Goal: Task Accomplishment & Management: Complete application form

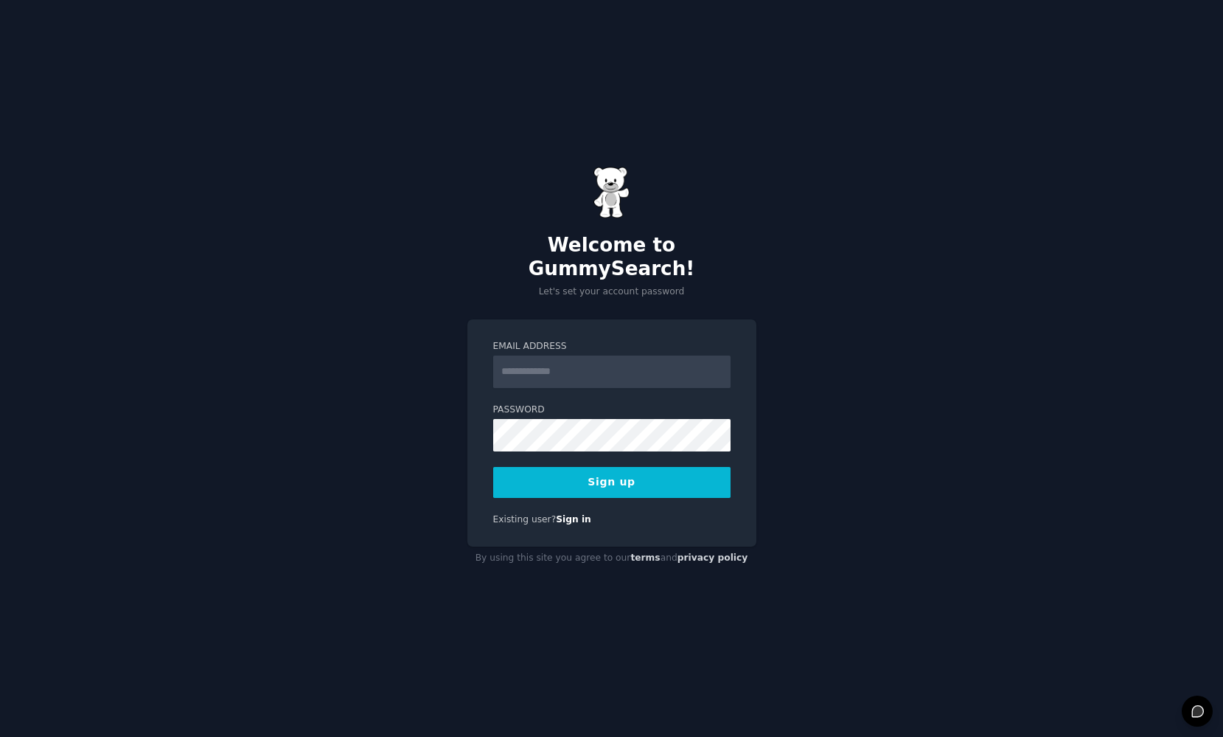
click at [556, 363] on input "Email Address" at bounding box center [611, 371] width 237 height 32
type input "**********"
click at [611, 471] on button "Sign up" at bounding box center [611, 482] width 237 height 31
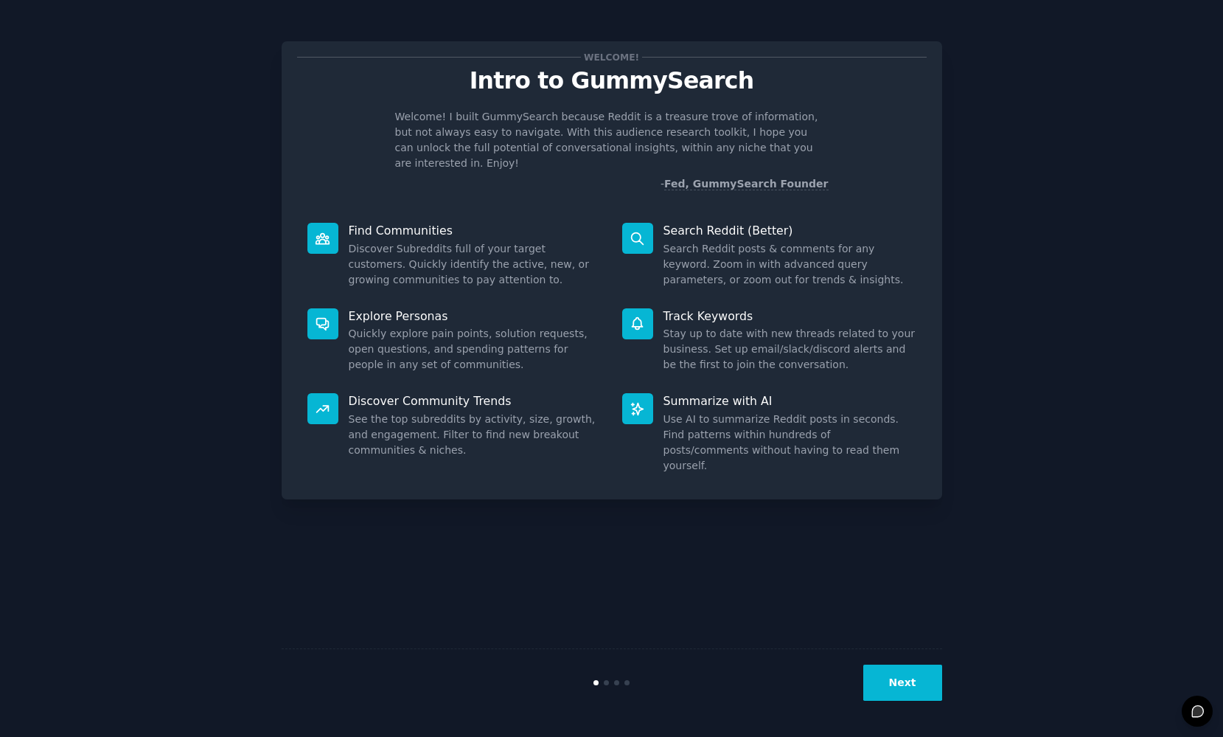
click at [907, 693] on button "Next" at bounding box center [902, 682] width 79 height 36
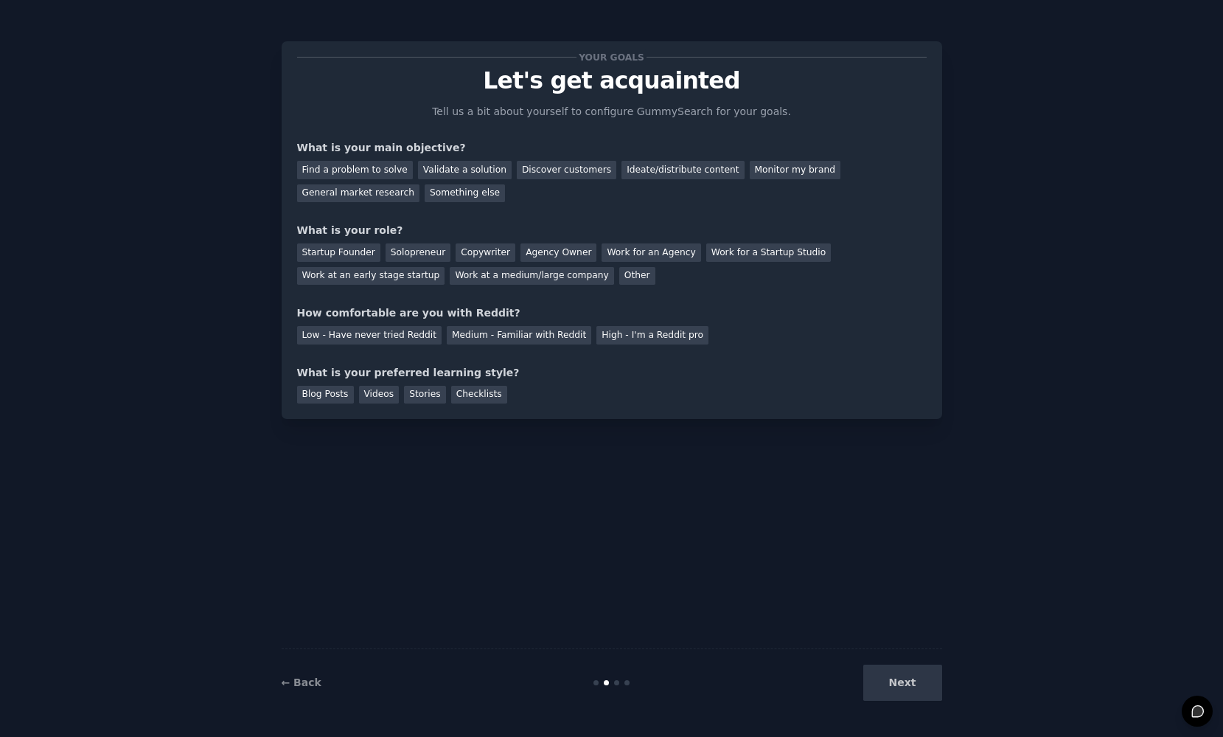
click at [915, 675] on div "Next" at bounding box center [832, 682] width 220 height 36
click at [907, 678] on div "Next" at bounding box center [832, 682] width 220 height 36
click at [908, 700] on div "Next" at bounding box center [832, 682] width 220 height 36
click at [907, 687] on div "Next" at bounding box center [832, 682] width 220 height 36
click at [616, 685] on div "← Back Next" at bounding box center [612, 682] width 661 height 68
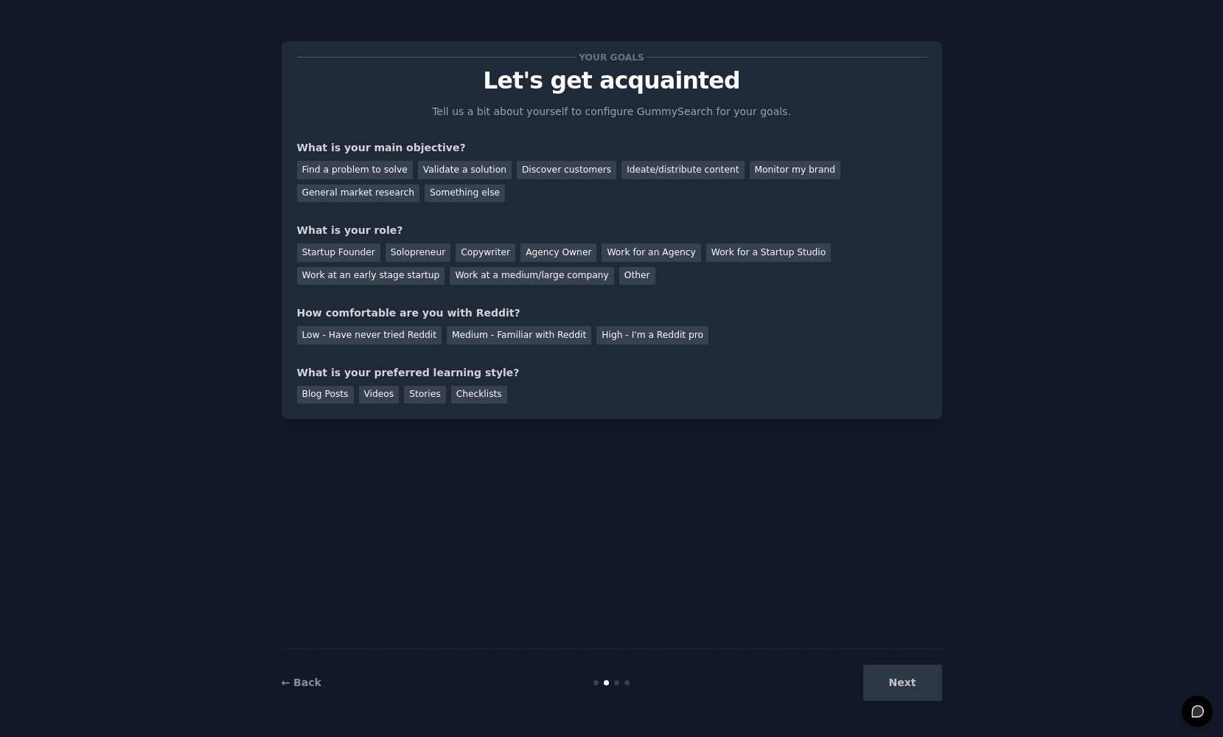
click at [907, 689] on div "Next" at bounding box center [832, 682] width 220 height 36
click at [372, 271] on div "Work at an early stage startup" at bounding box center [371, 276] width 148 height 18
click at [898, 684] on div "Next" at bounding box center [832, 682] width 220 height 36
click at [888, 686] on div "Next" at bounding box center [832, 682] width 220 height 36
click at [372, 393] on div "Videos" at bounding box center [379, 395] width 41 height 18
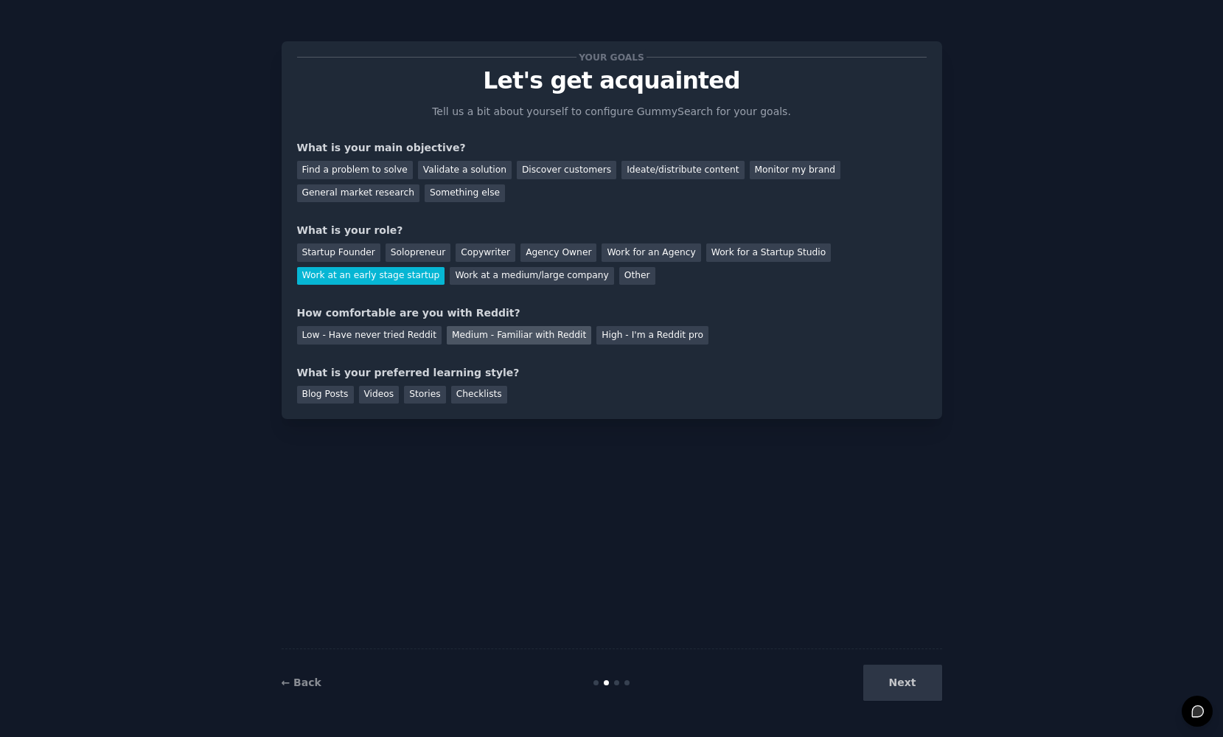
click at [477, 332] on div "Medium - Familiar with Reddit" at bounding box center [519, 335] width 145 height 18
click at [459, 168] on div "Validate a solution" at bounding box center [465, 170] width 94 height 18
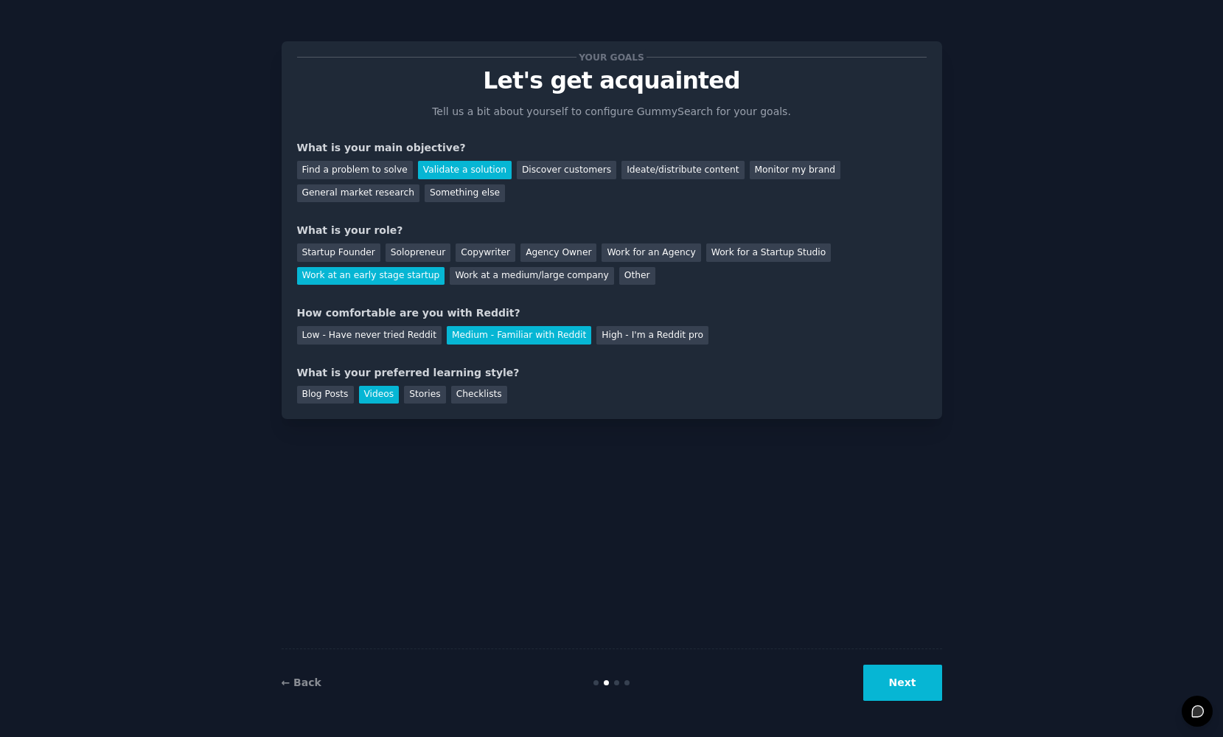
click at [909, 683] on button "Next" at bounding box center [902, 682] width 79 height 36
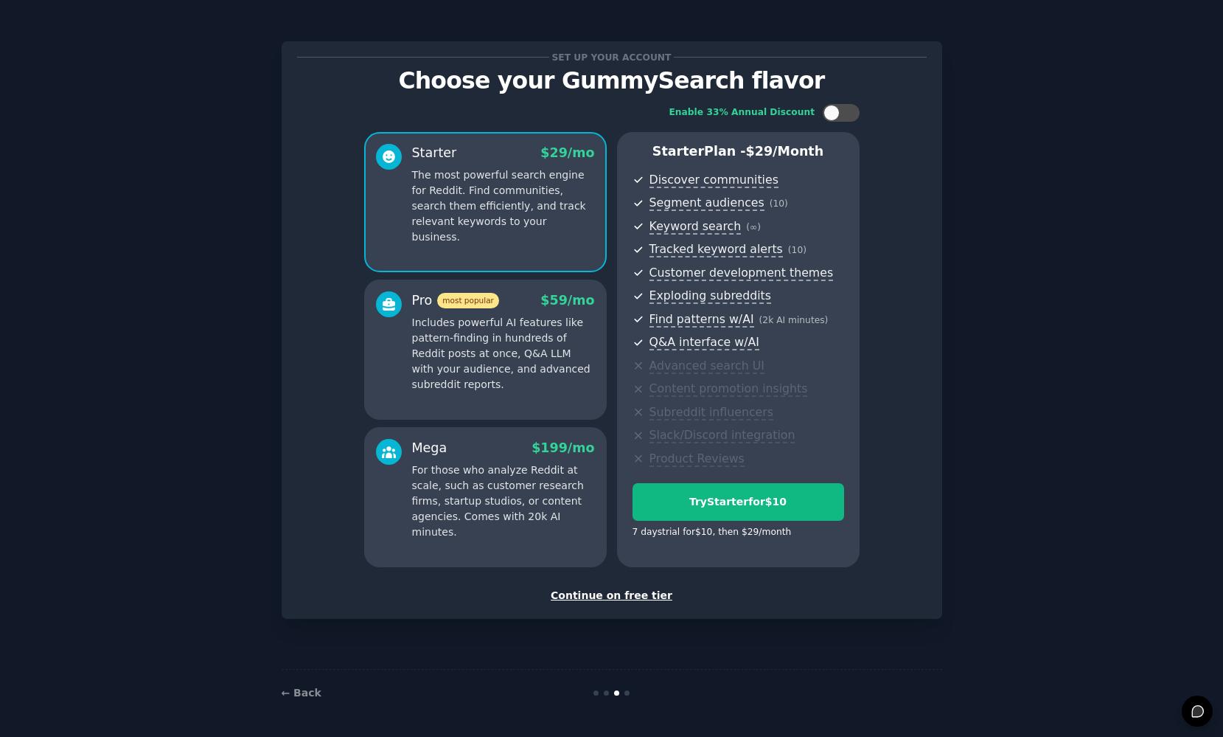
click at [640, 589] on div "Continue on free tier" at bounding box center [612, 595] width 630 height 15
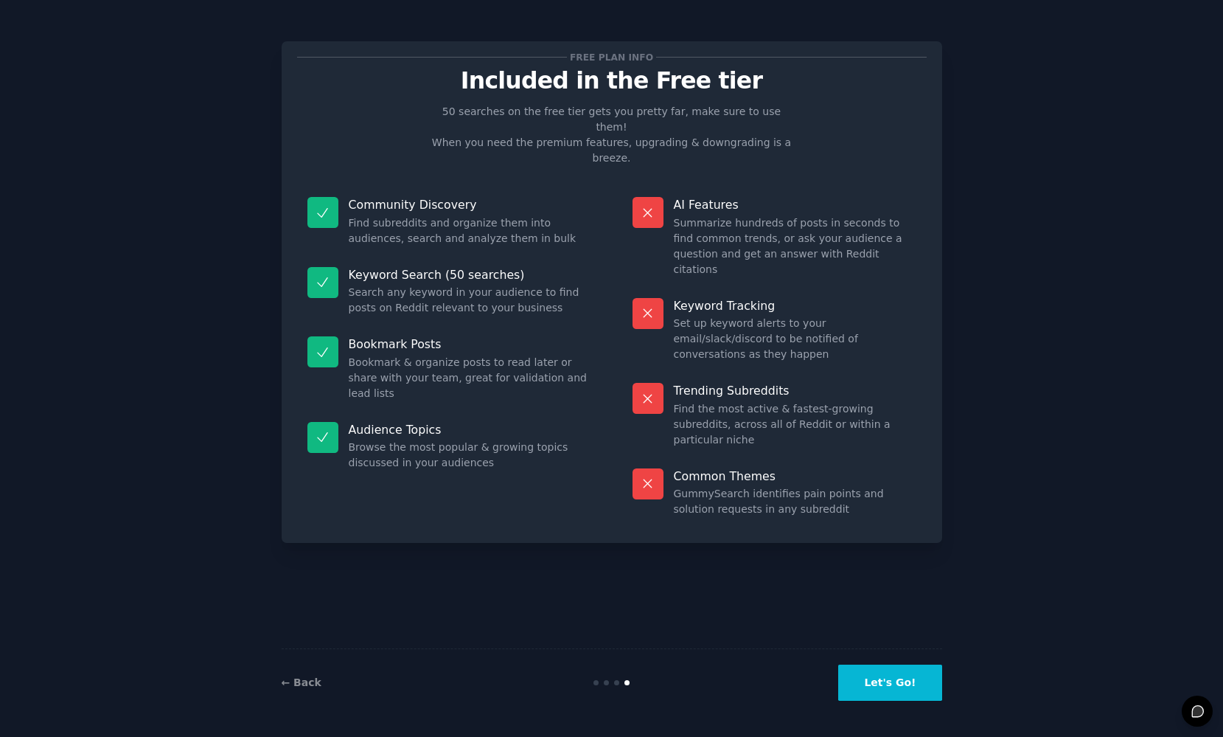
click at [898, 680] on button "Let's Go!" at bounding box center [889, 682] width 103 height 36
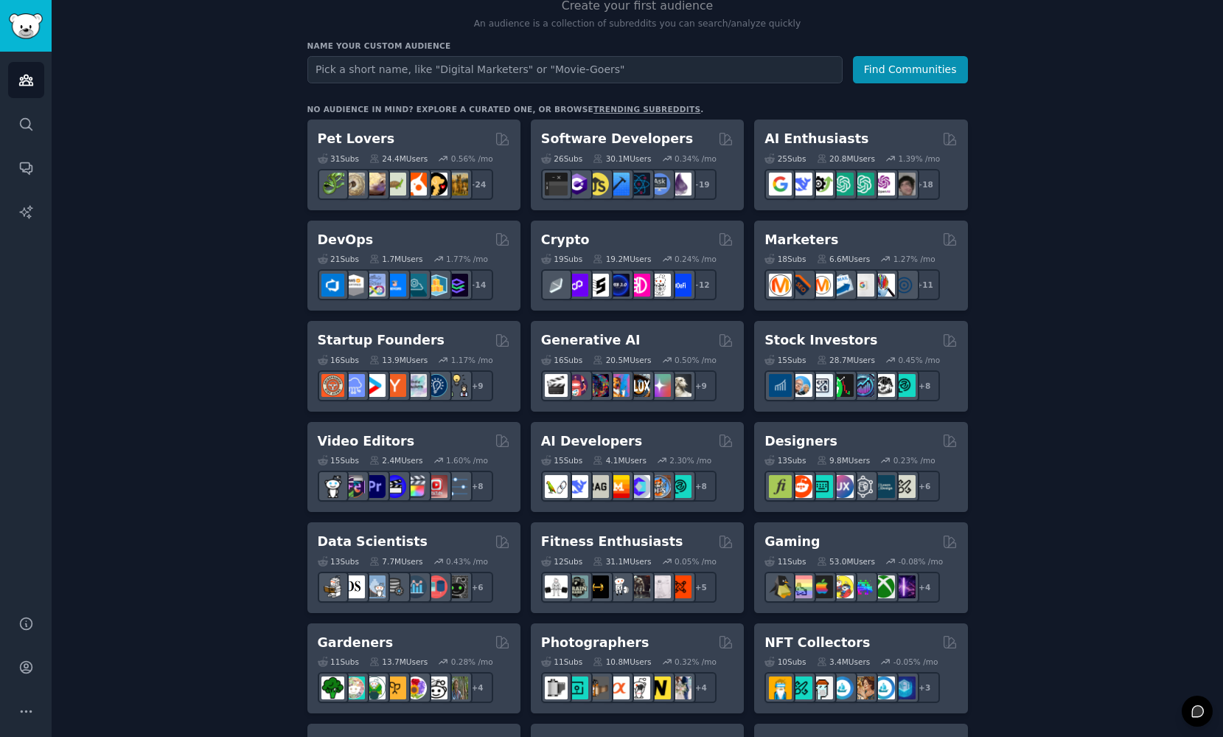
scroll to position [149, 0]
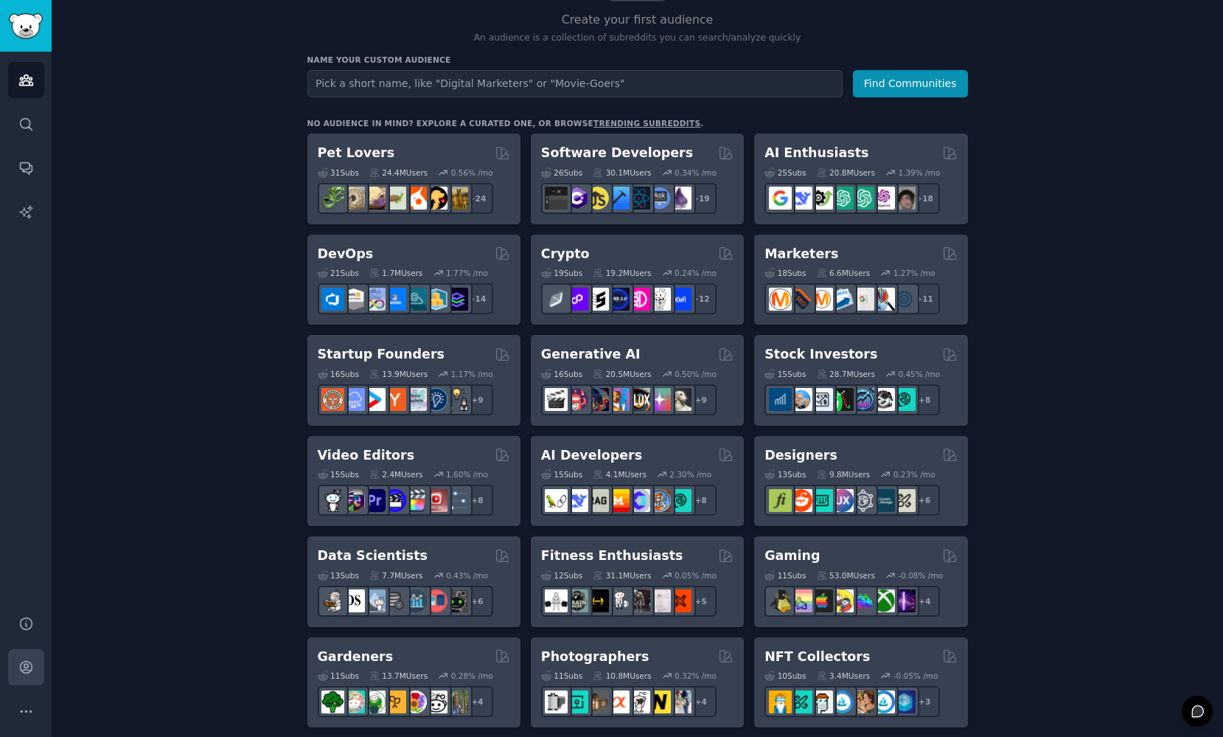
click at [24, 668] on icon "Sidebar" at bounding box center [25, 666] width 15 height 15
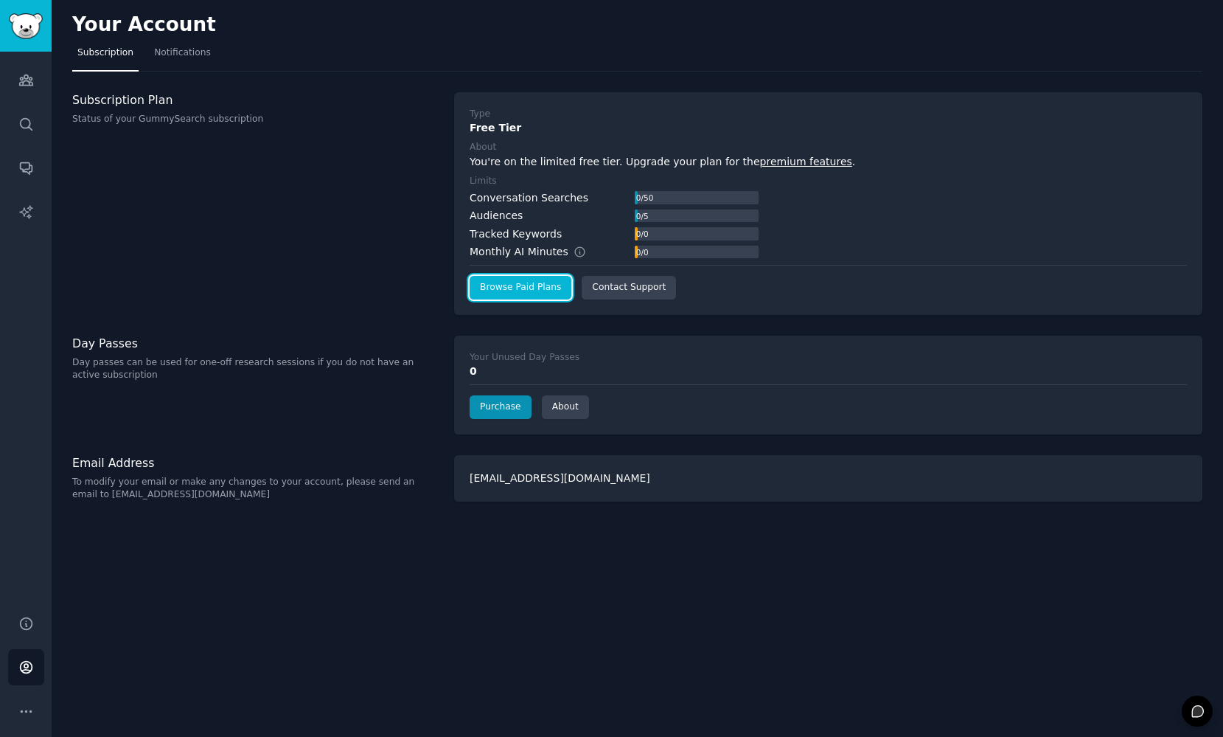
click at [520, 286] on link "Browse Paid Plans" at bounding box center [521, 288] width 102 height 24
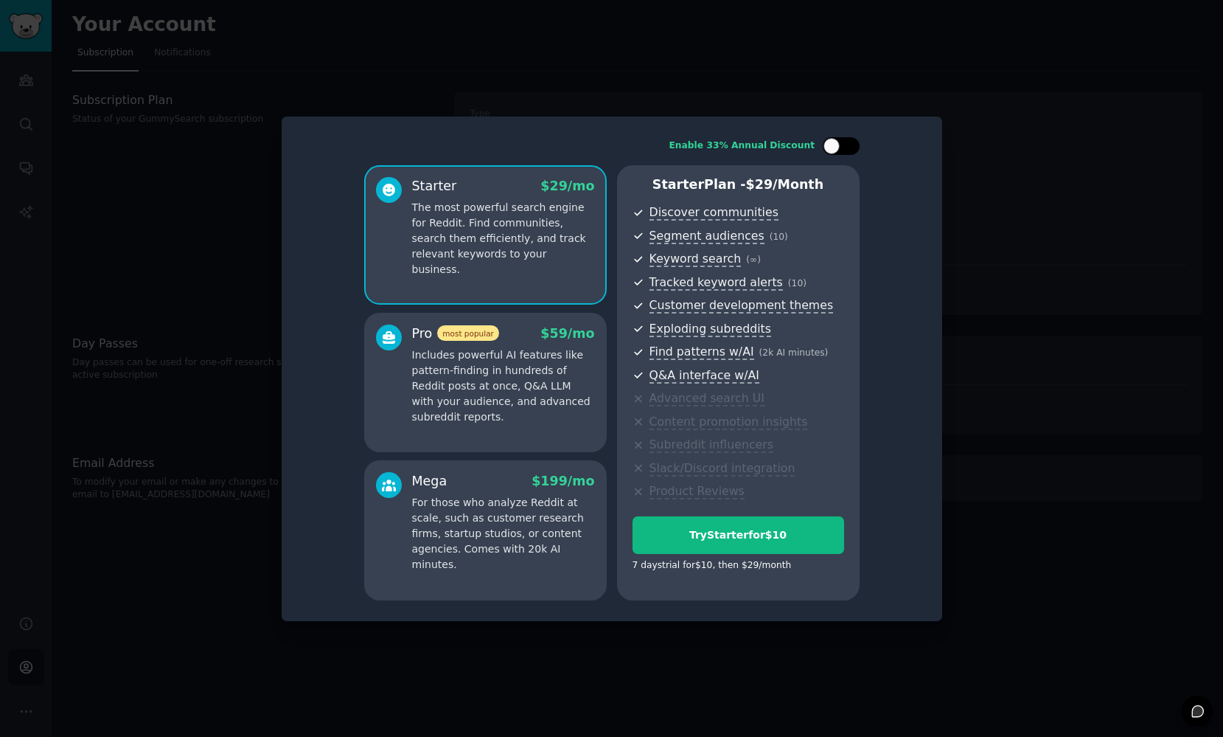
click at [831, 144] on div at bounding box center [832, 146] width 16 height 16
click at [848, 146] on div at bounding box center [851, 146] width 16 height 16
click at [835, 146] on div at bounding box center [832, 146] width 16 height 16
click at [837, 144] on div at bounding box center [834, 145] width 10 height 7
checkbox input "false"
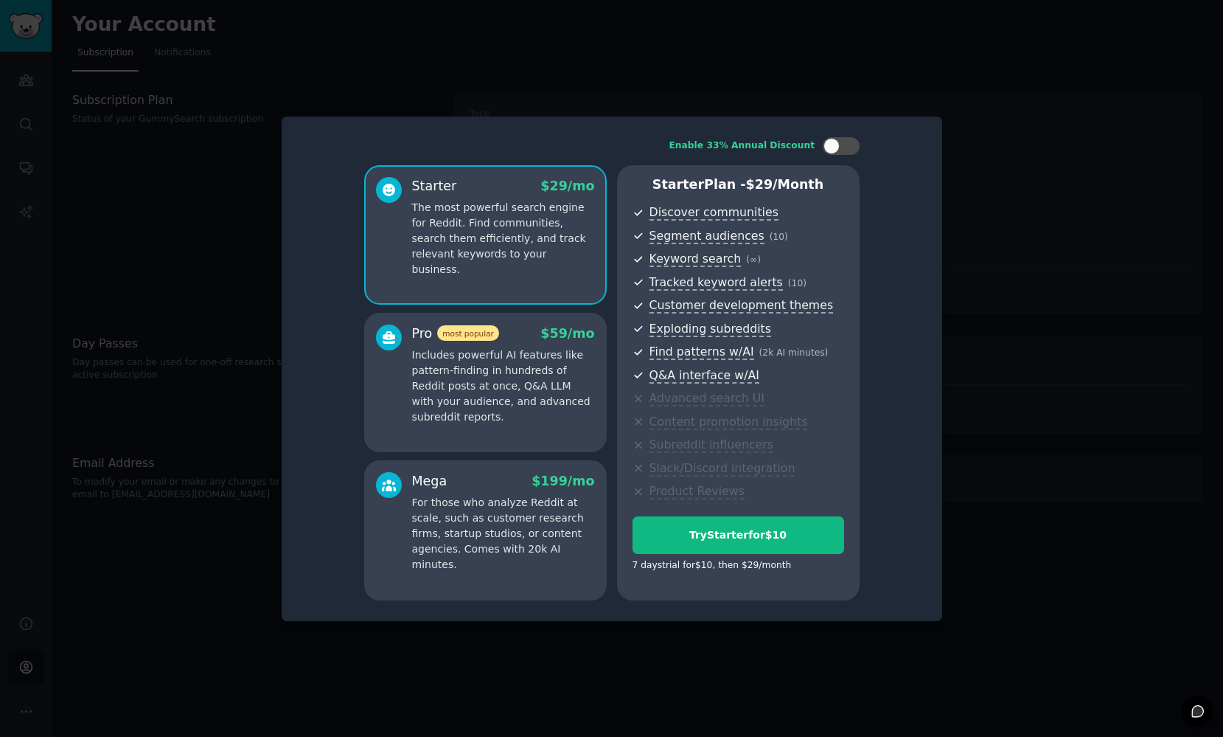
click at [558, 410] on p "Includes powerful AI features like pattern-finding in hundreds of Reddit posts …" at bounding box center [503, 385] width 183 height 77
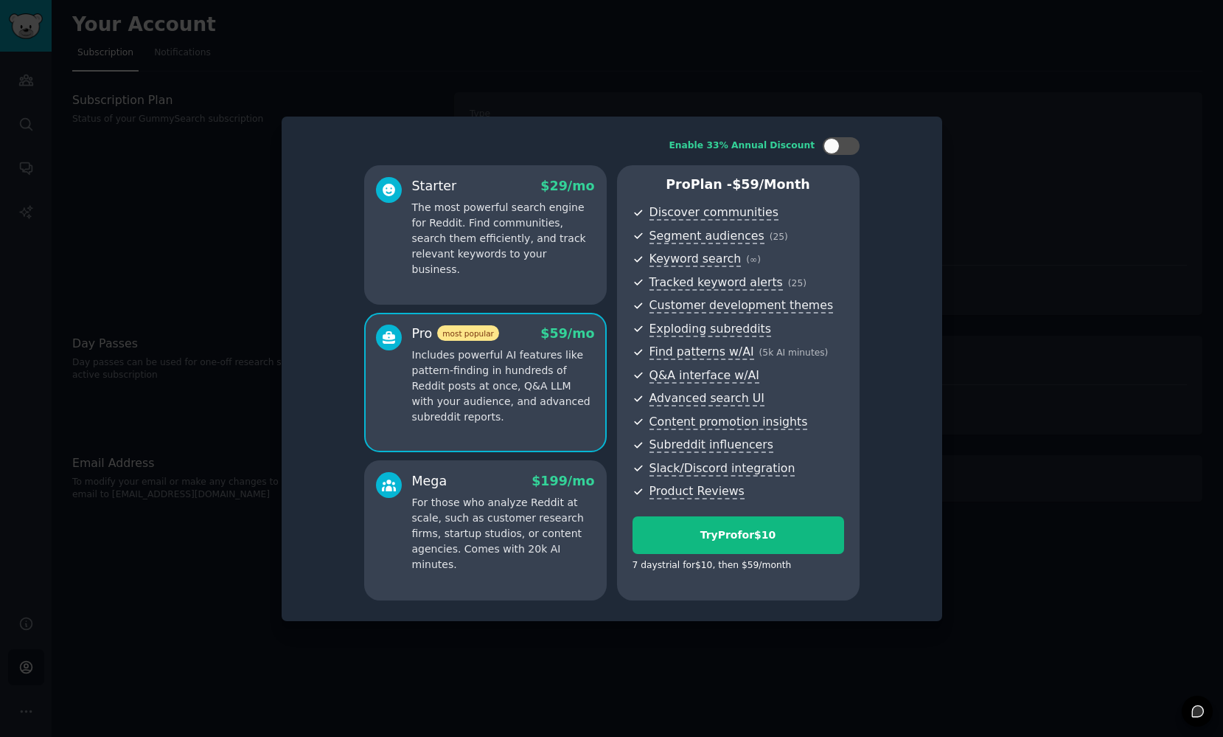
click at [545, 271] on div "Starter $ 29 /mo The most powerful search engine for Reddit. Find communities, …" at bounding box center [485, 235] width 243 height 140
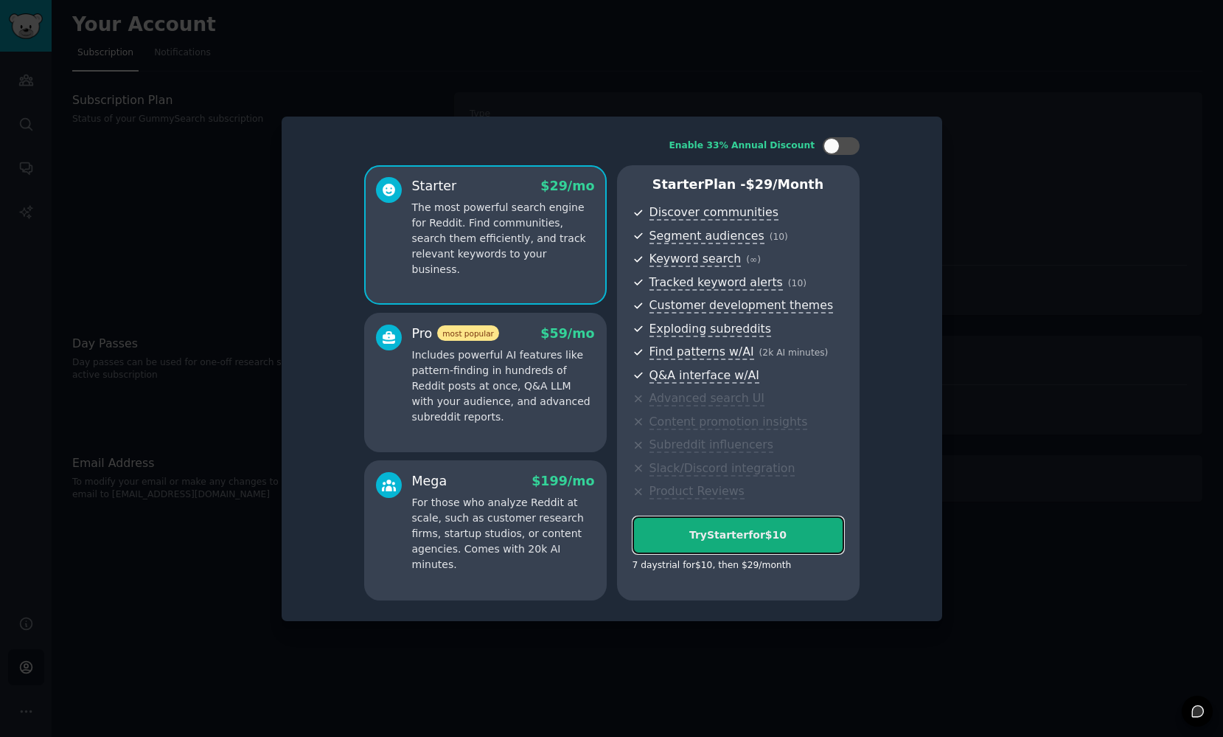
click at [761, 533] on div "Try Starter for $10" at bounding box center [738, 534] width 210 height 15
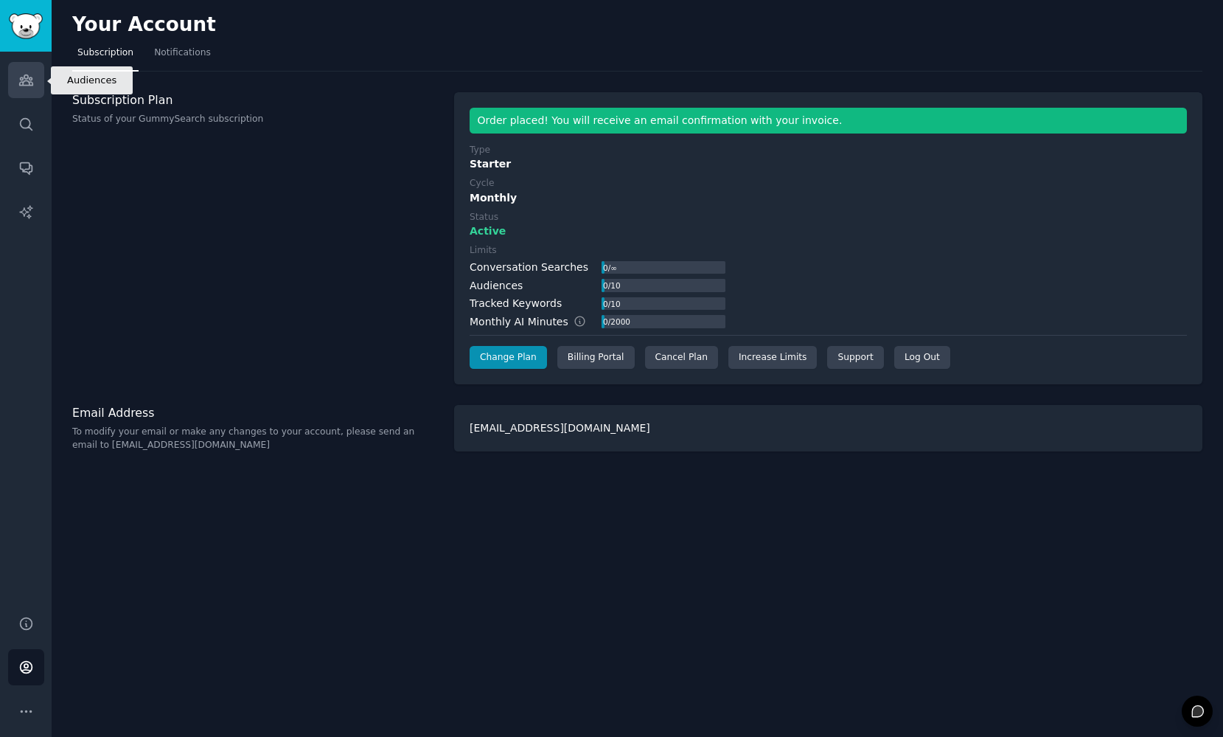
click at [27, 75] on icon "Sidebar" at bounding box center [25, 80] width 13 height 10
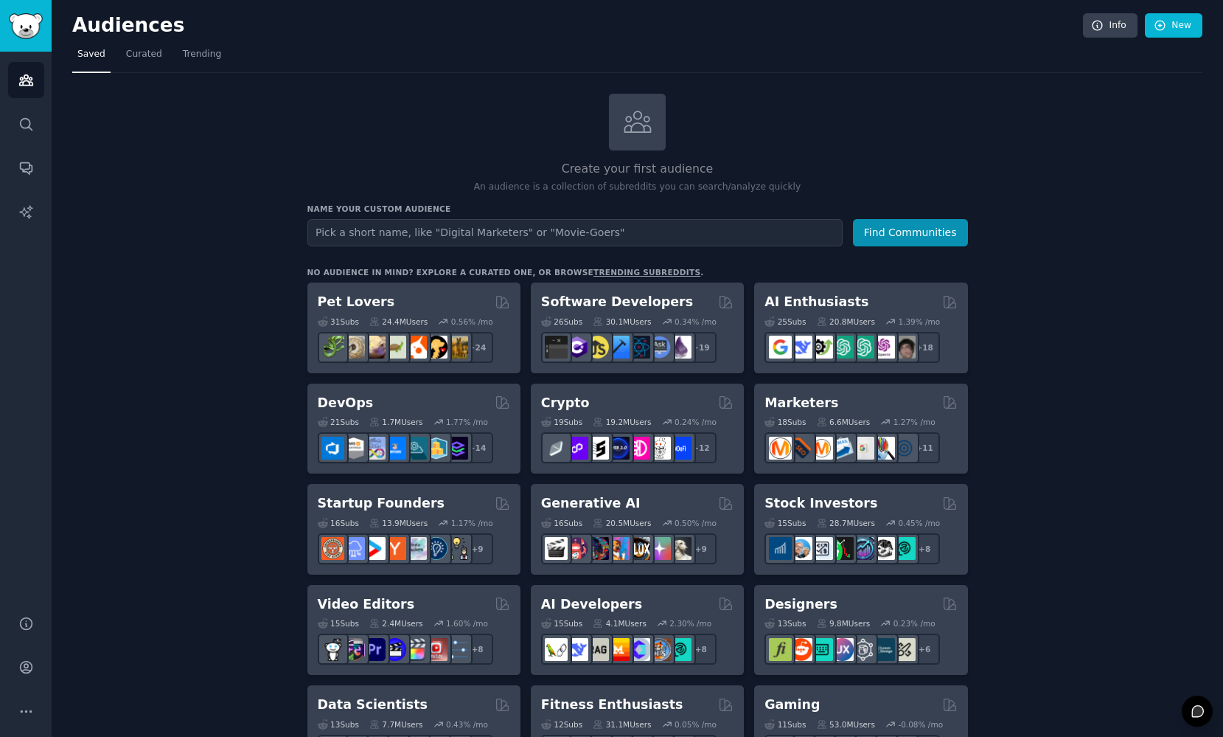
click at [536, 231] on input "text" at bounding box center [574, 232] width 535 height 27
type input "[MEDICAL_DATA]"
click at [907, 229] on button "Find Communities" at bounding box center [910, 232] width 115 height 27
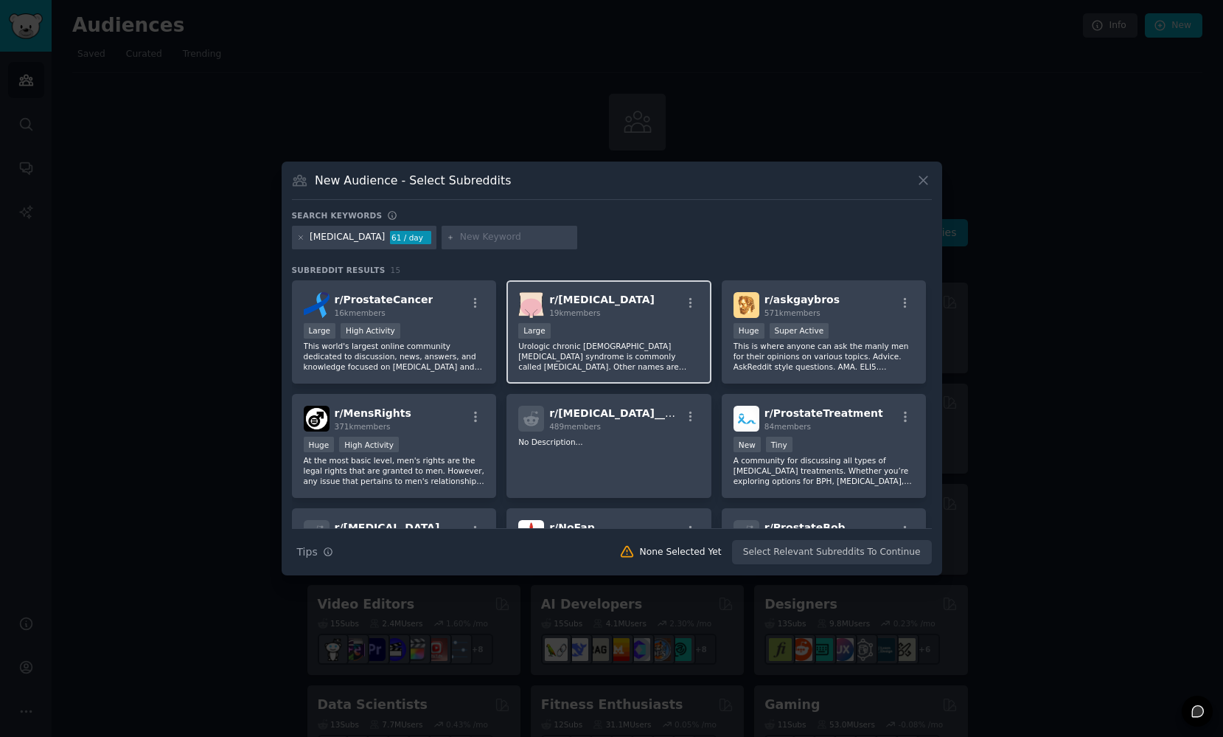
click at [608, 341] on p "Urologic chronic [DEMOGRAPHIC_DATA] [MEDICAL_DATA] syndrome is commonly called …" at bounding box center [608, 356] width 181 height 31
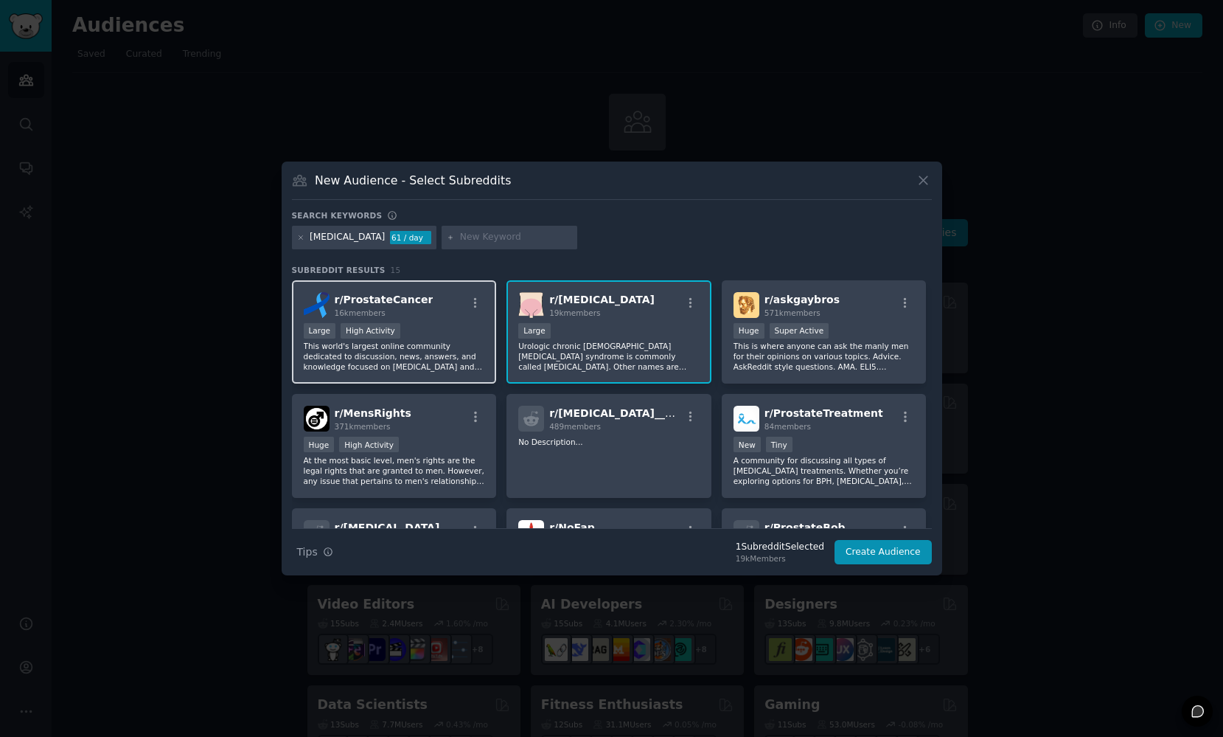
click at [432, 327] on div ">= 80th percentile for submissions / day Large High Activity" at bounding box center [394, 332] width 181 height 18
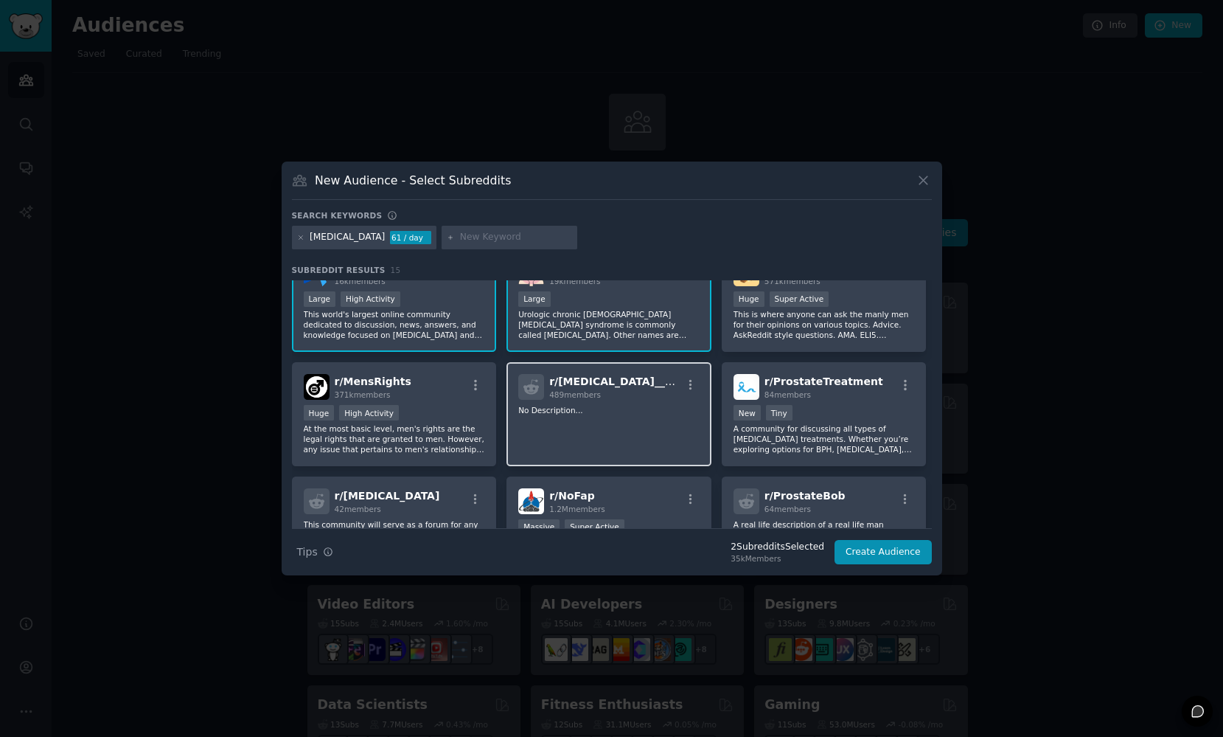
scroll to position [113, 0]
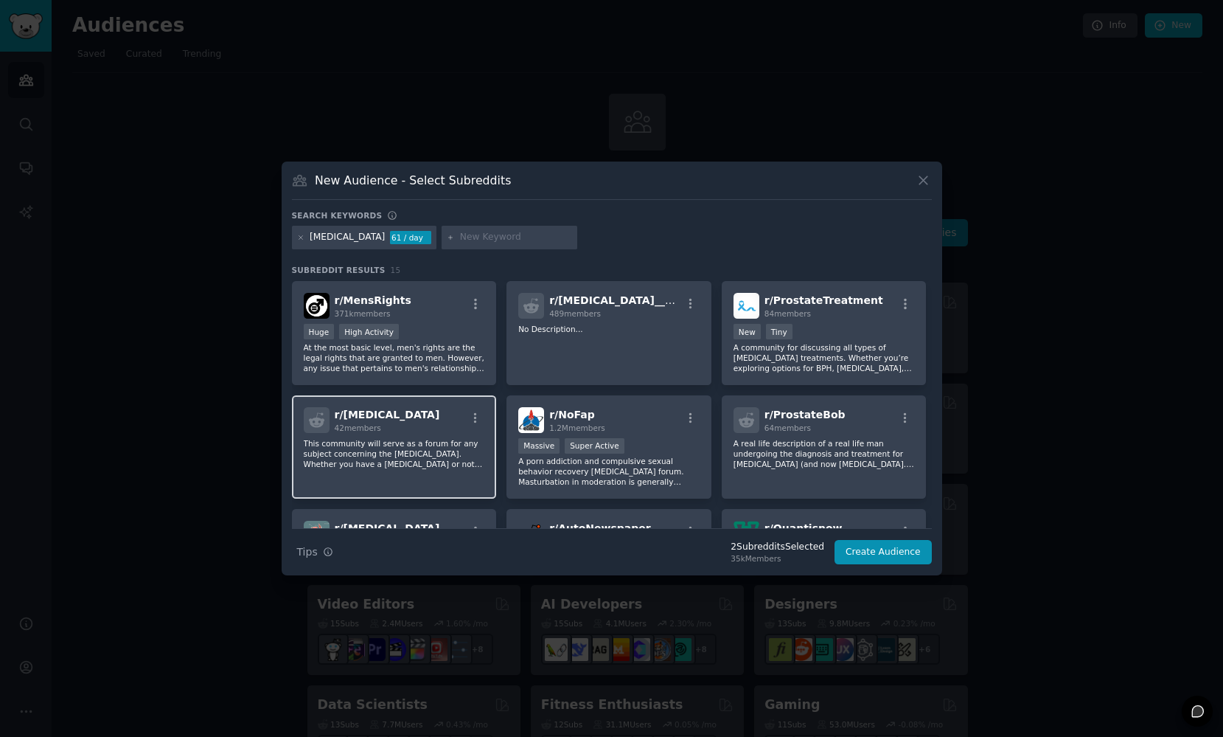
click at [434, 464] on p "This community will serve as a forum for any subject concerning the [MEDICAL_DA…" at bounding box center [394, 453] width 181 height 31
click at [441, 459] on p "This community will serve as a forum for any subject concerning the [MEDICAL_DA…" at bounding box center [394, 453] width 181 height 31
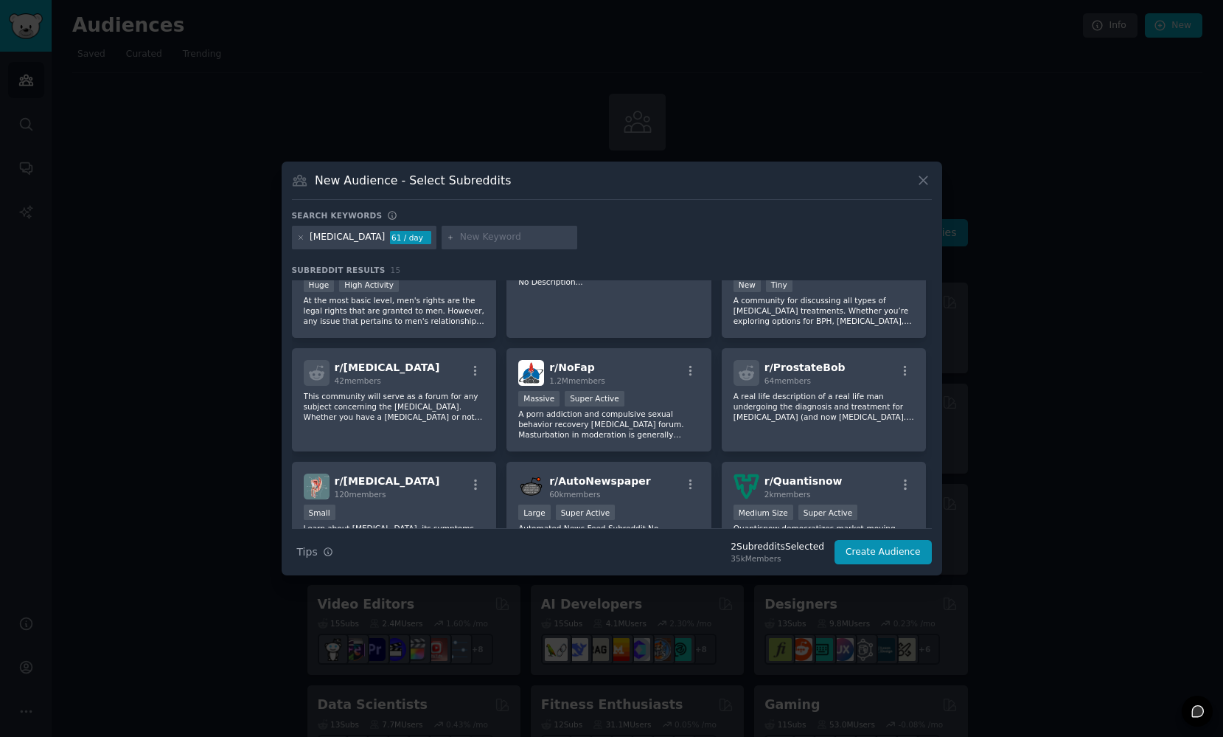
scroll to position [0, 0]
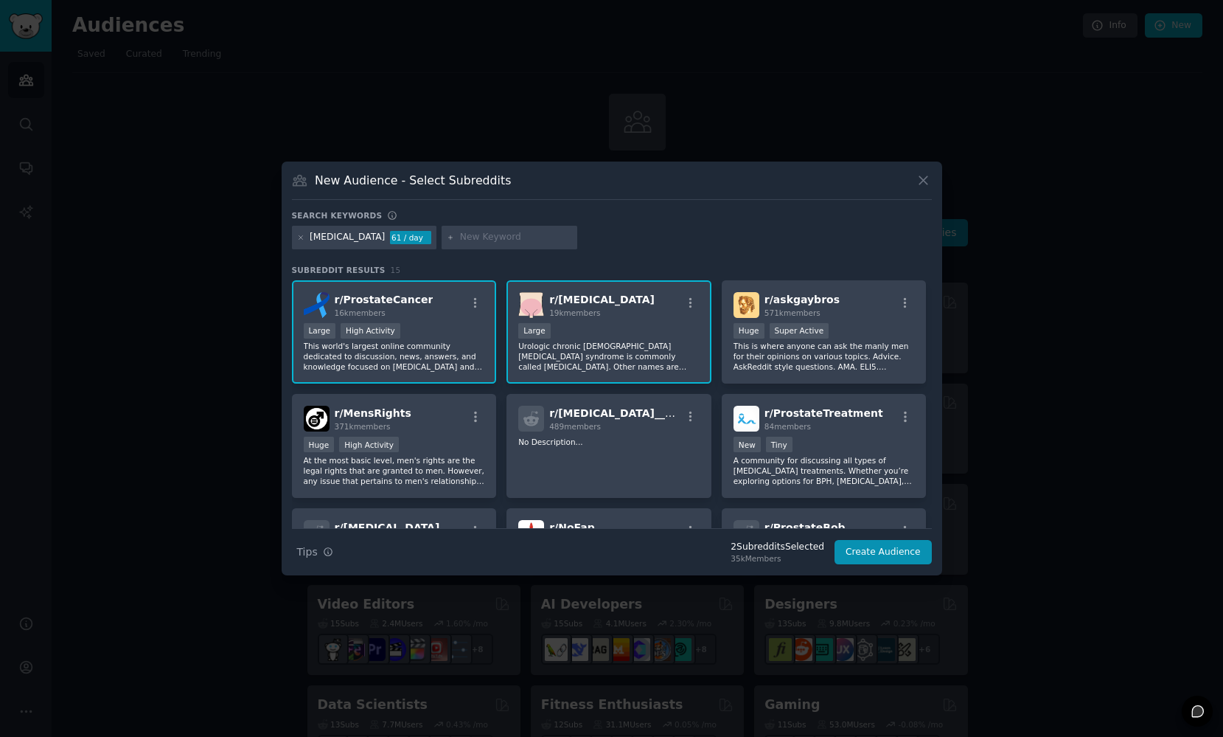
click at [460, 237] on input "text" at bounding box center [516, 237] width 112 height 13
type input "Urinary Problem"
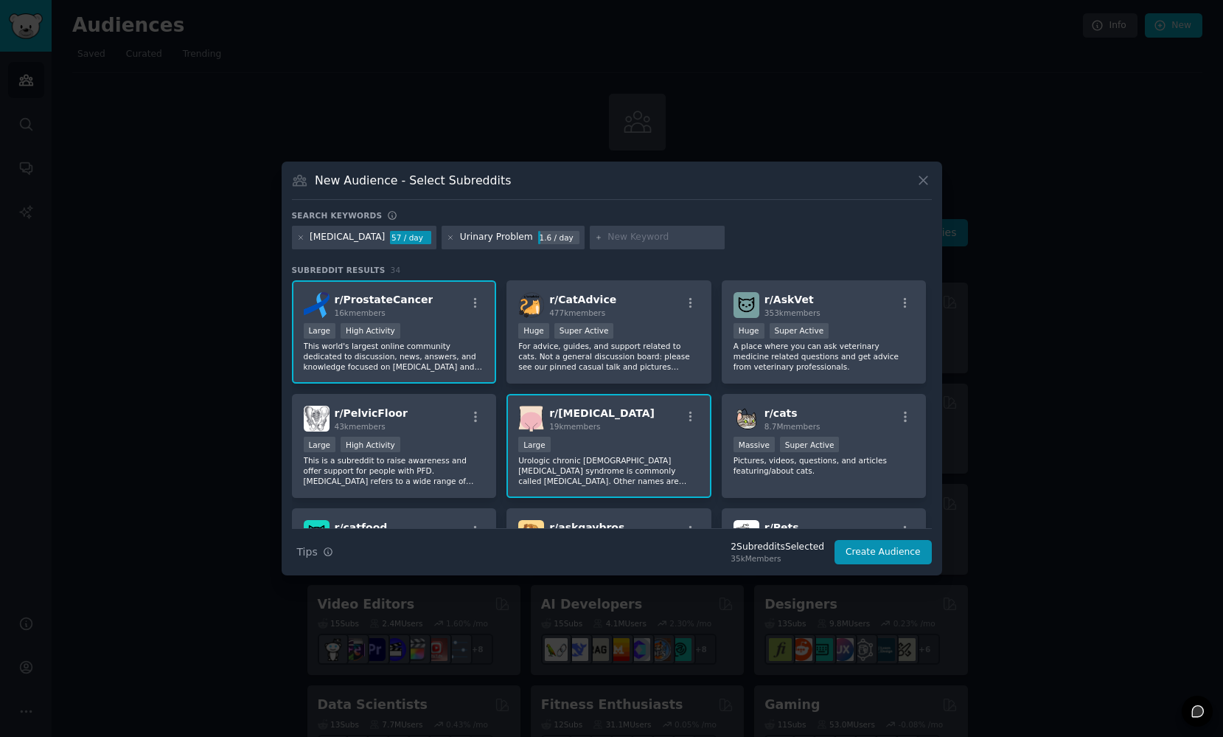
click at [442, 240] on div "Urinary Problem 1.6 / day" at bounding box center [513, 238] width 142 height 24
click at [449, 239] on icon at bounding box center [451, 237] width 4 height 4
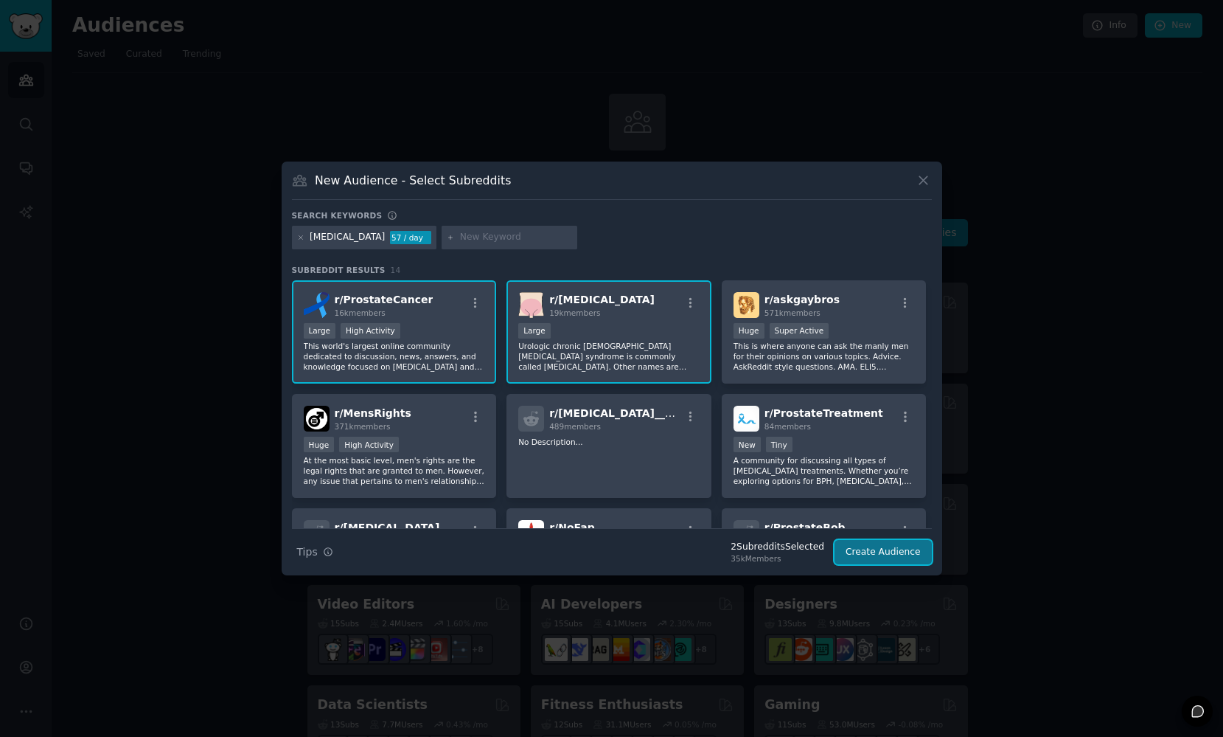
click at [872, 551] on button "Create Audience" at bounding box center [883, 552] width 97 height 25
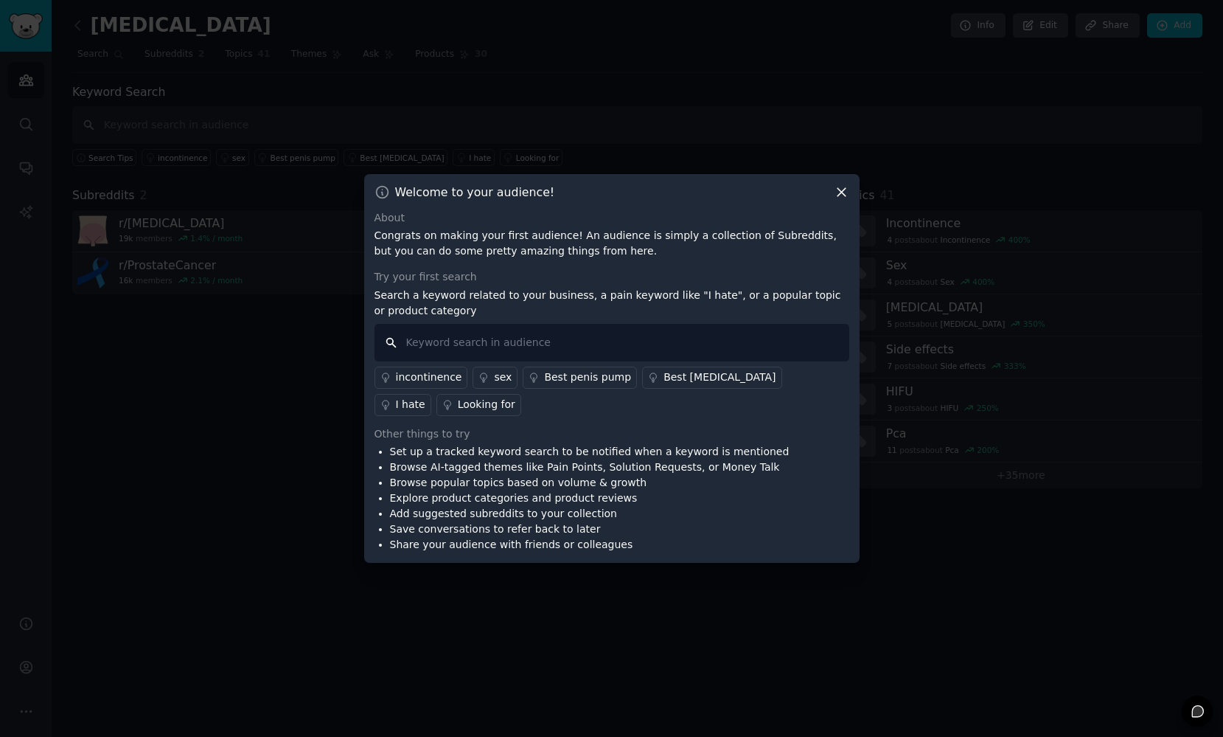
click at [509, 339] on input "text" at bounding box center [612, 343] width 475 height 38
click at [620, 253] on p "Congrats on making your first audience! An audience is simply a collection of S…" at bounding box center [612, 243] width 475 height 31
drag, startPoint x: 628, startPoint y: 244, endPoint x: 705, endPoint y: 249, distance: 76.8
click at [705, 249] on p "Congrats on making your first audience! An audience is simply a collection of S…" at bounding box center [612, 243] width 475 height 31
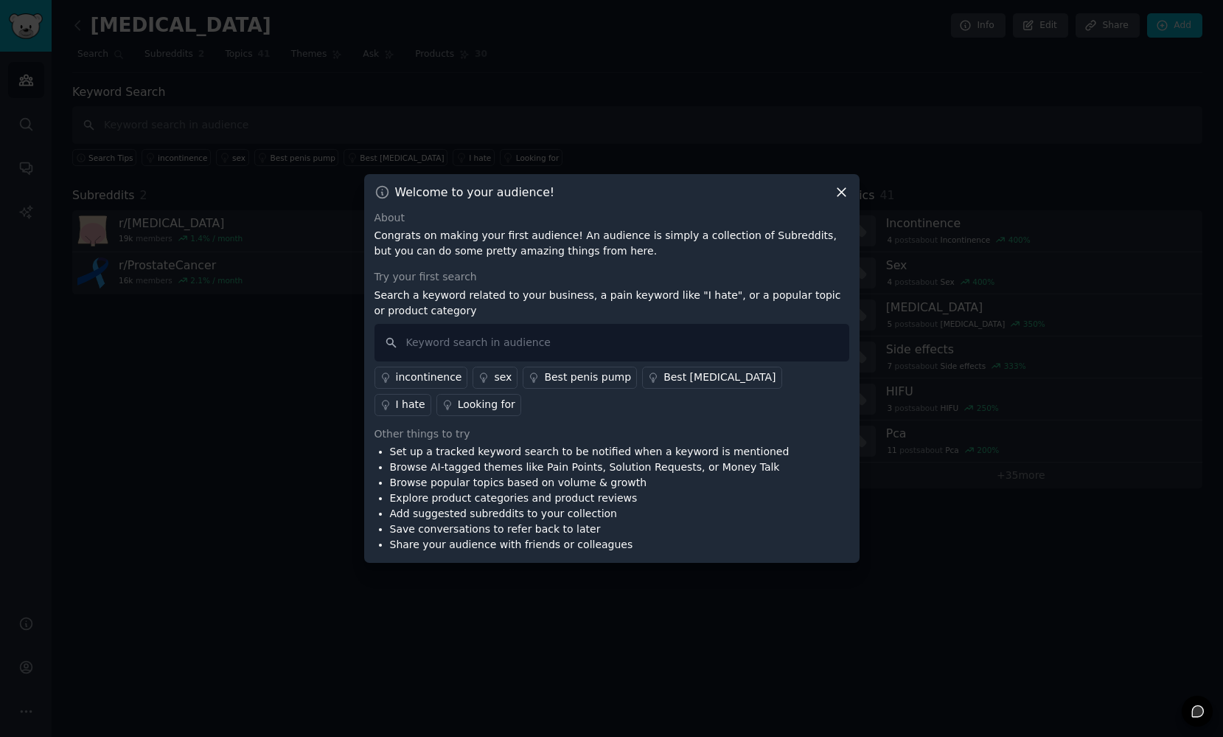
click at [705, 249] on p "Congrats on making your first audience! An audience is simply a collection of S…" at bounding box center [612, 243] width 475 height 31
drag, startPoint x: 464, startPoint y: 282, endPoint x: 571, endPoint y: 290, distance: 107.3
click at [568, 290] on div "Try your first search Search a keyword related to your business, a pain keyword…" at bounding box center [612, 342] width 475 height 147
drag, startPoint x: 571, startPoint y: 290, endPoint x: 744, endPoint y: 296, distance: 173.3
click at [571, 290] on p "Search a keyword related to your business, a pain keyword like "I hate", or a p…" at bounding box center [612, 303] width 475 height 31
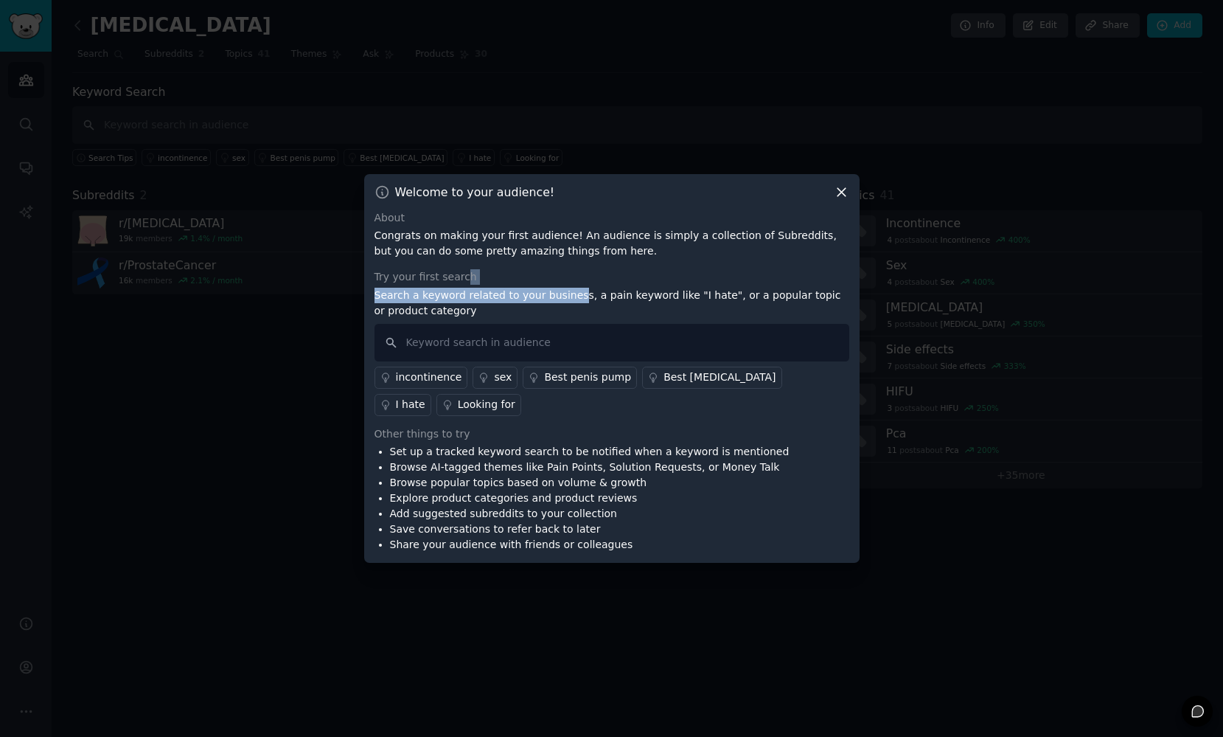
click at [737, 294] on p "Search a keyword related to your business, a pain keyword like "I hate", or a p…" at bounding box center [612, 303] width 475 height 31
click at [744, 296] on p "Search a keyword related to your business, a pain keyword like "I hate", or a p…" at bounding box center [612, 303] width 475 height 31
drag, startPoint x: 622, startPoint y: 284, endPoint x: 683, endPoint y: 294, distance: 62.1
click at [675, 293] on div "Try your first search Search a keyword related to your business, a pain keyword…" at bounding box center [612, 342] width 475 height 147
drag, startPoint x: 683, startPoint y: 294, endPoint x: 717, endPoint y: 296, distance: 34.7
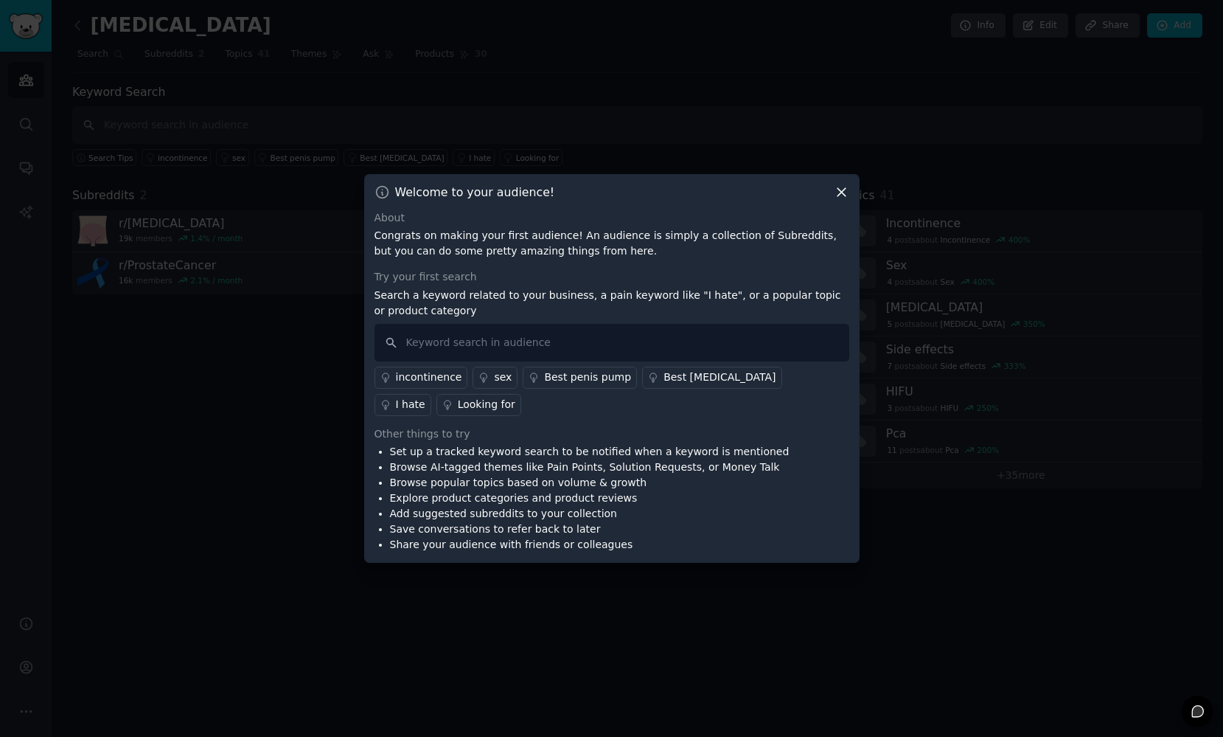
click at [683, 295] on p "Search a keyword related to your business, a pain keyword like "I hate", or a p…" at bounding box center [612, 303] width 475 height 31
drag, startPoint x: 717, startPoint y: 296, endPoint x: 749, endPoint y: 299, distance: 31.9
click at [749, 299] on p "Search a keyword related to your business, a pain keyword like "I hate", or a p…" at bounding box center [612, 303] width 475 height 31
drag, startPoint x: 749, startPoint y: 299, endPoint x: 697, endPoint y: 293, distance: 51.9
click at [749, 299] on p "Search a keyword related to your business, a pain keyword like "I hate", or a p…" at bounding box center [612, 303] width 475 height 31
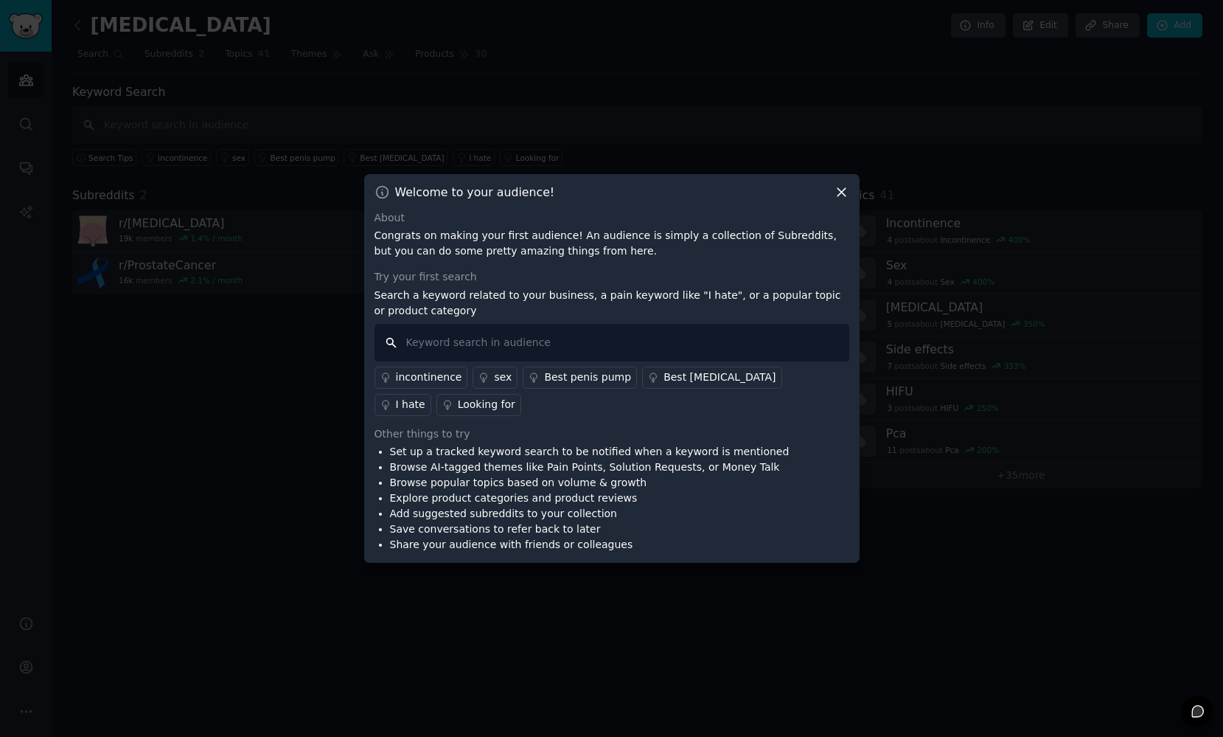
click at [440, 337] on input "text" at bounding box center [612, 343] width 475 height 38
click at [428, 376] on div "incontinence" at bounding box center [429, 376] width 66 height 15
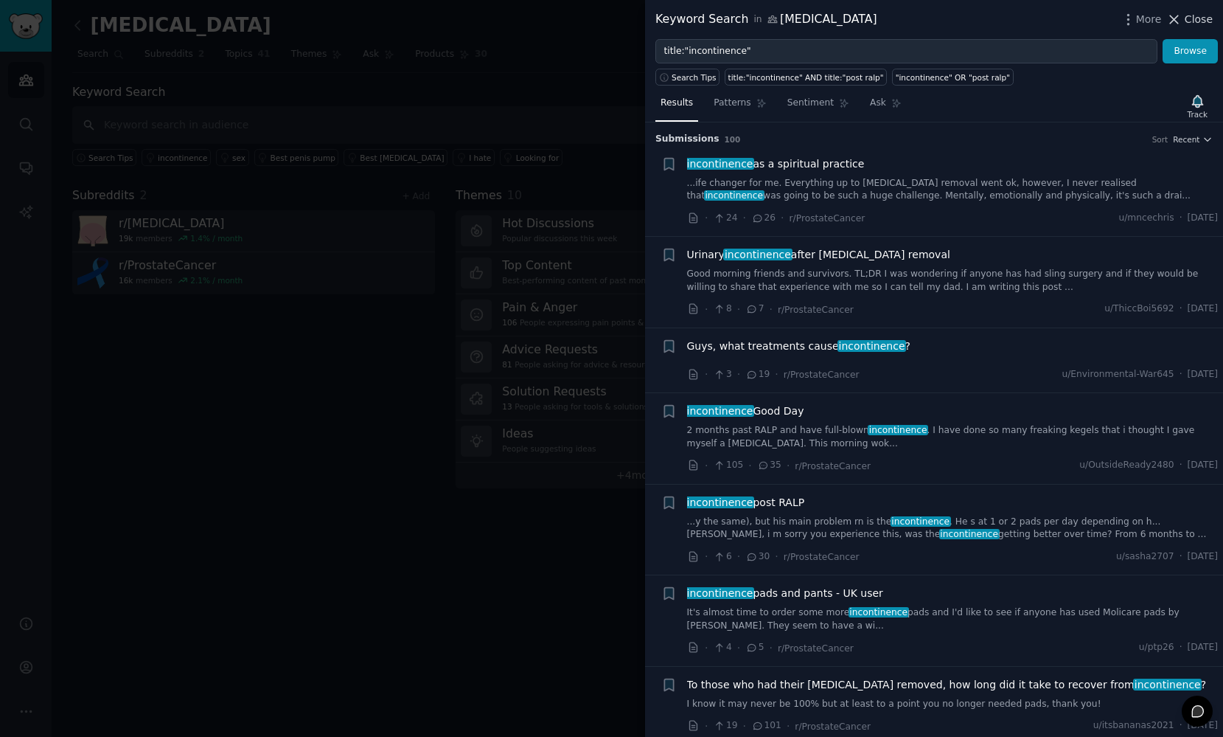
click at [1191, 21] on span "Close" at bounding box center [1199, 19] width 28 height 15
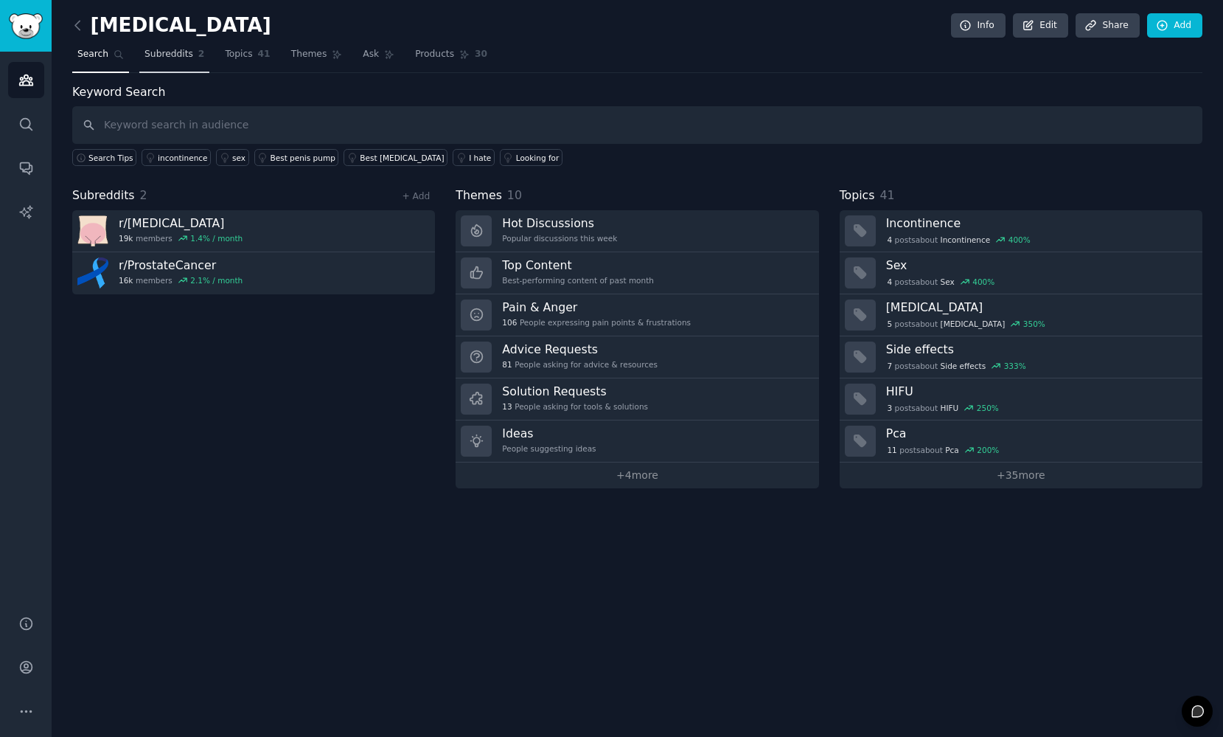
click at [160, 55] on span "Subreddits" at bounding box center [169, 54] width 49 height 13
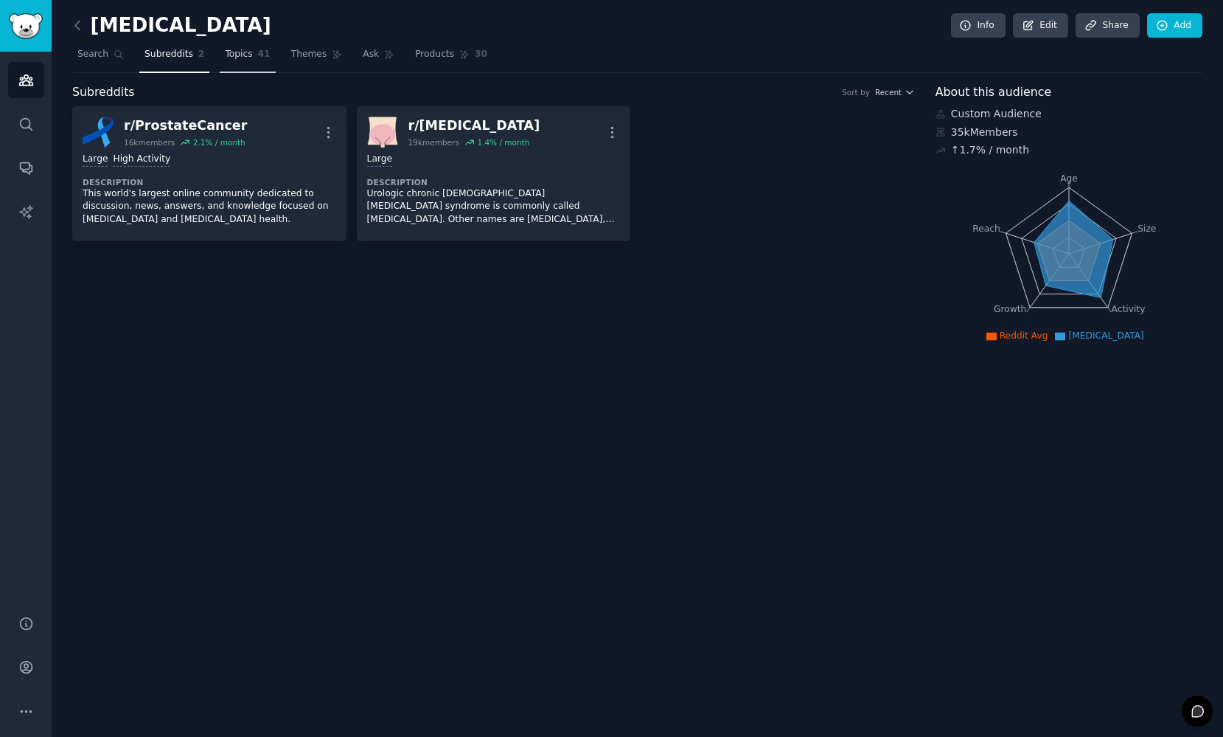
click at [257, 66] on link "Topics 41" at bounding box center [247, 58] width 55 height 30
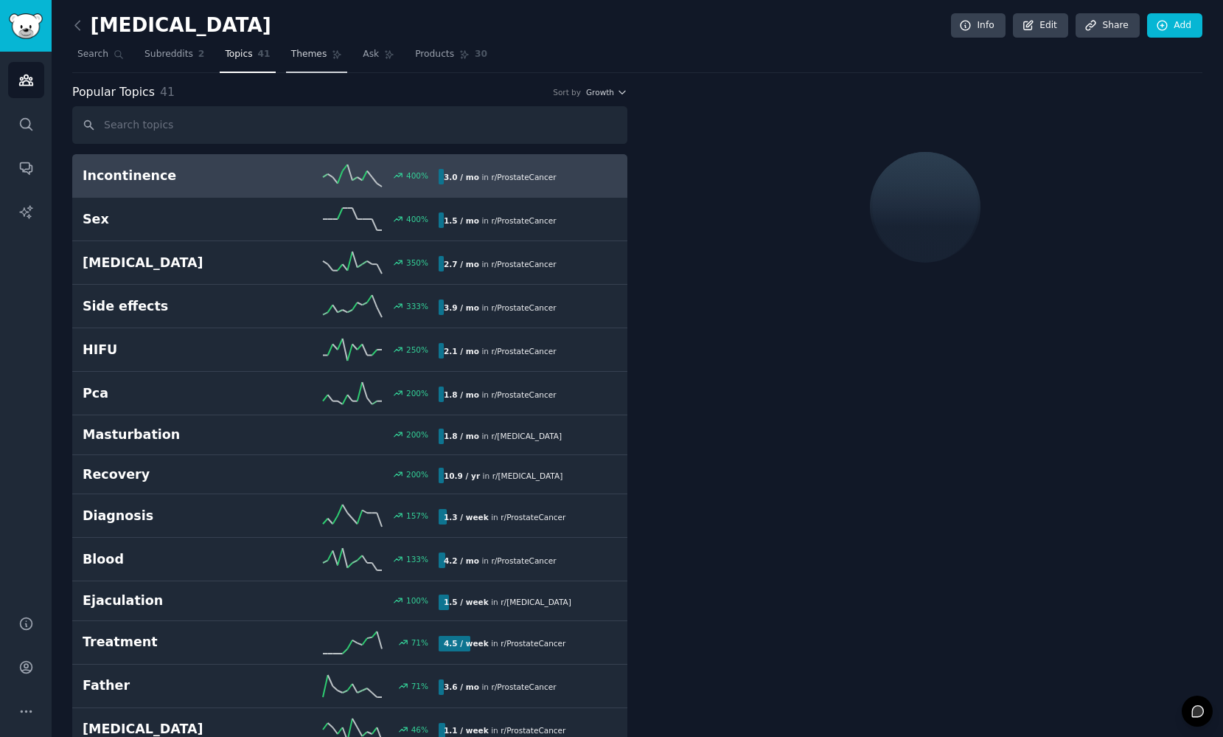
click at [304, 55] on span "Themes" at bounding box center [309, 54] width 36 height 13
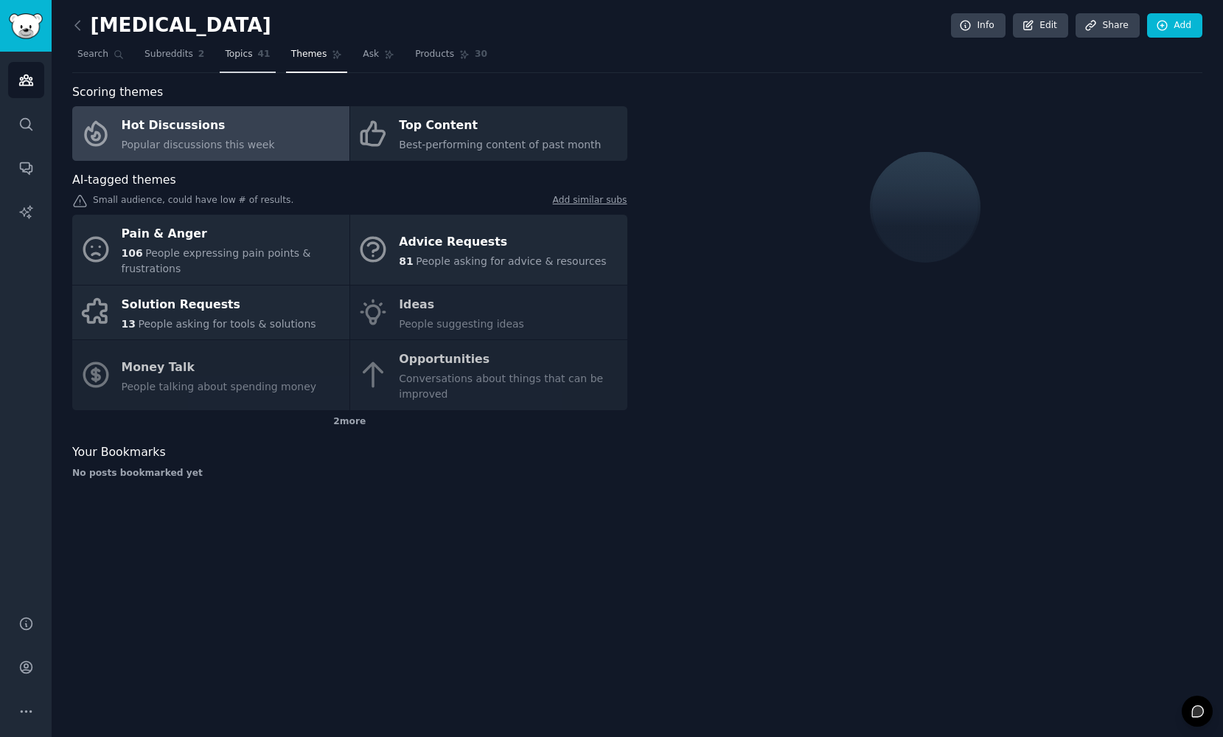
click at [243, 63] on link "Topics 41" at bounding box center [247, 58] width 55 height 30
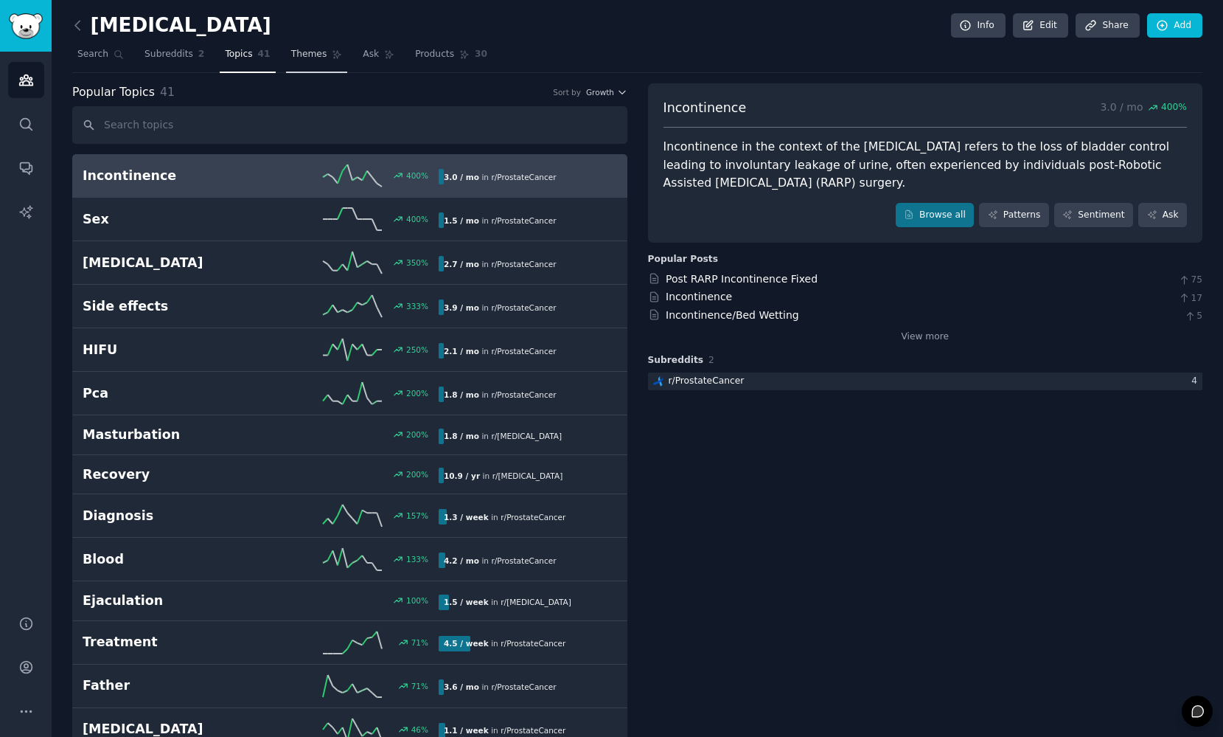
click at [318, 60] on span "Themes" at bounding box center [309, 54] width 36 height 13
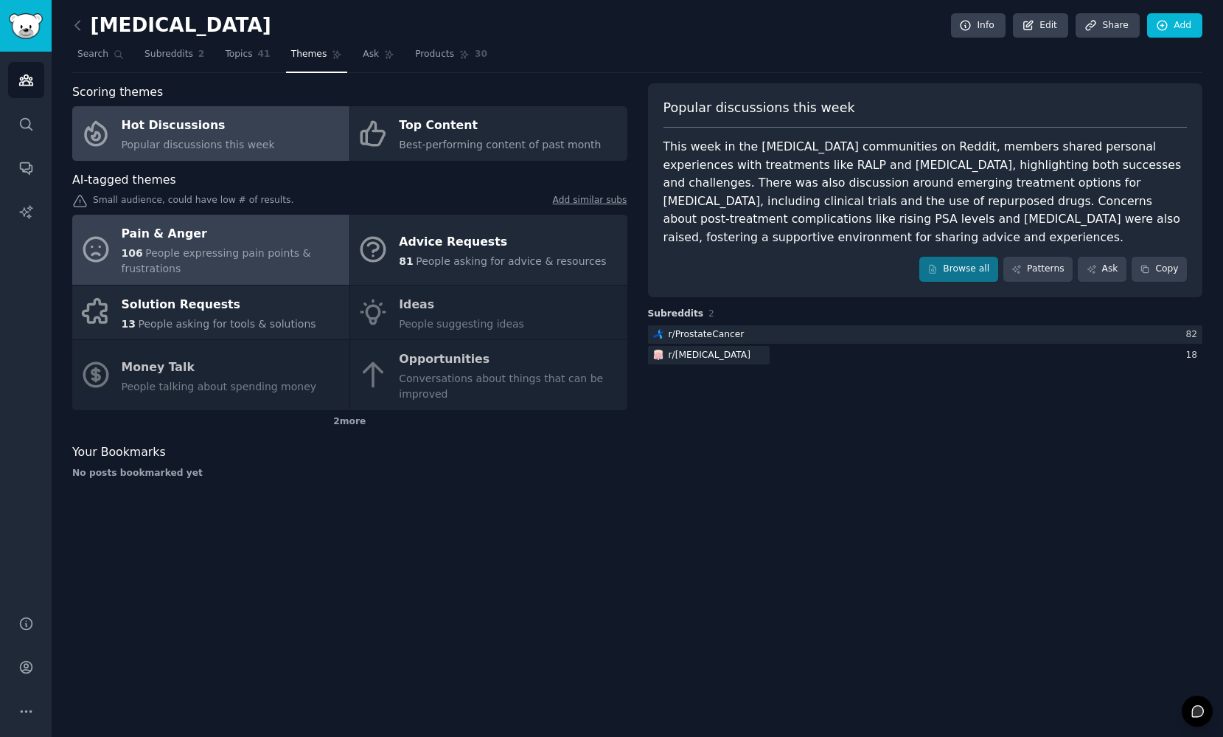
click at [206, 247] on span "People expressing pain points & frustrations" at bounding box center [216, 260] width 189 height 27
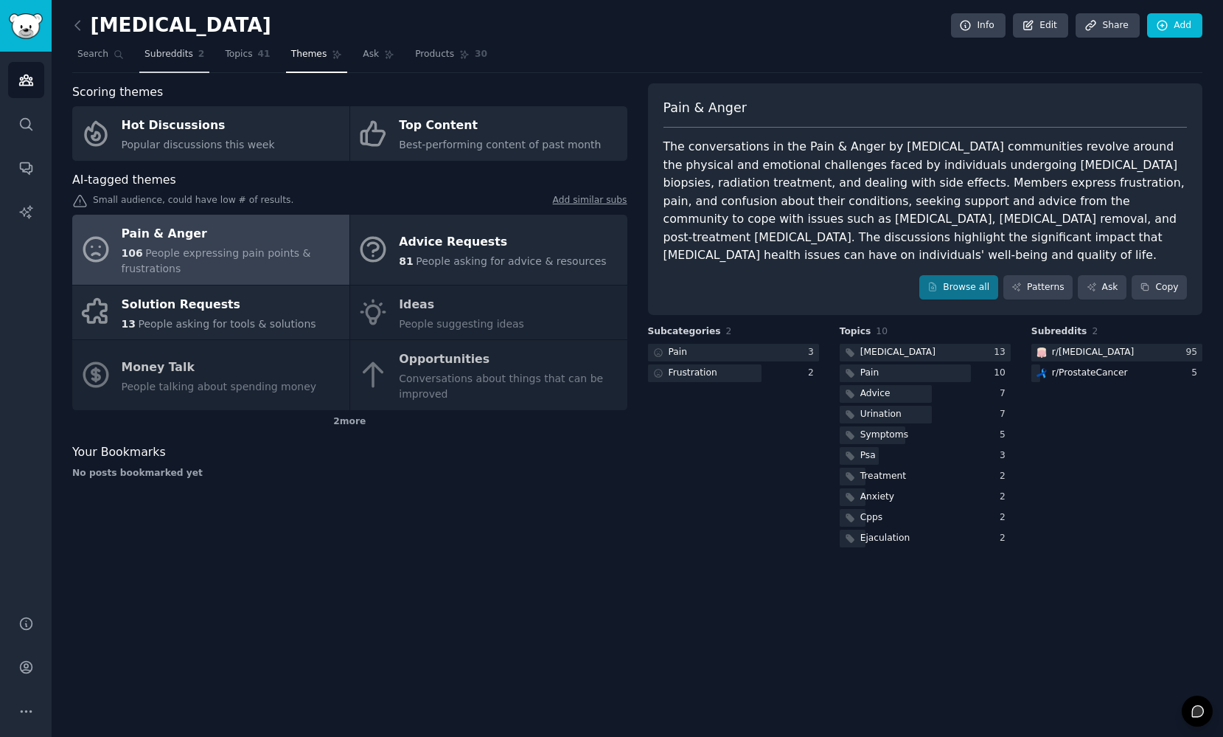
click at [184, 60] on span "Subreddits" at bounding box center [169, 54] width 49 height 13
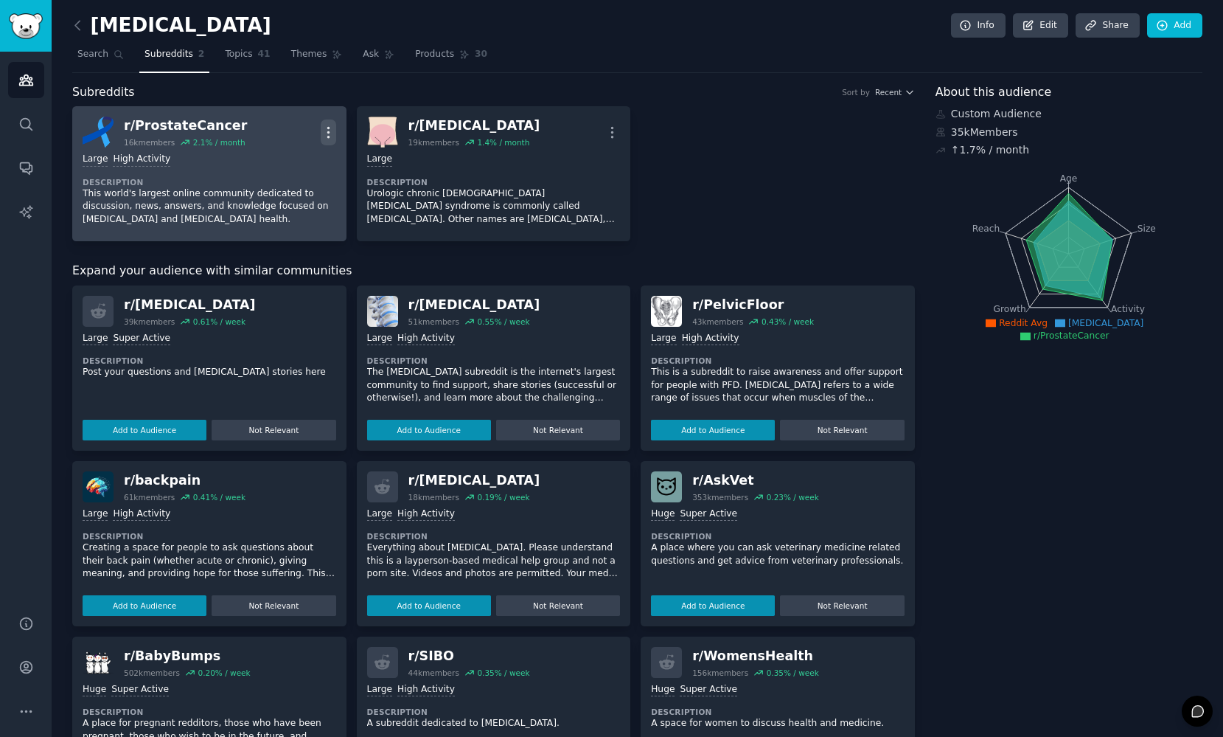
click at [327, 134] on icon "button" at bounding box center [328, 132] width 15 height 15
click at [265, 190] on p "Delete" at bounding box center [271, 188] width 34 height 15
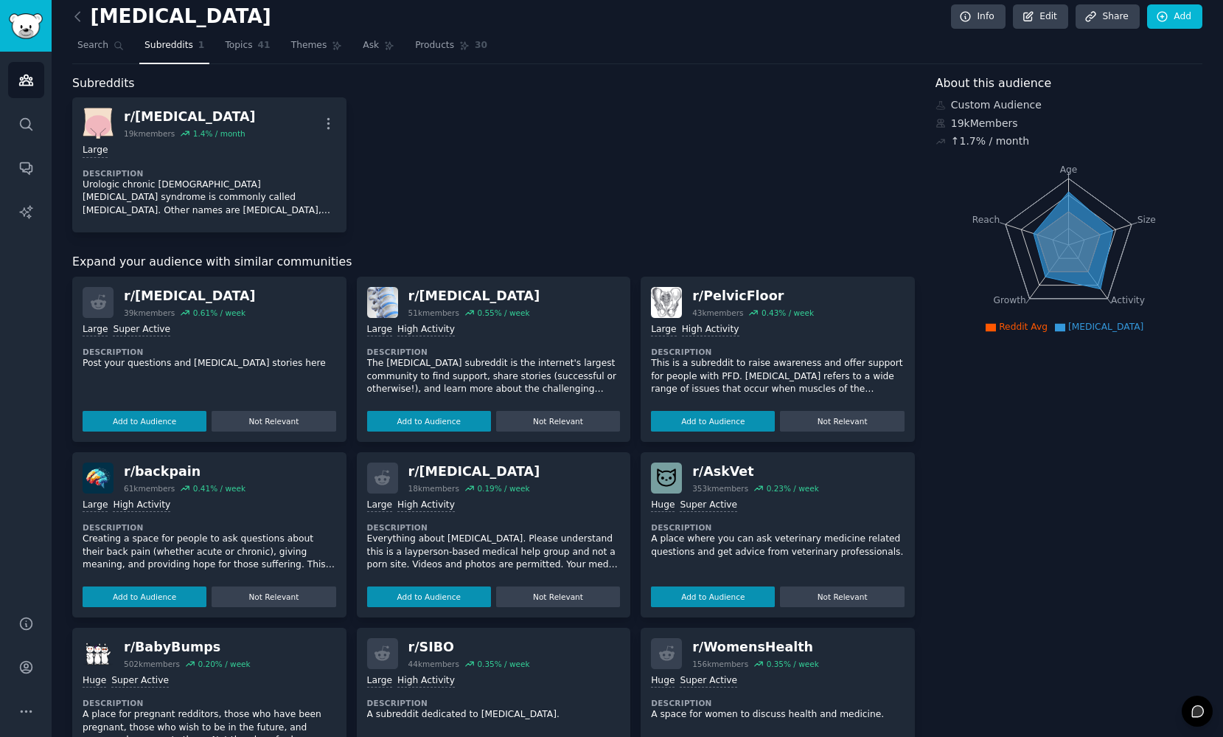
scroll to position [20, 0]
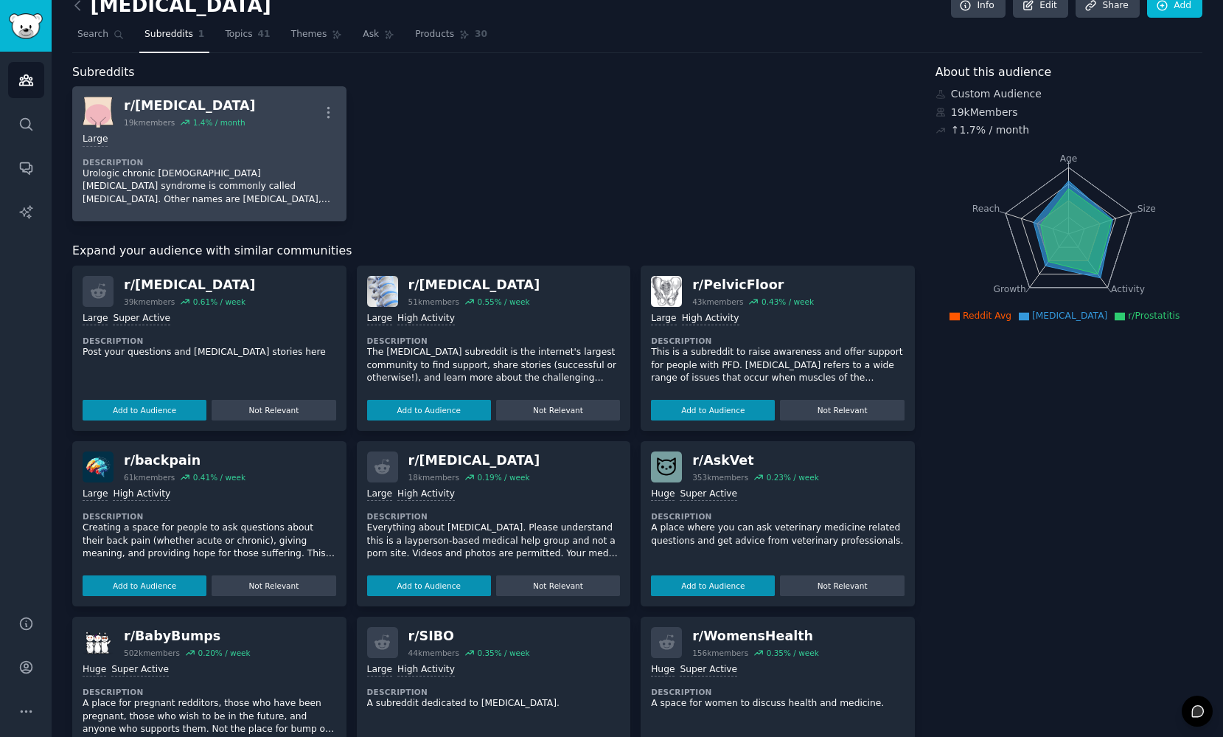
click at [257, 173] on p "Urologic chronic [DEMOGRAPHIC_DATA] [MEDICAL_DATA] syndrome is commonly called …" at bounding box center [210, 186] width 254 height 39
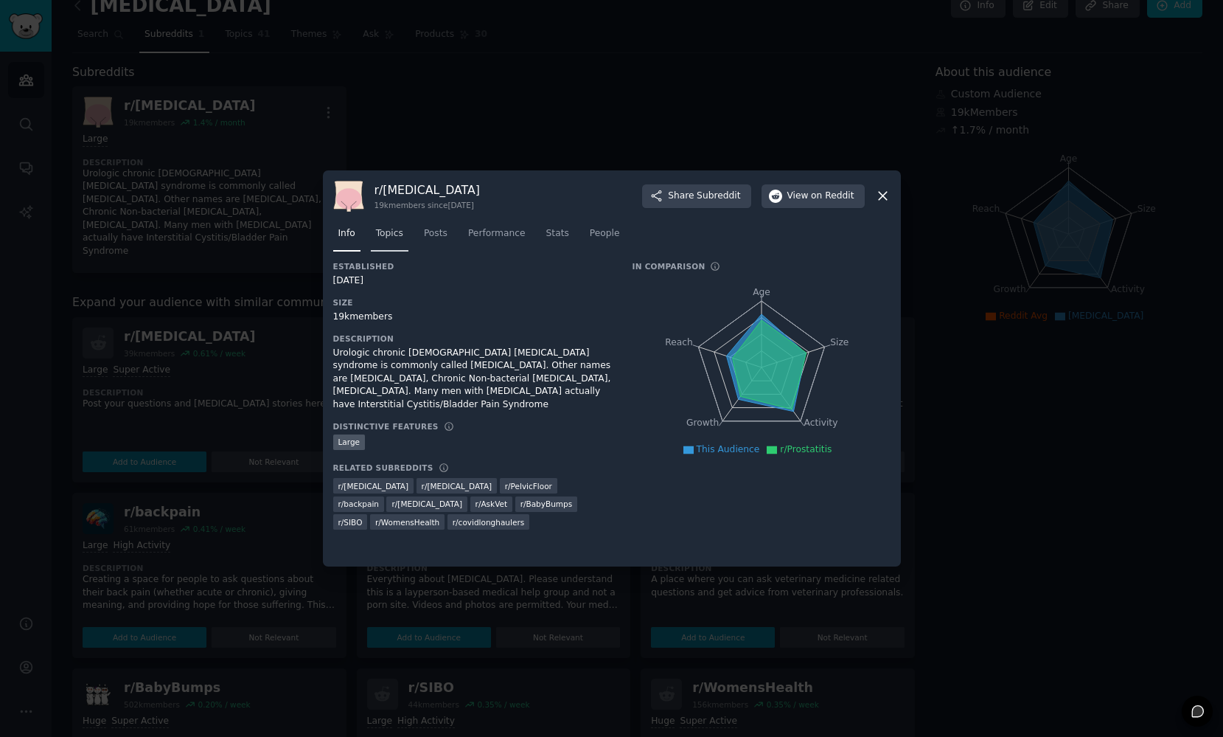
click at [384, 234] on span "Topics" at bounding box center [389, 233] width 27 height 13
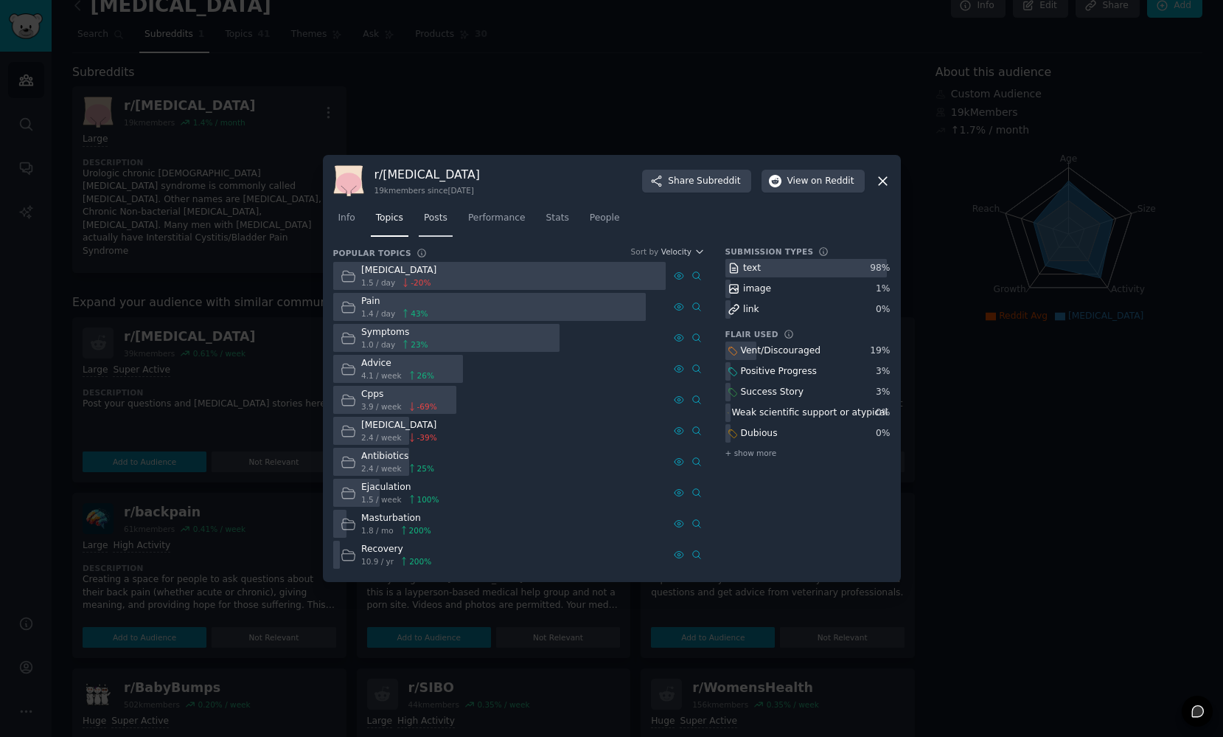
click at [438, 222] on span "Posts" at bounding box center [436, 218] width 24 height 13
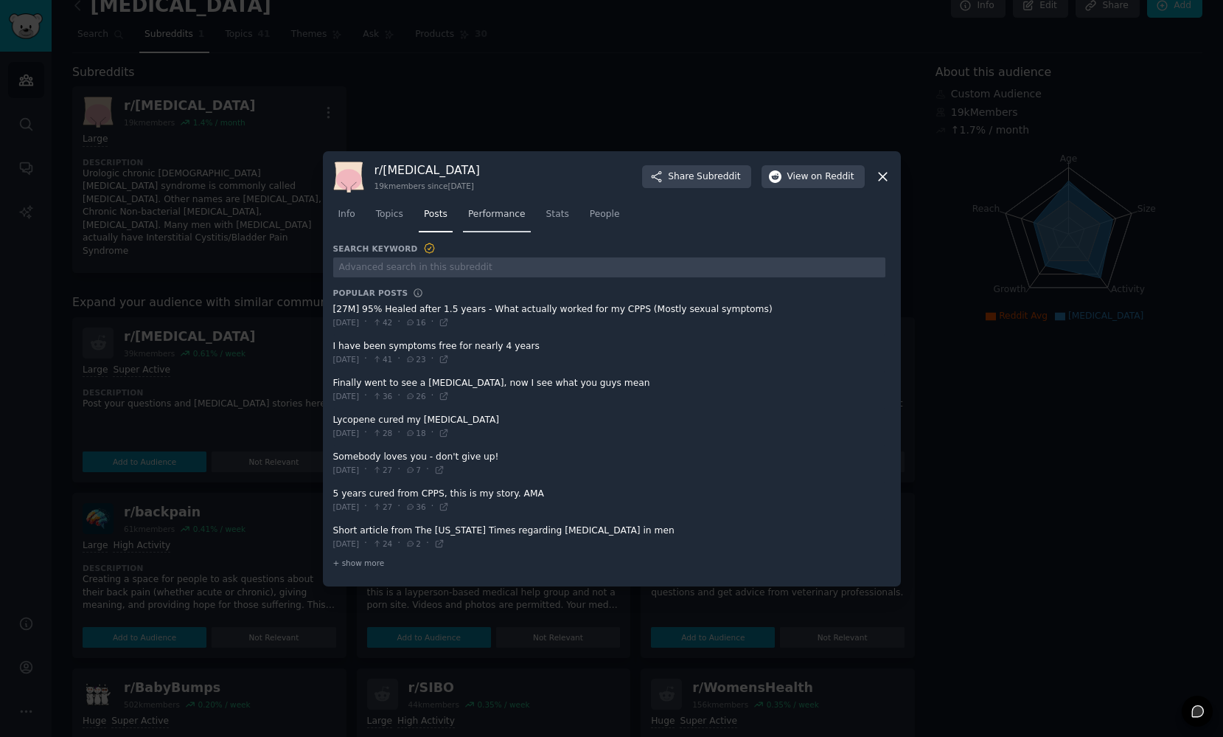
click at [494, 218] on span "Performance" at bounding box center [497, 214] width 58 height 13
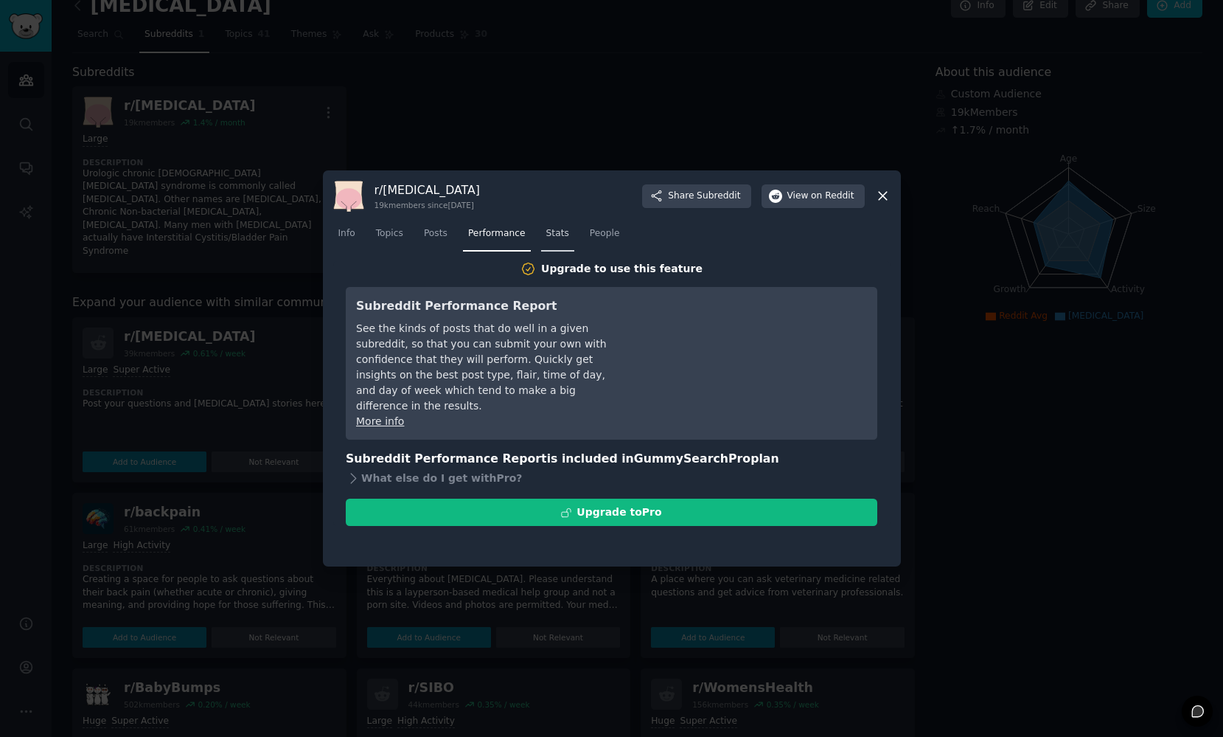
click at [557, 235] on span "Stats" at bounding box center [557, 233] width 23 height 13
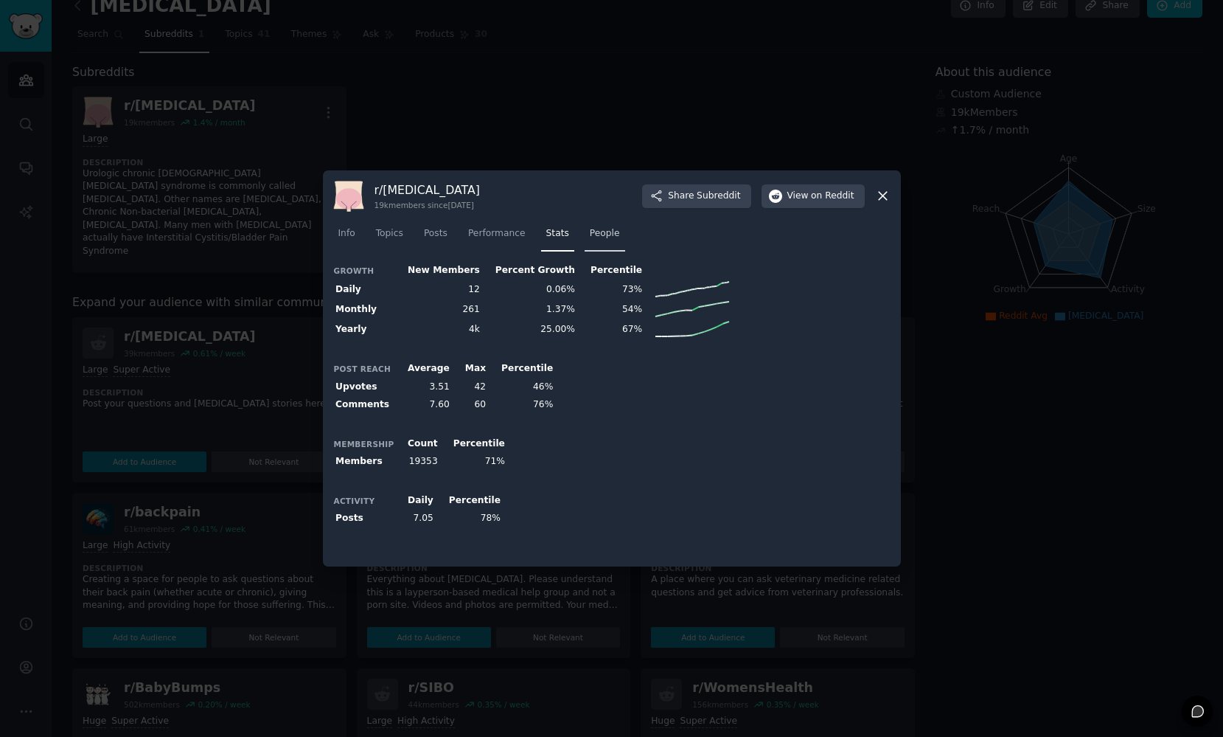
click at [591, 234] on span "People" at bounding box center [605, 233] width 30 height 13
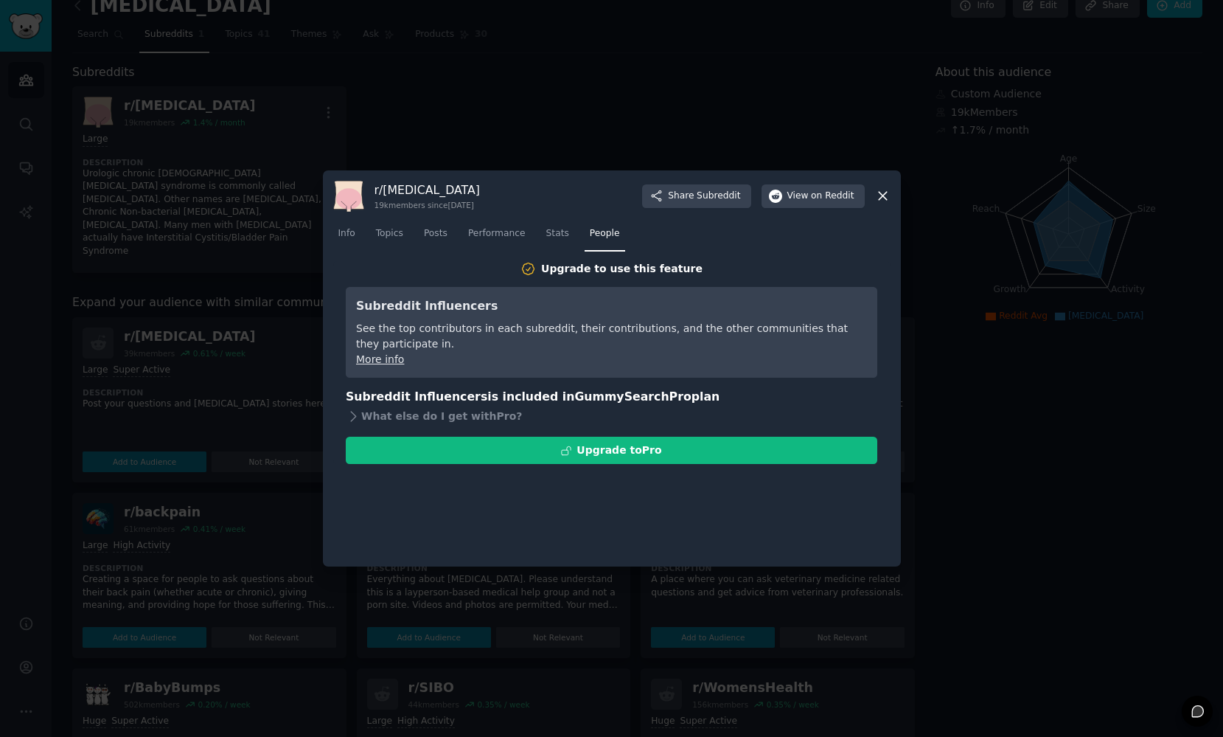
click at [880, 203] on div "r/ [MEDICAL_DATA] 19k members since [DATE] Share Subreddit View on Reddit" at bounding box center [611, 196] width 557 height 31
click at [880, 198] on icon at bounding box center [883, 196] width 8 height 8
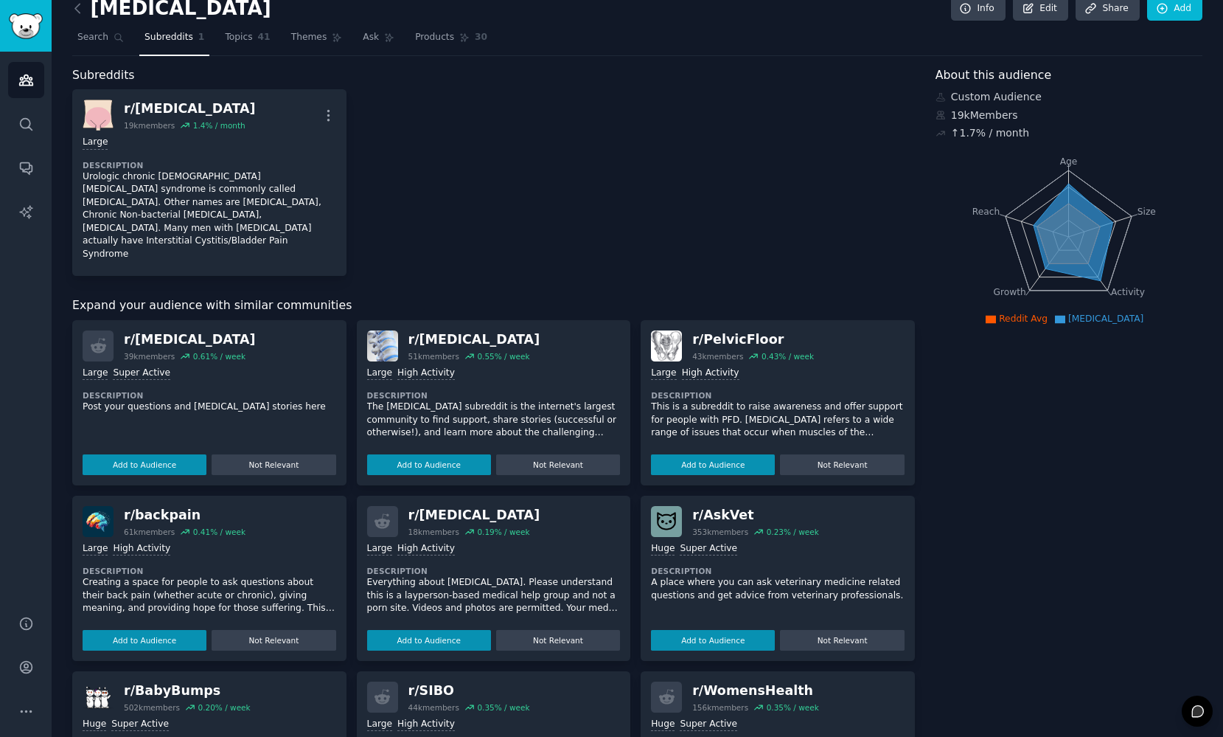
scroll to position [14, 0]
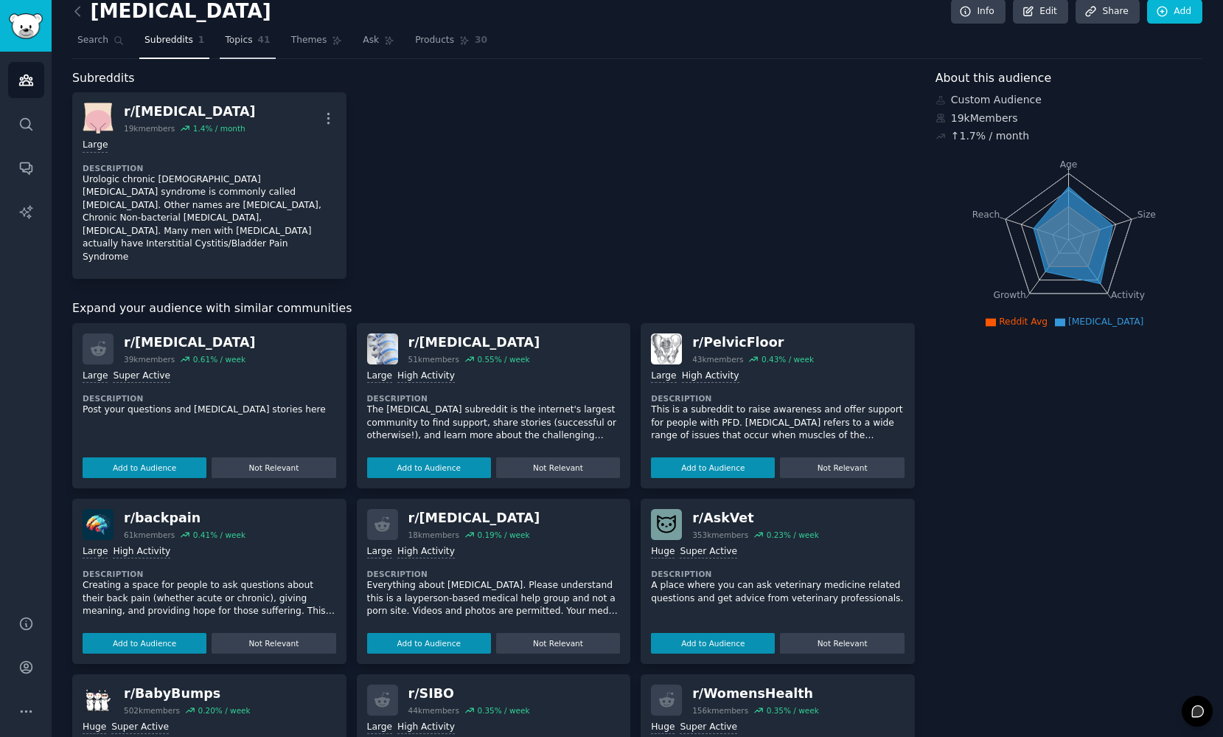
click at [229, 39] on span "Topics" at bounding box center [238, 40] width 27 height 13
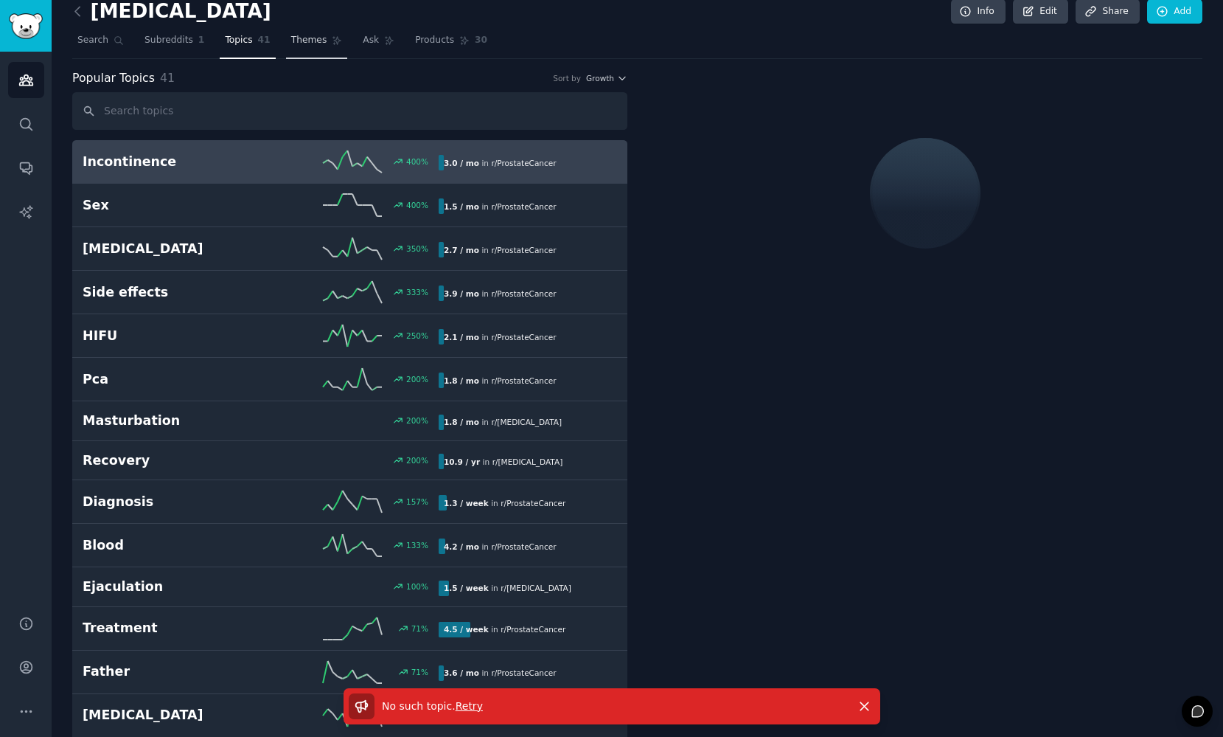
click at [291, 41] on span "Themes" at bounding box center [309, 40] width 36 height 13
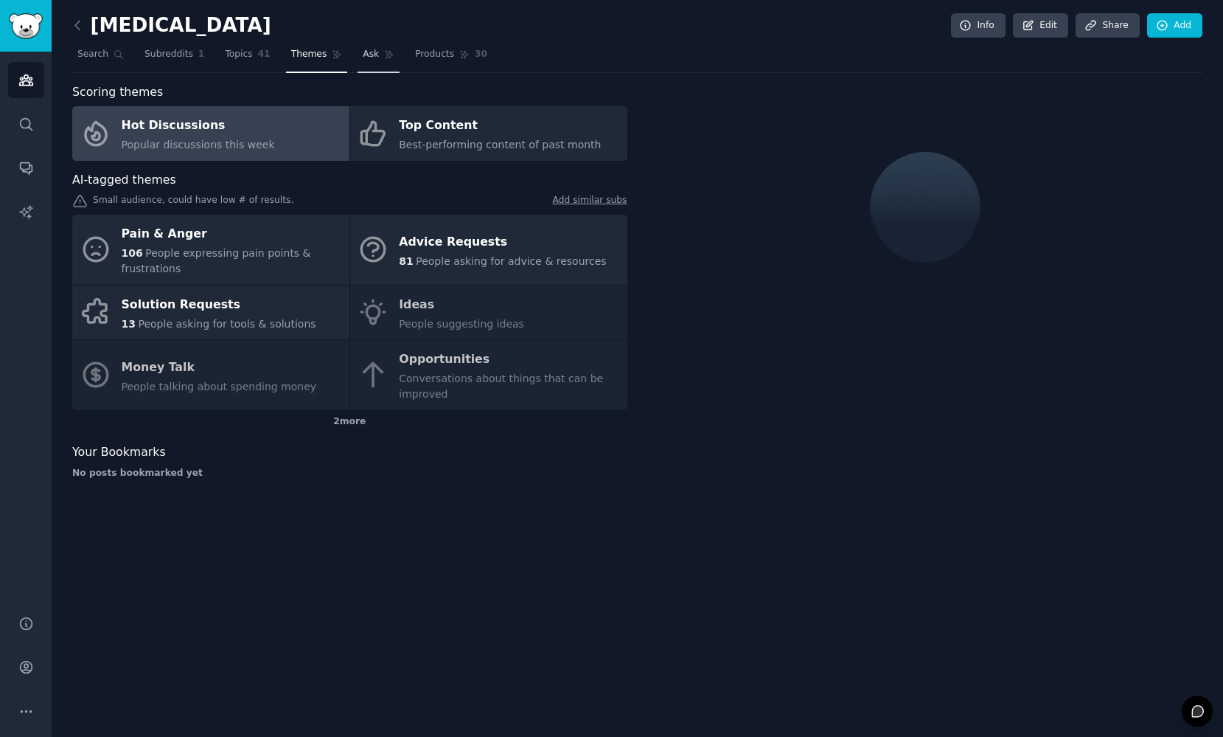
click at [375, 50] on link "Ask" at bounding box center [379, 58] width 42 height 30
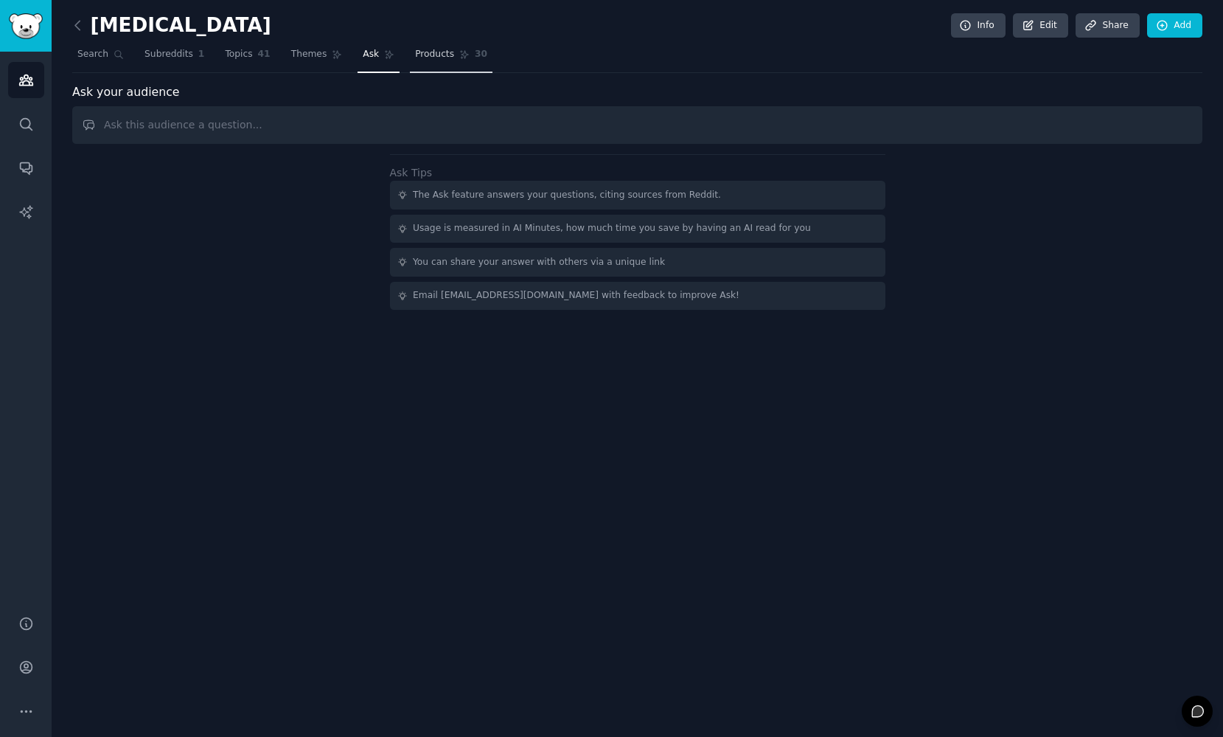
click at [421, 58] on span "Products" at bounding box center [434, 54] width 39 height 13
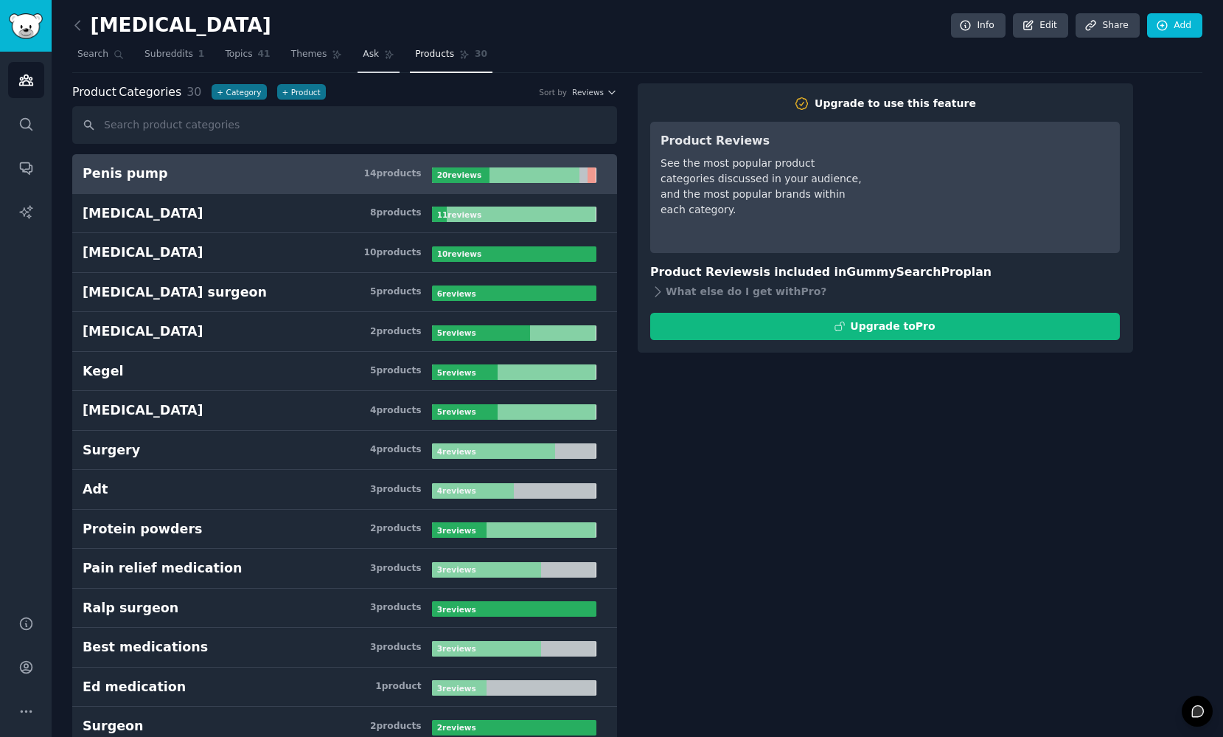
click at [369, 58] on span "Ask" at bounding box center [371, 54] width 16 height 13
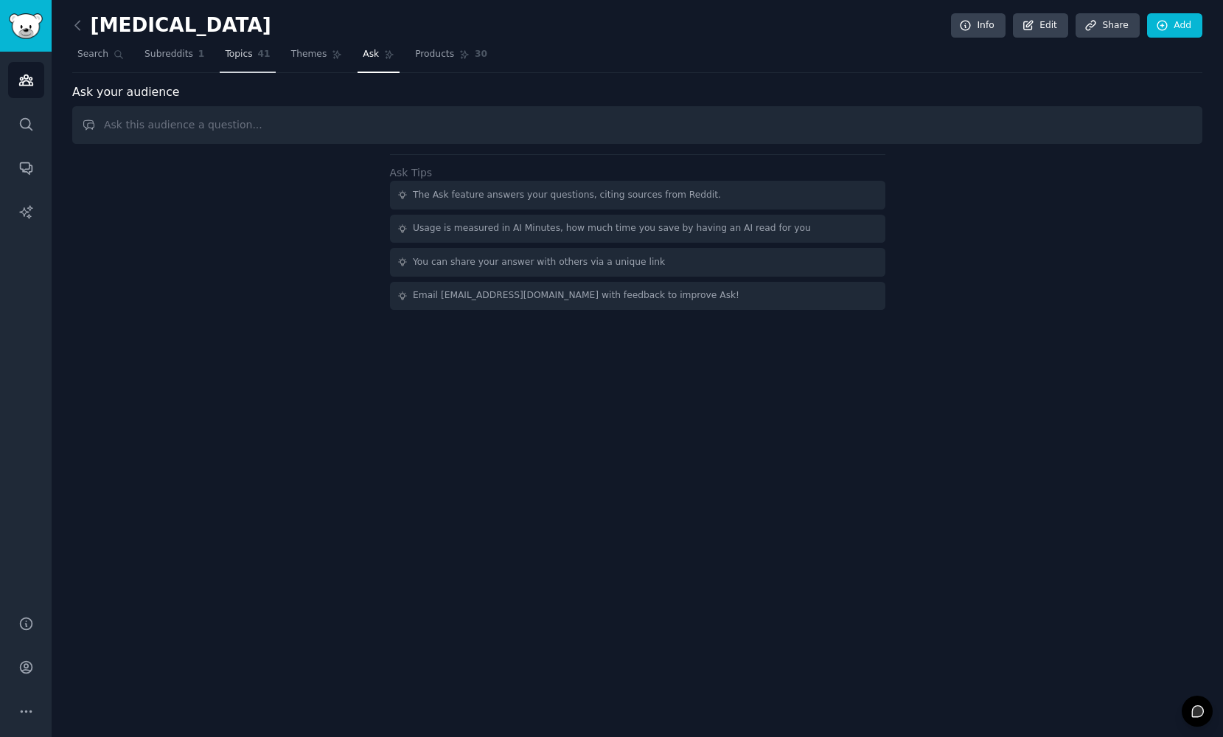
click at [313, 58] on span "Themes" at bounding box center [309, 54] width 36 height 13
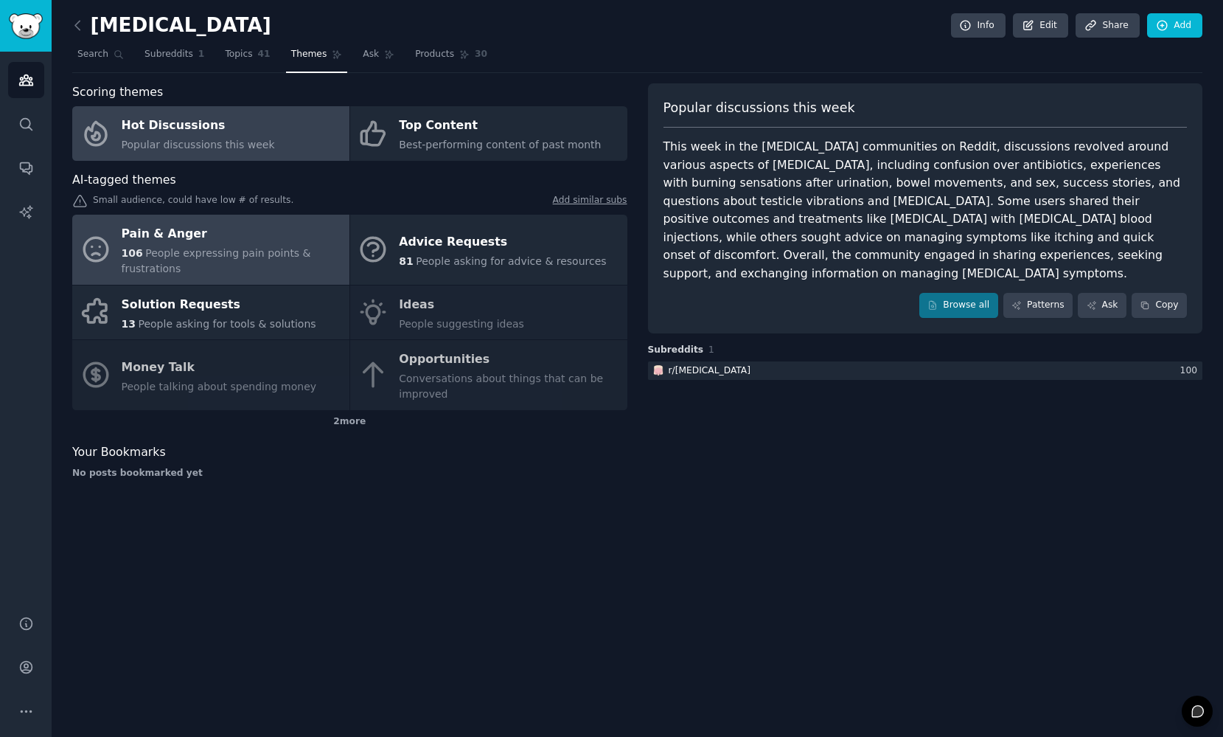
click at [171, 237] on div "Pain & Anger" at bounding box center [232, 235] width 220 height 24
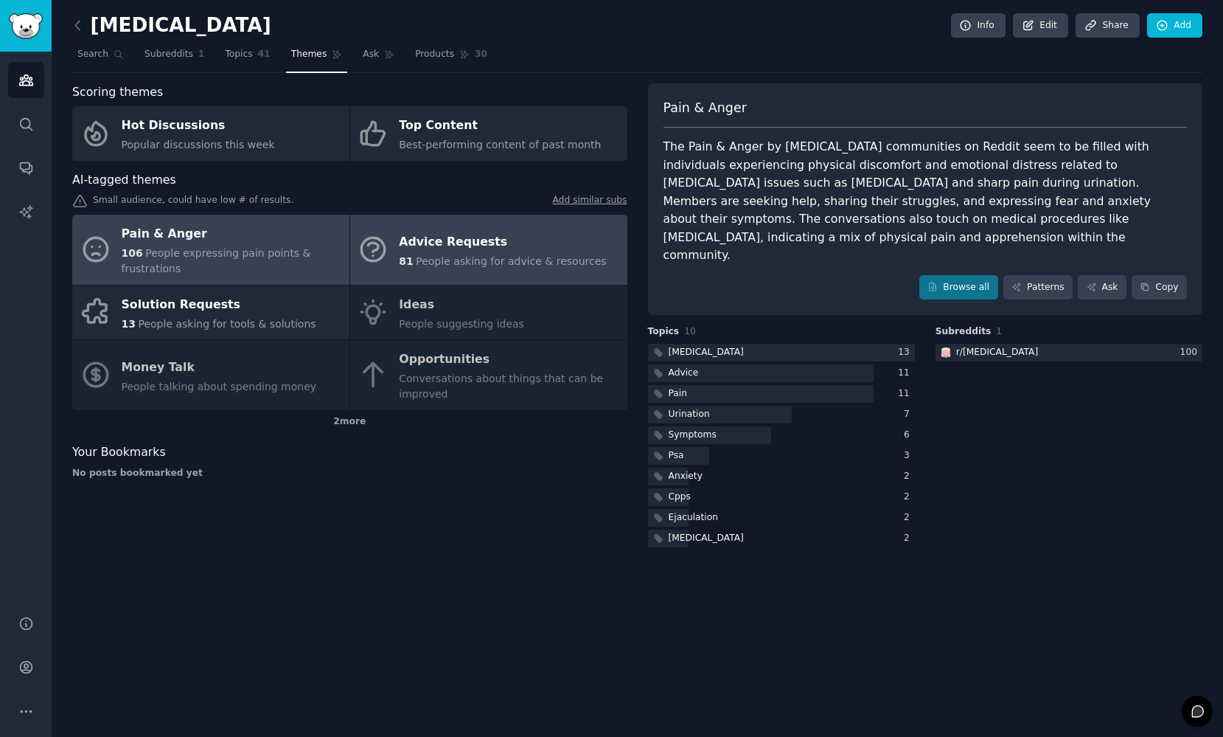
click at [462, 257] on span "People asking for advice & resources" at bounding box center [511, 261] width 190 height 12
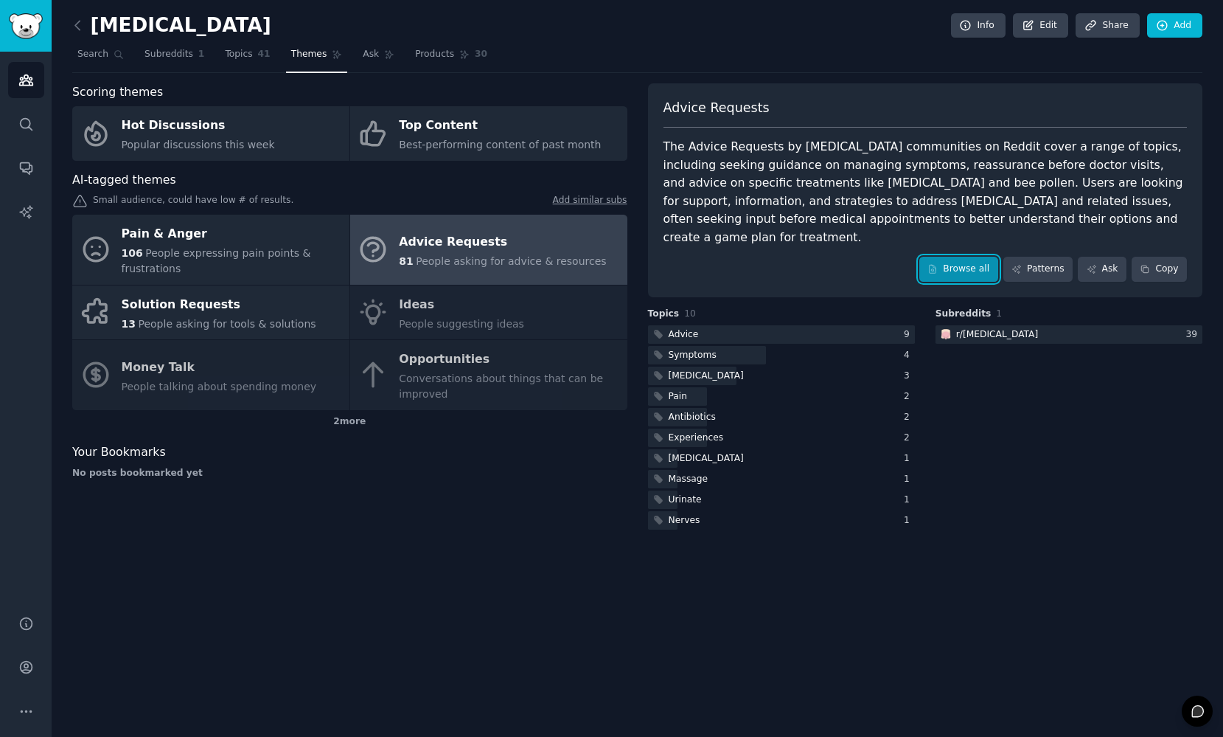
click at [981, 257] on link "Browse all" at bounding box center [958, 269] width 79 height 25
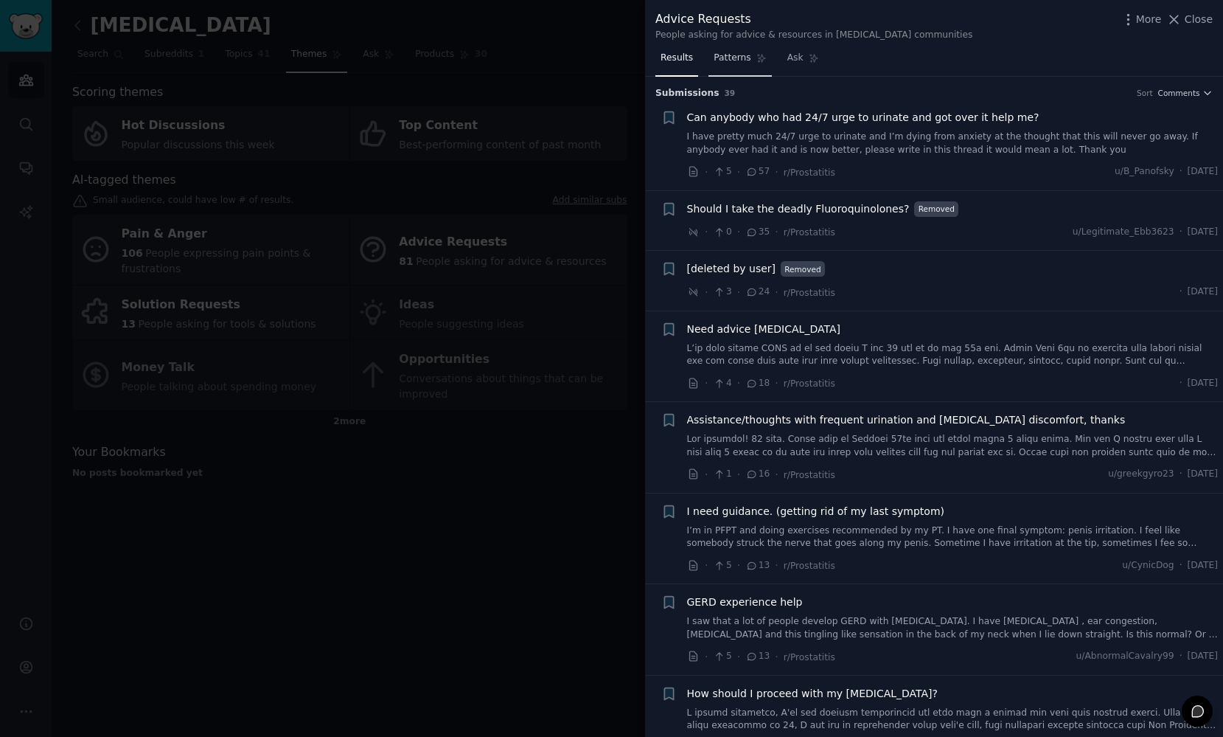
click at [714, 49] on link "Patterns" at bounding box center [739, 61] width 63 height 30
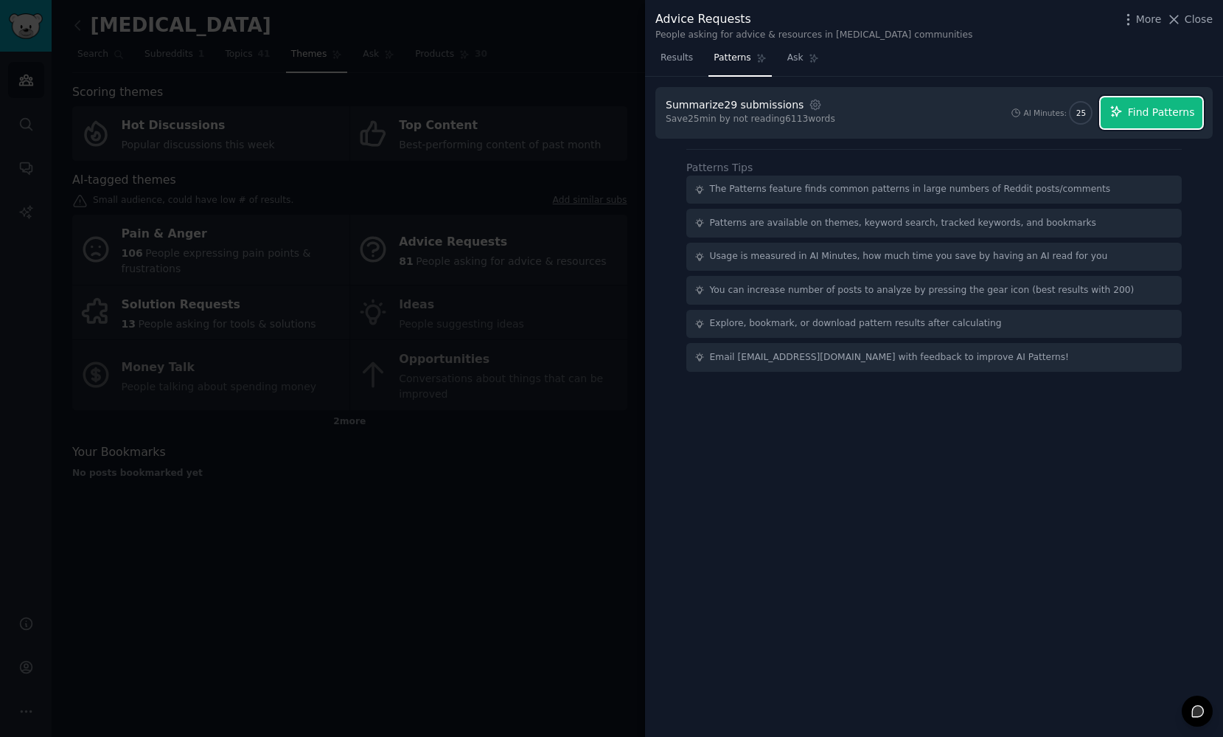
click at [1149, 111] on span "Find Patterns" at bounding box center [1161, 112] width 67 height 15
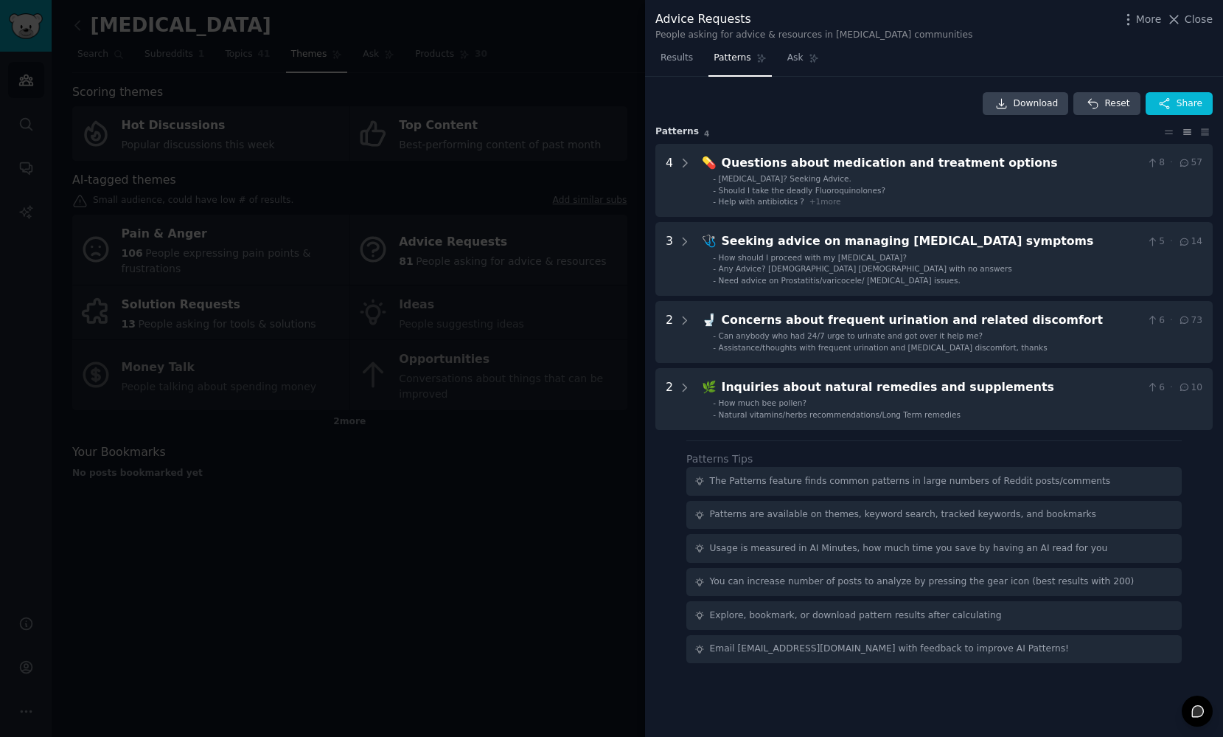
click at [522, 255] on div at bounding box center [611, 368] width 1223 height 737
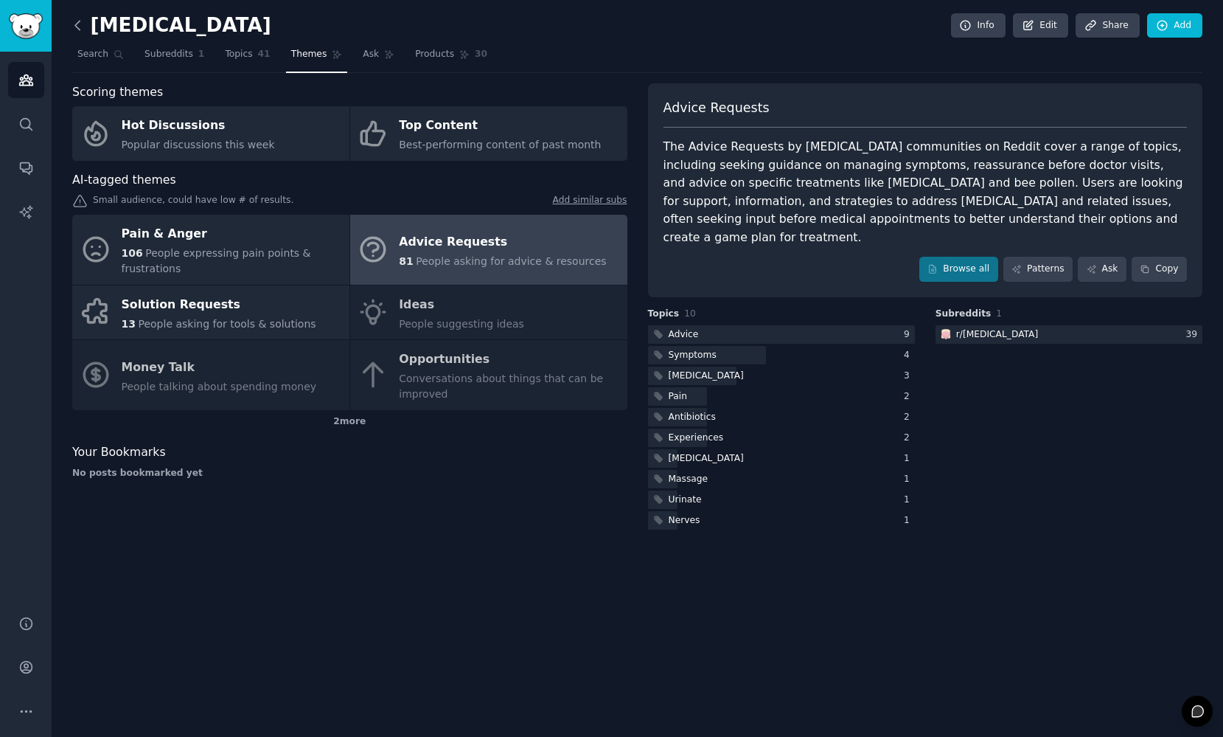
click at [80, 27] on icon at bounding box center [77, 25] width 15 height 15
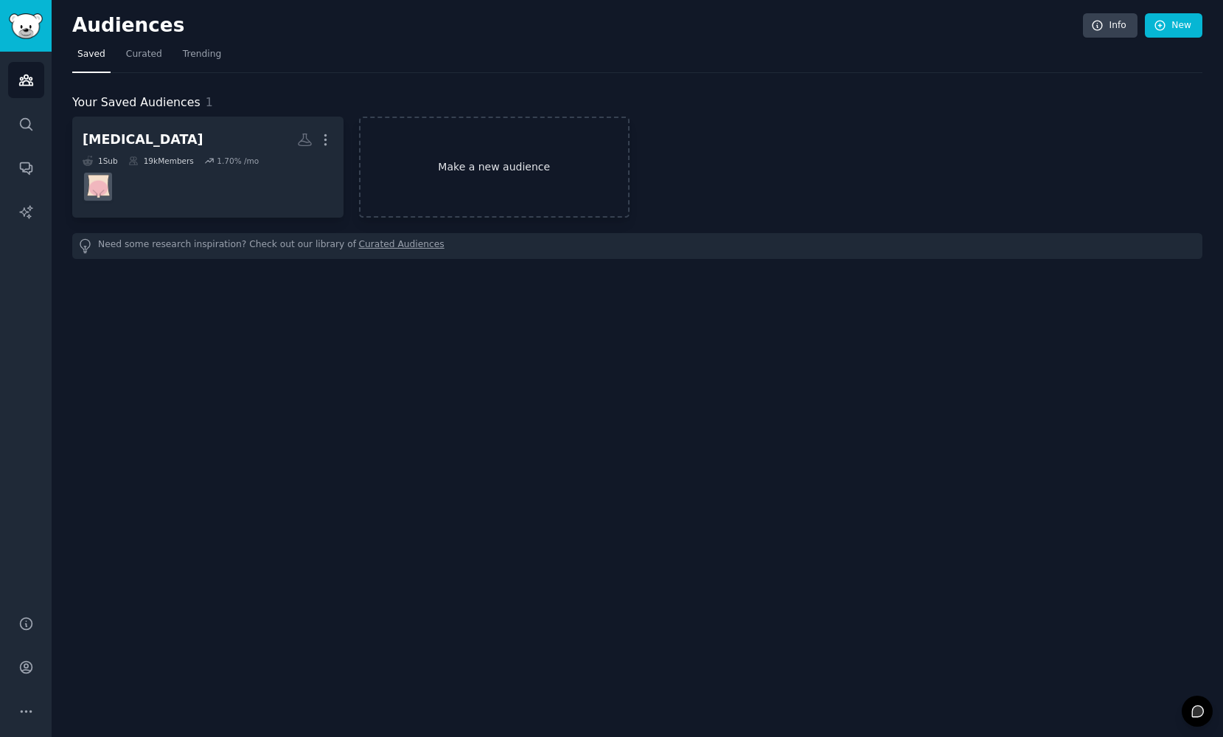
click at [498, 185] on link "Make a new audience" at bounding box center [494, 166] width 271 height 101
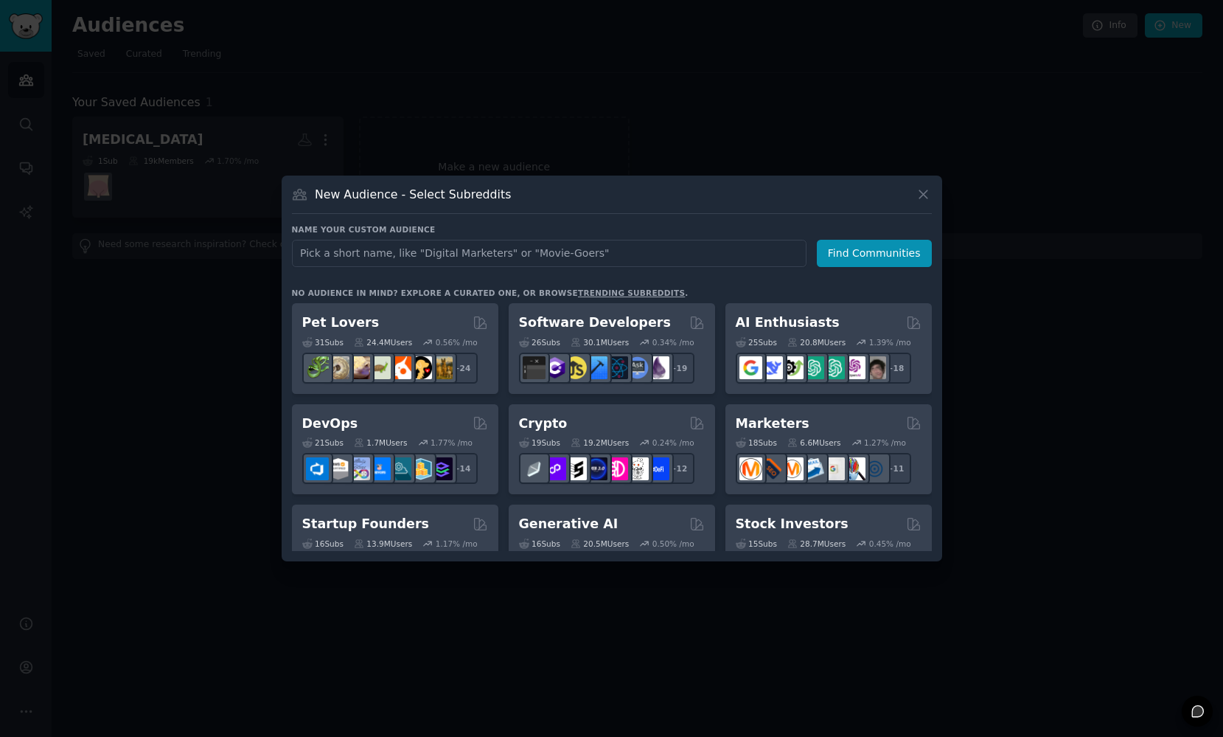
click at [429, 252] on input "text" at bounding box center [549, 253] width 515 height 27
type input "meonpaus"
type input "menopause"
click at [882, 256] on button "Find Communities" at bounding box center [874, 253] width 115 height 27
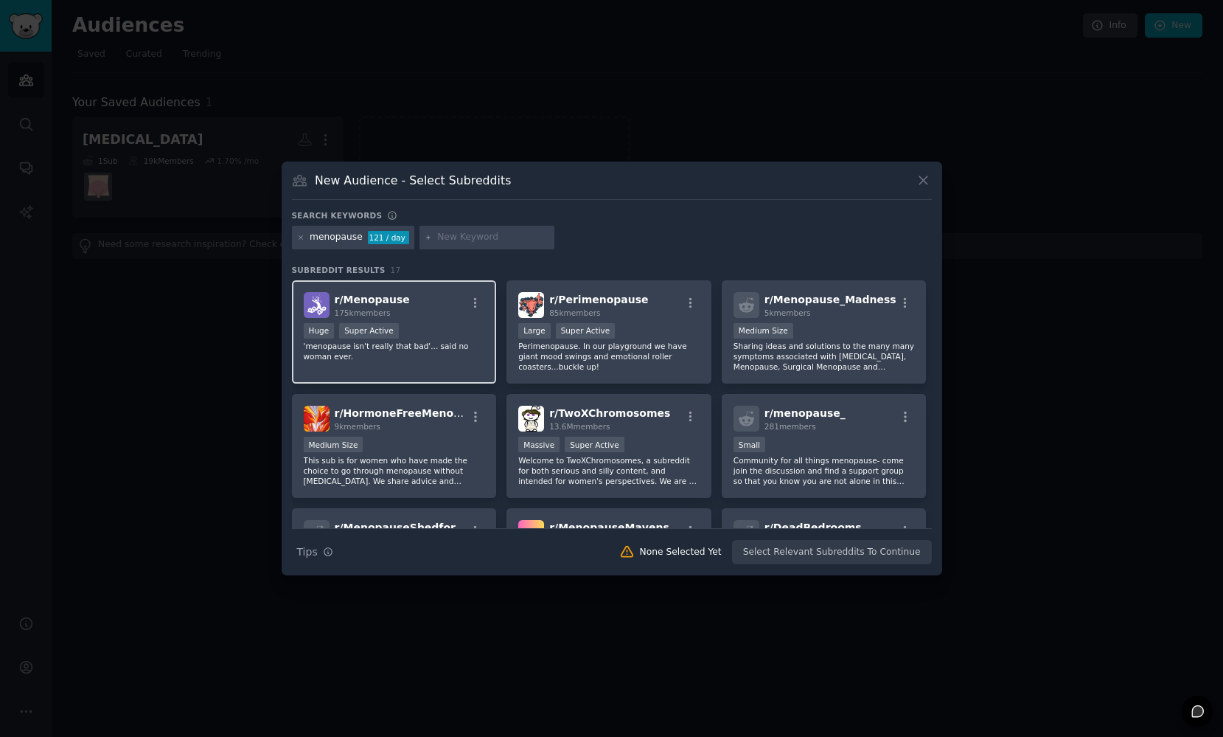
click at [381, 306] on h2 "r/ Menopause 175k members" at bounding box center [372, 305] width 75 height 26
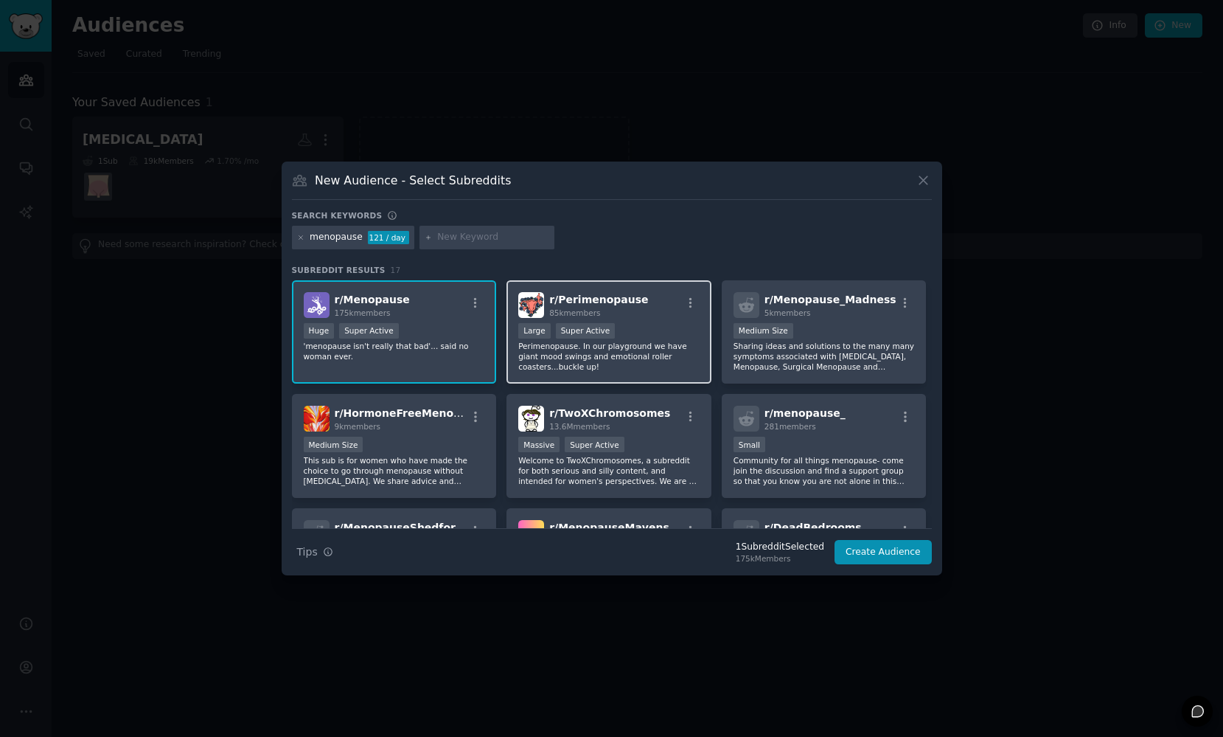
click at [596, 296] on span "r/ [MEDICAL_DATA]" at bounding box center [598, 299] width 99 height 12
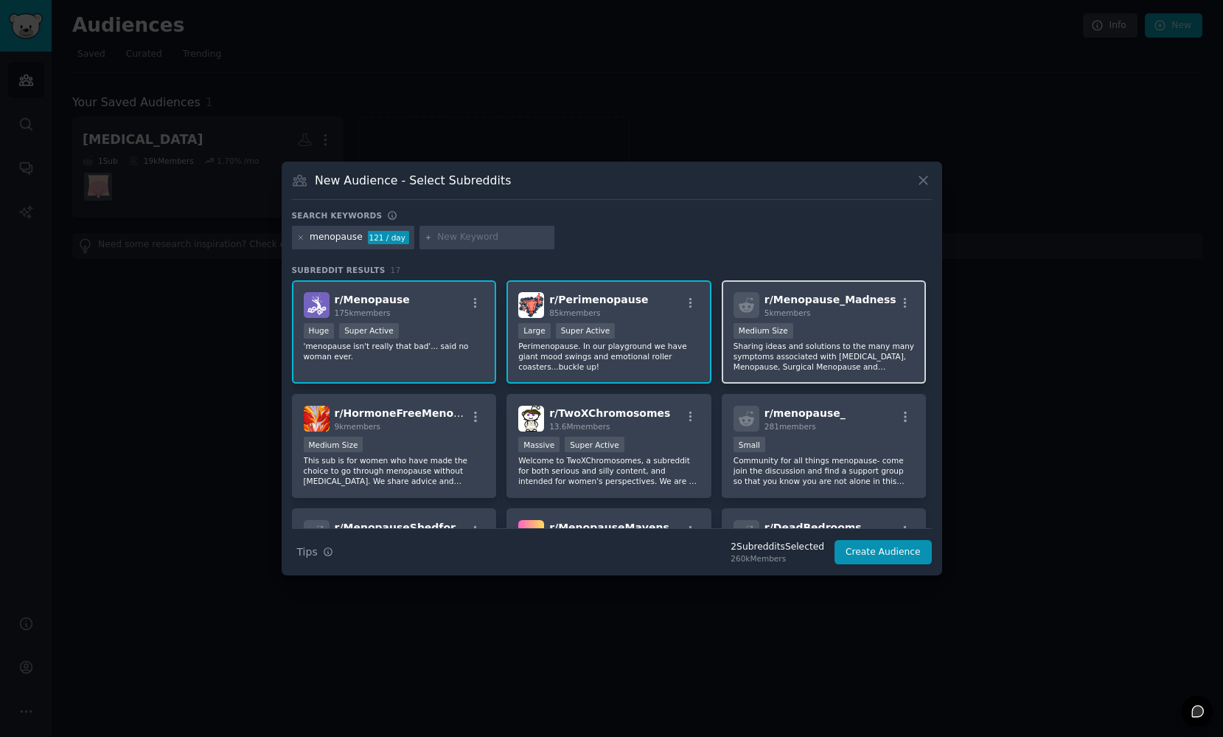
click at [801, 311] on span "5k members" at bounding box center [788, 312] width 46 height 9
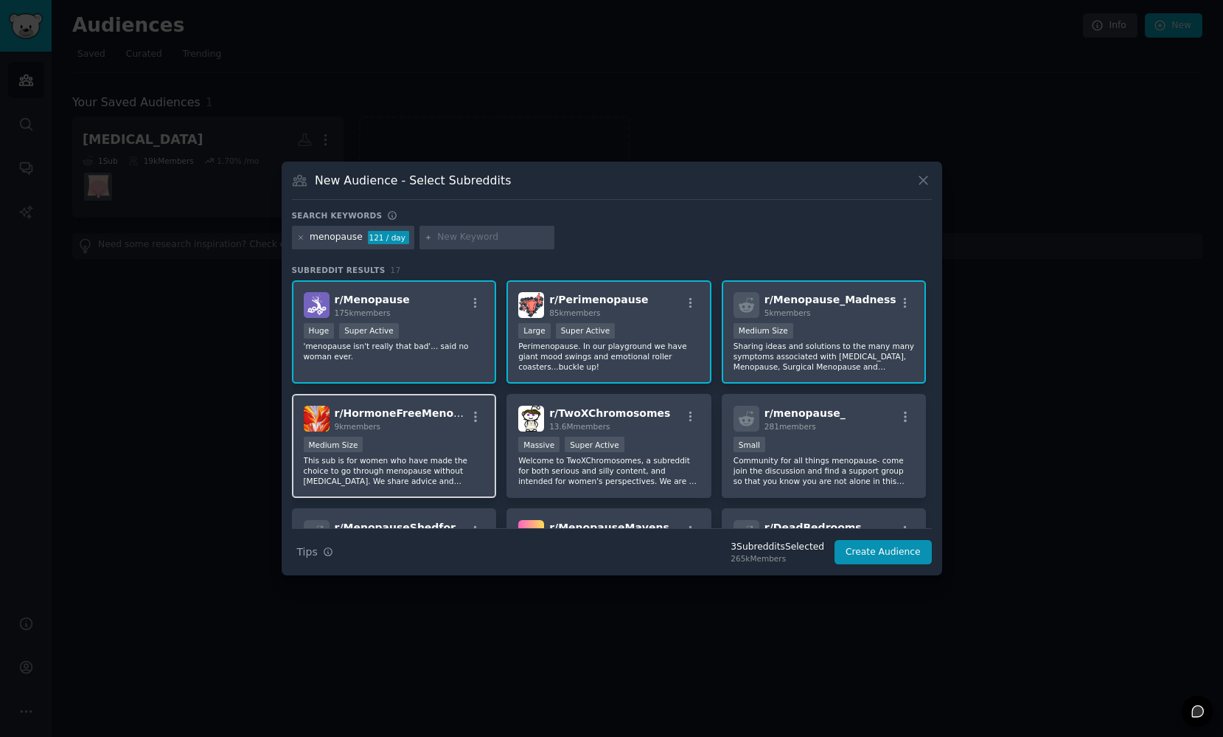
click at [398, 426] on div "9k members" at bounding box center [401, 426] width 132 height 10
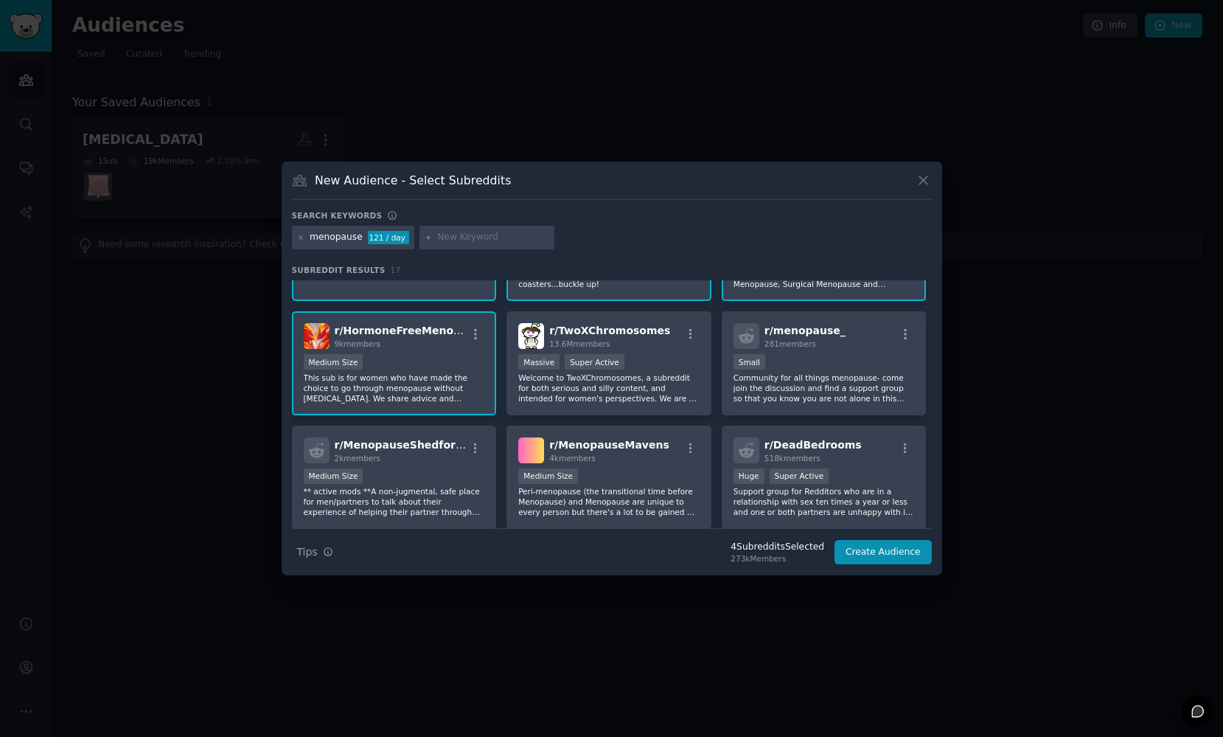
scroll to position [108, 0]
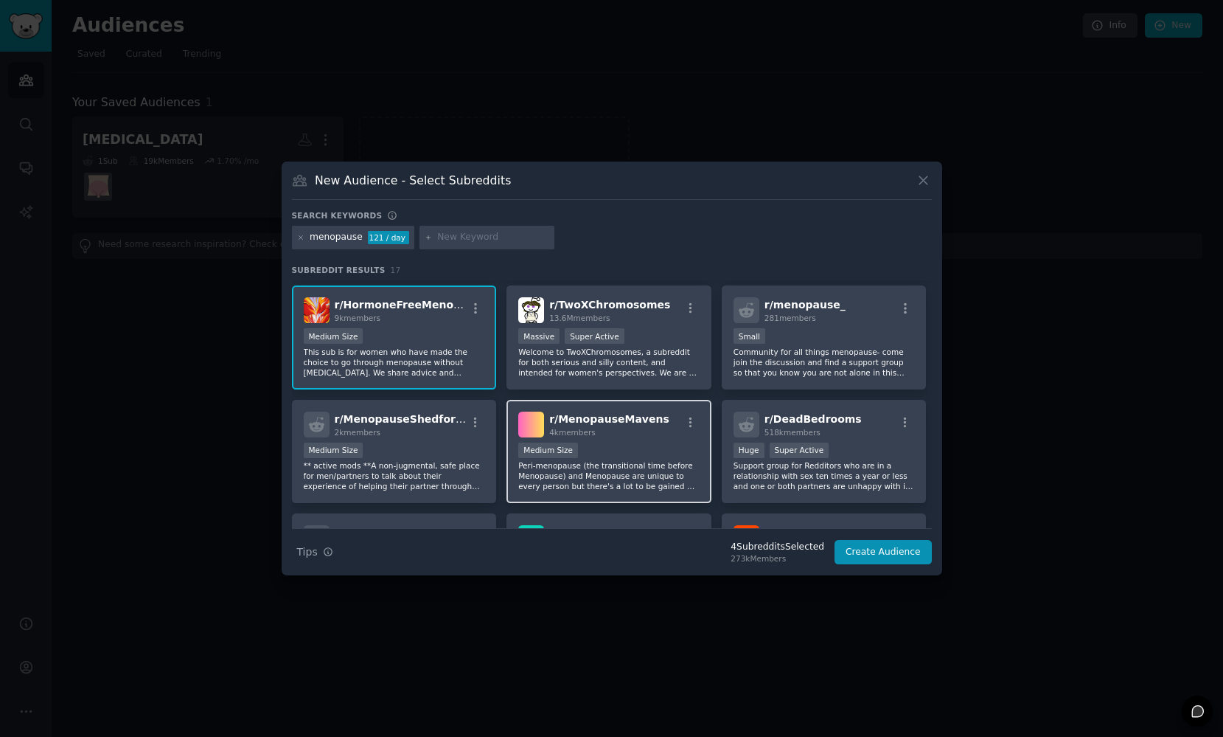
click at [625, 452] on div "Medium Size" at bounding box center [608, 451] width 181 height 18
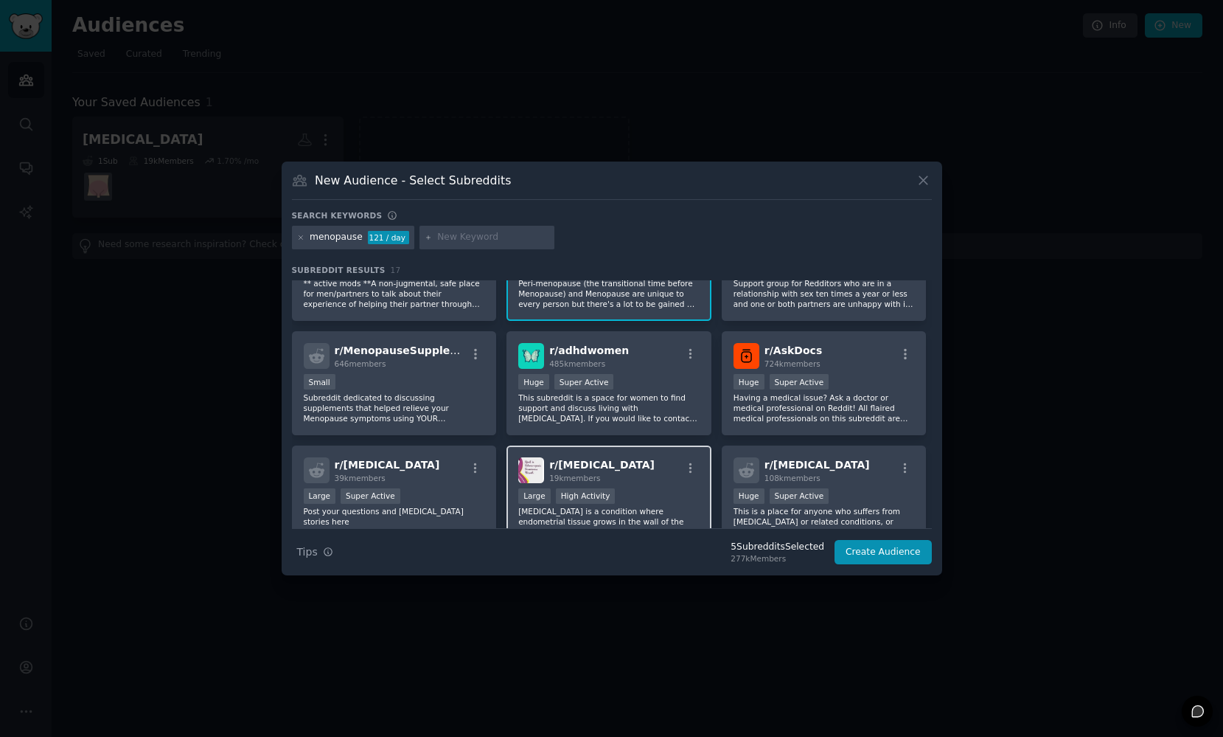
scroll to position [302, 0]
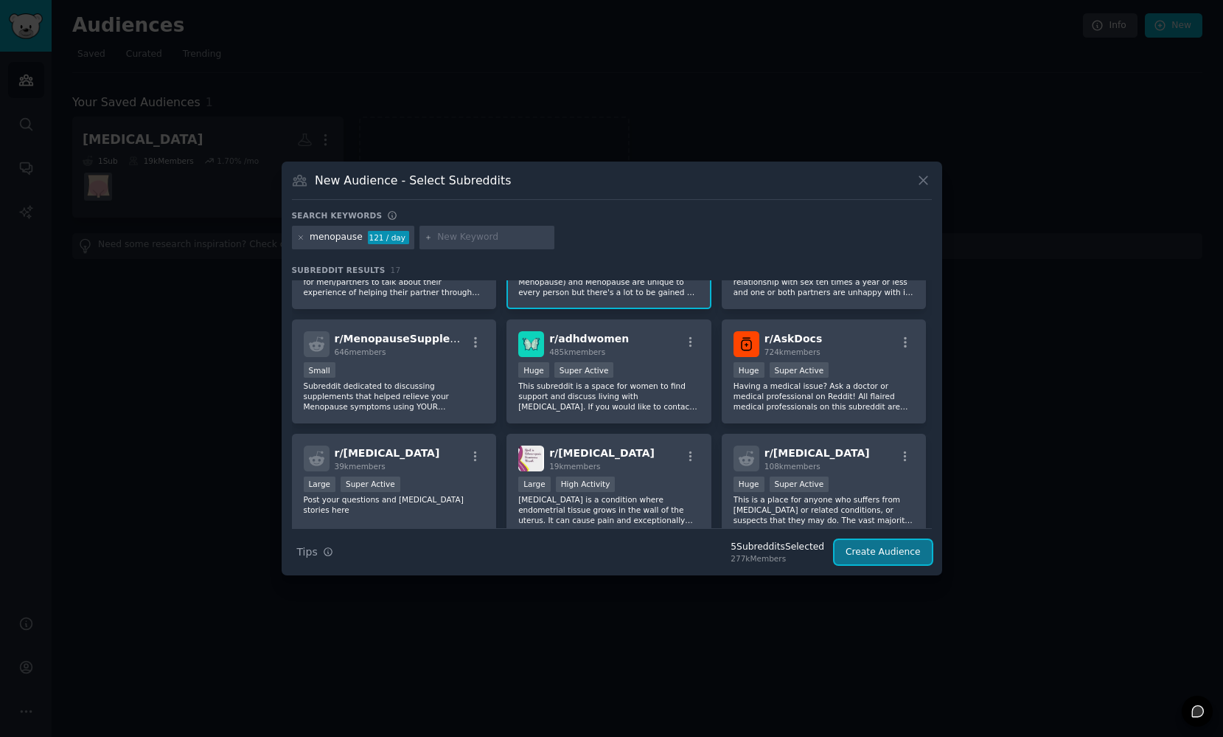
click at [891, 554] on button "Create Audience" at bounding box center [883, 552] width 97 height 25
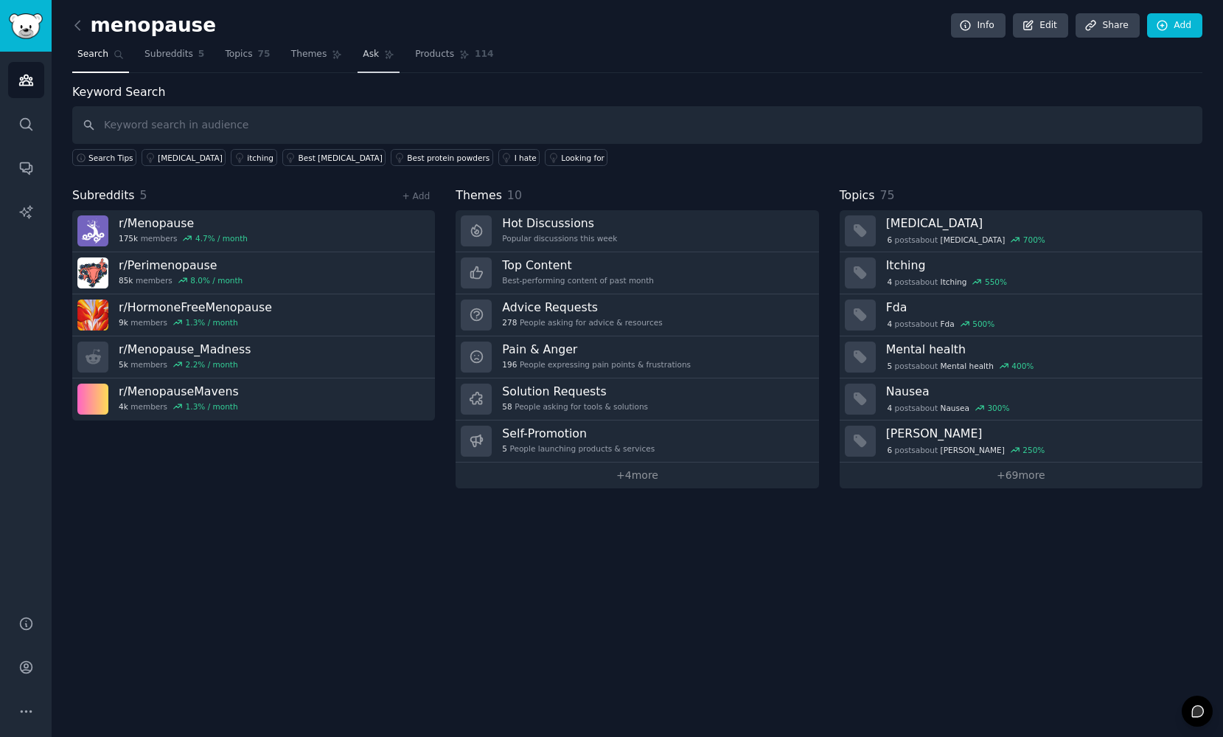
click at [372, 56] on span "Ask" at bounding box center [371, 54] width 16 height 13
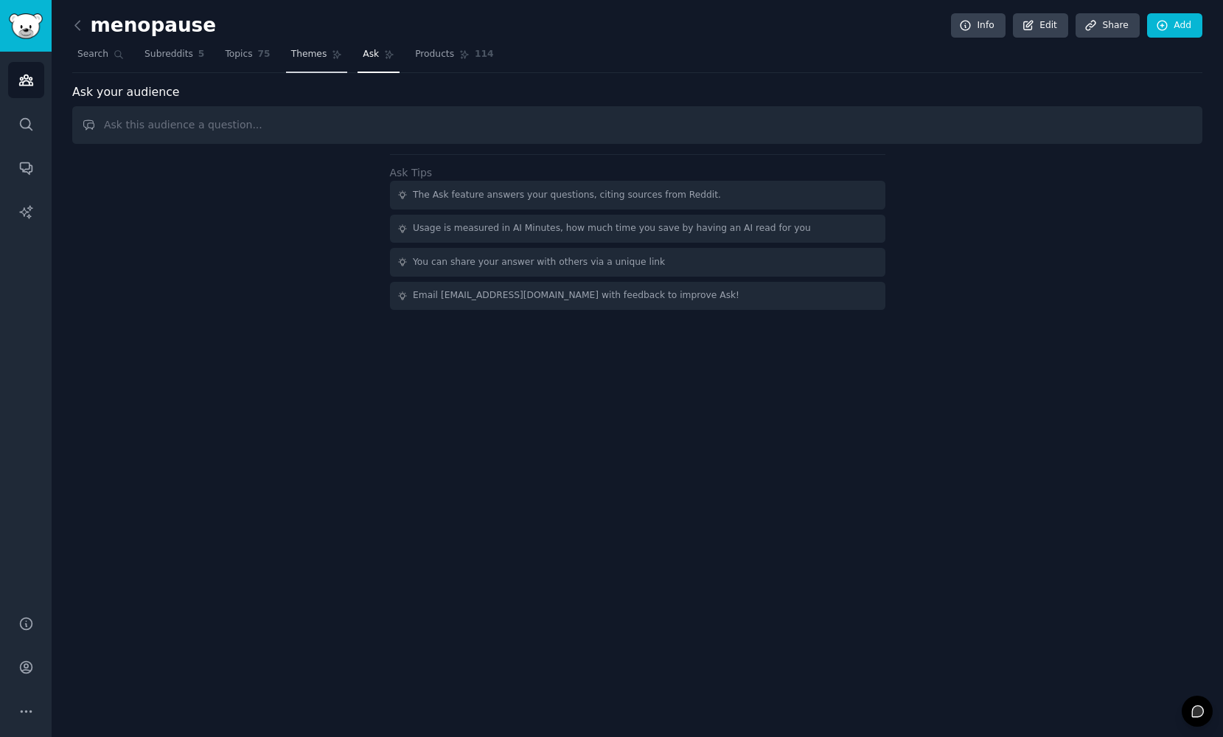
click at [309, 56] on span "Themes" at bounding box center [309, 54] width 36 height 13
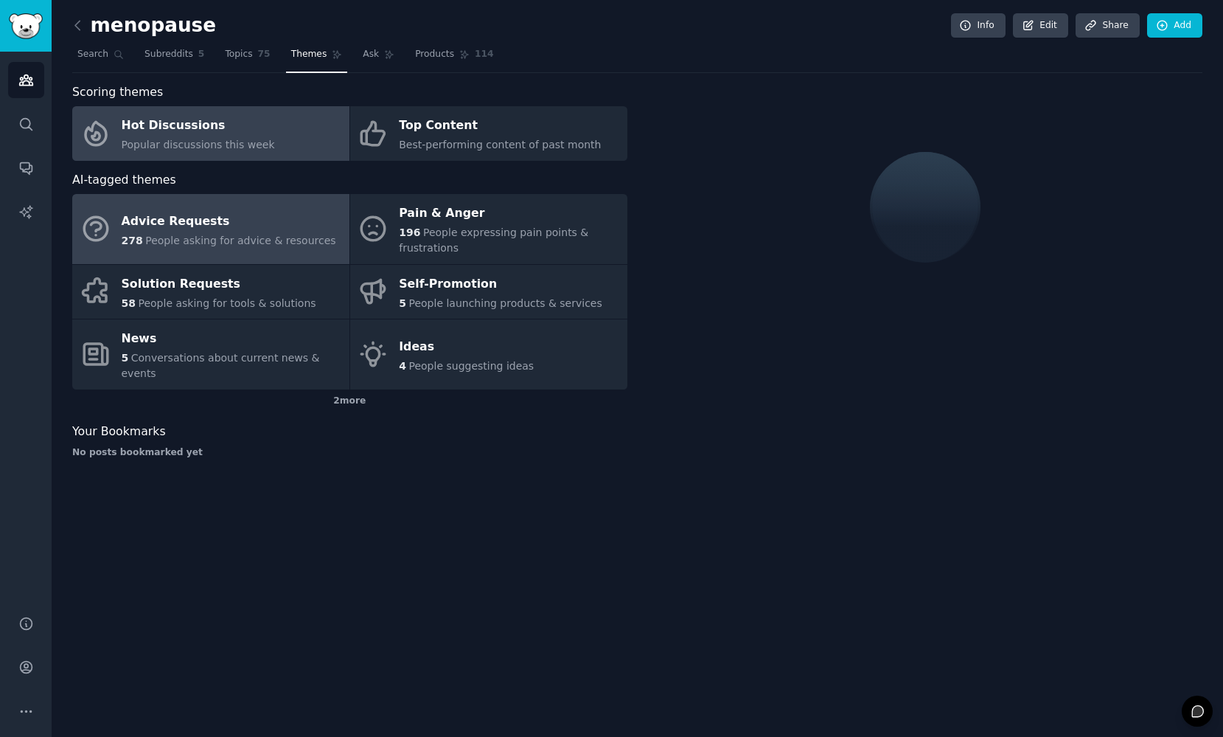
click at [192, 230] on div "Advice Requests" at bounding box center [229, 221] width 215 height 24
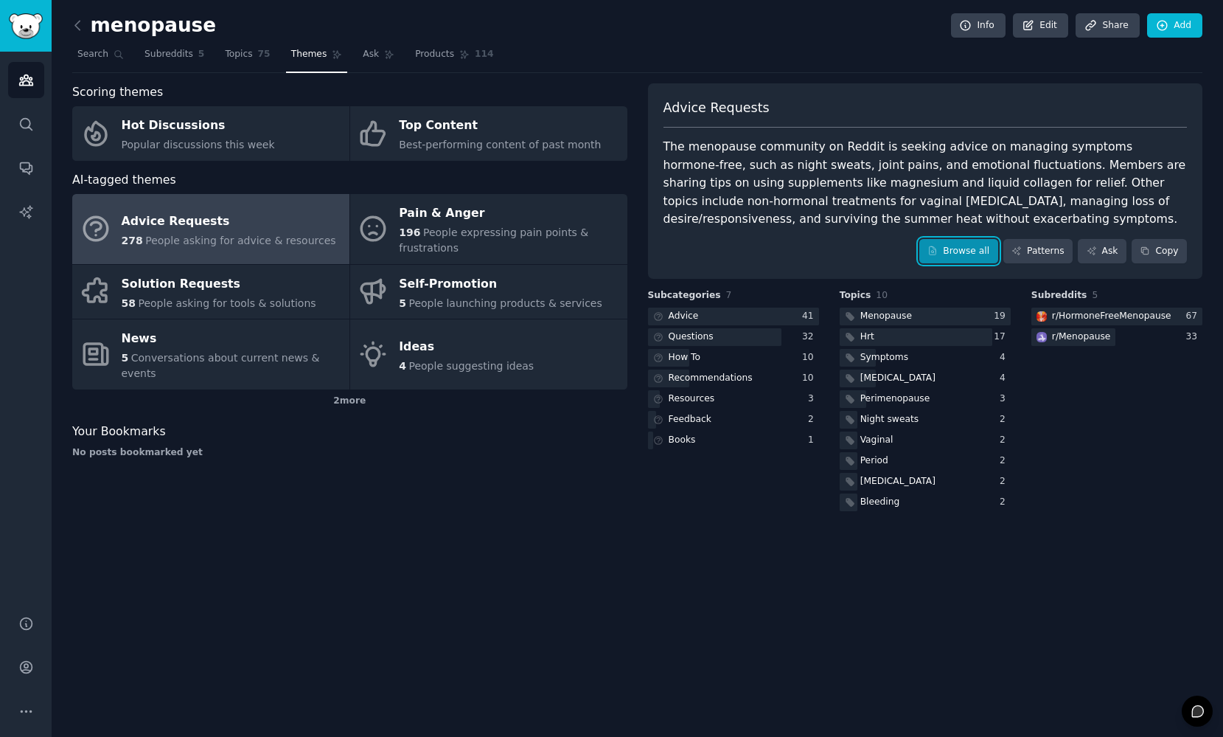
click at [963, 253] on link "Browse all" at bounding box center [958, 251] width 79 height 25
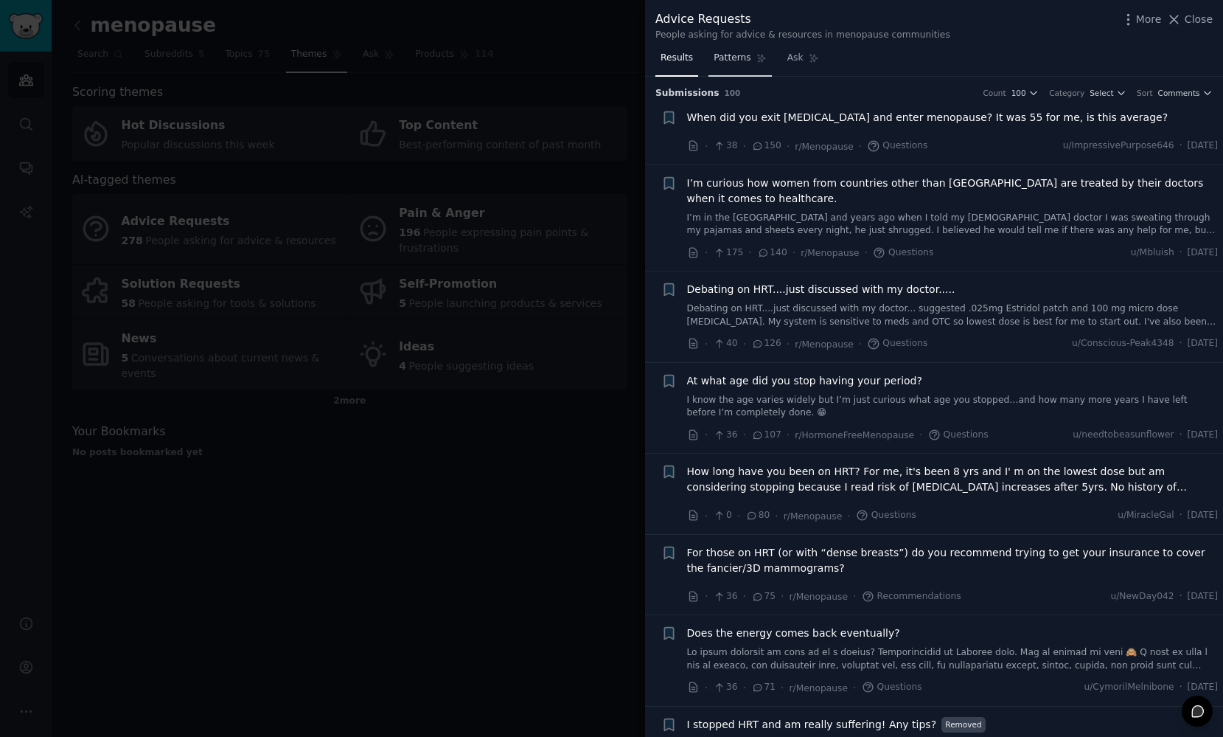
click at [737, 61] on span "Patterns" at bounding box center [732, 58] width 37 height 13
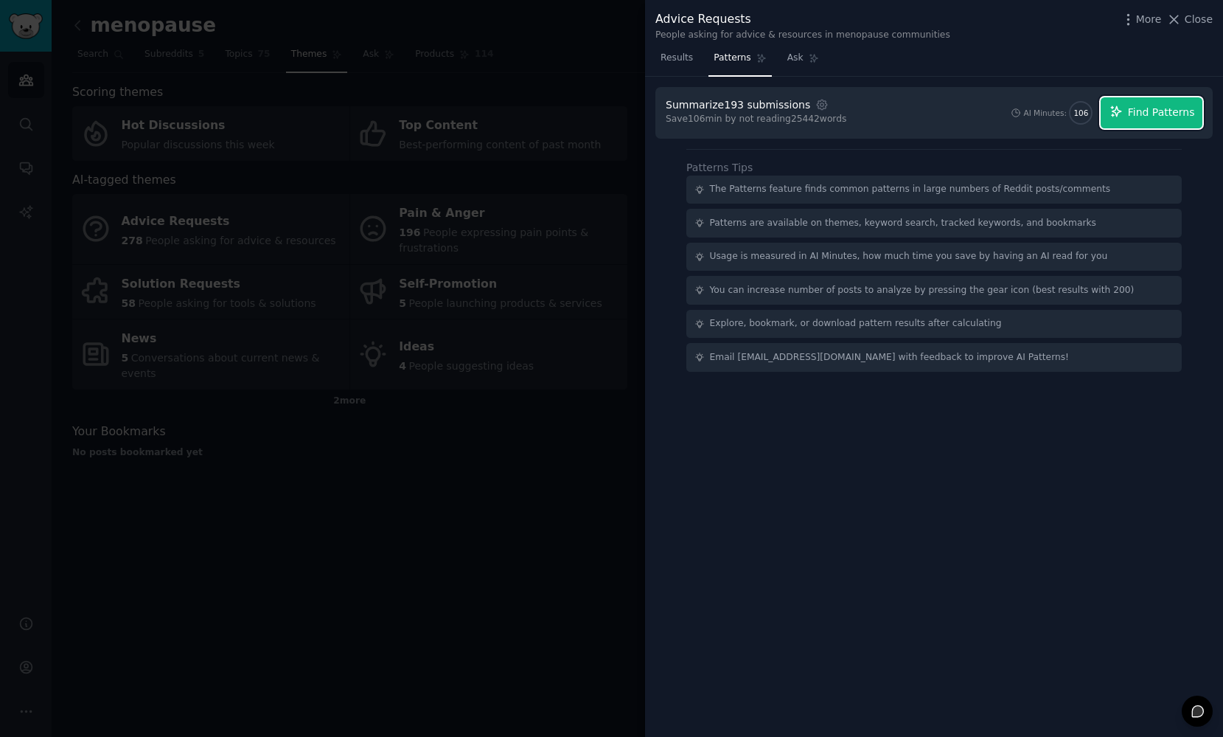
click at [1141, 111] on span "Find Patterns" at bounding box center [1161, 112] width 67 height 15
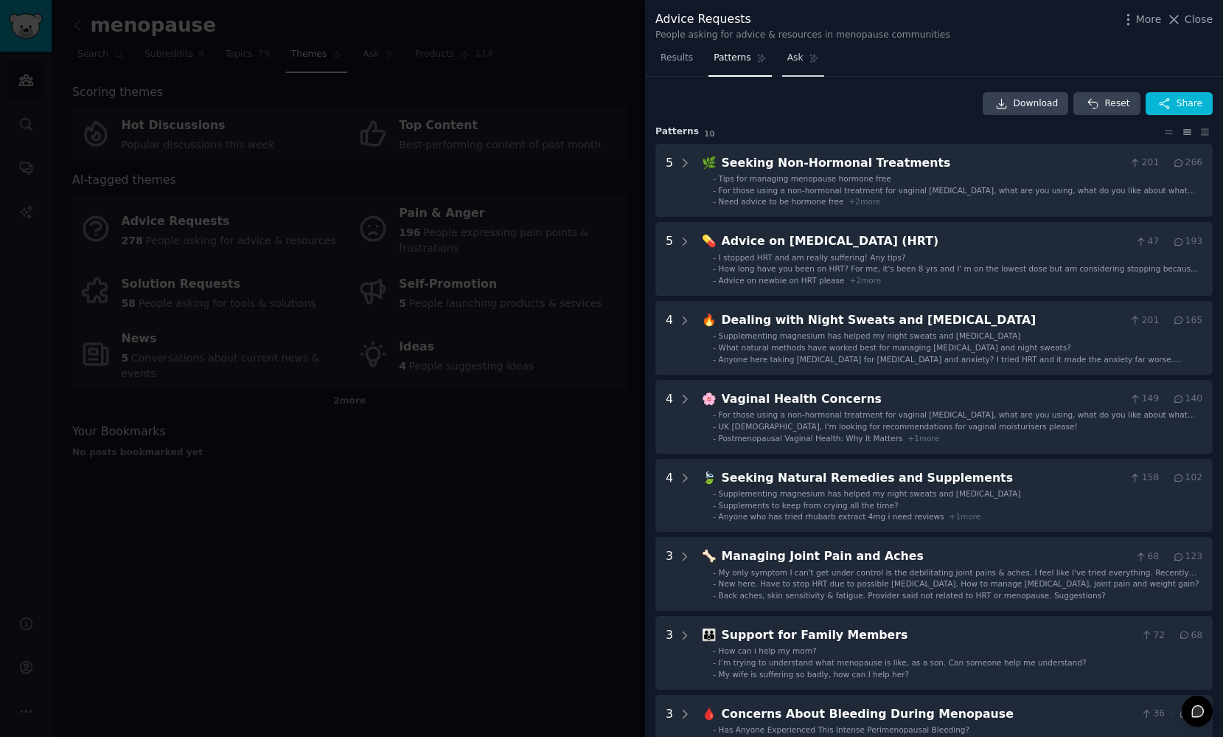
click at [790, 63] on span "Ask" at bounding box center [795, 58] width 16 height 13
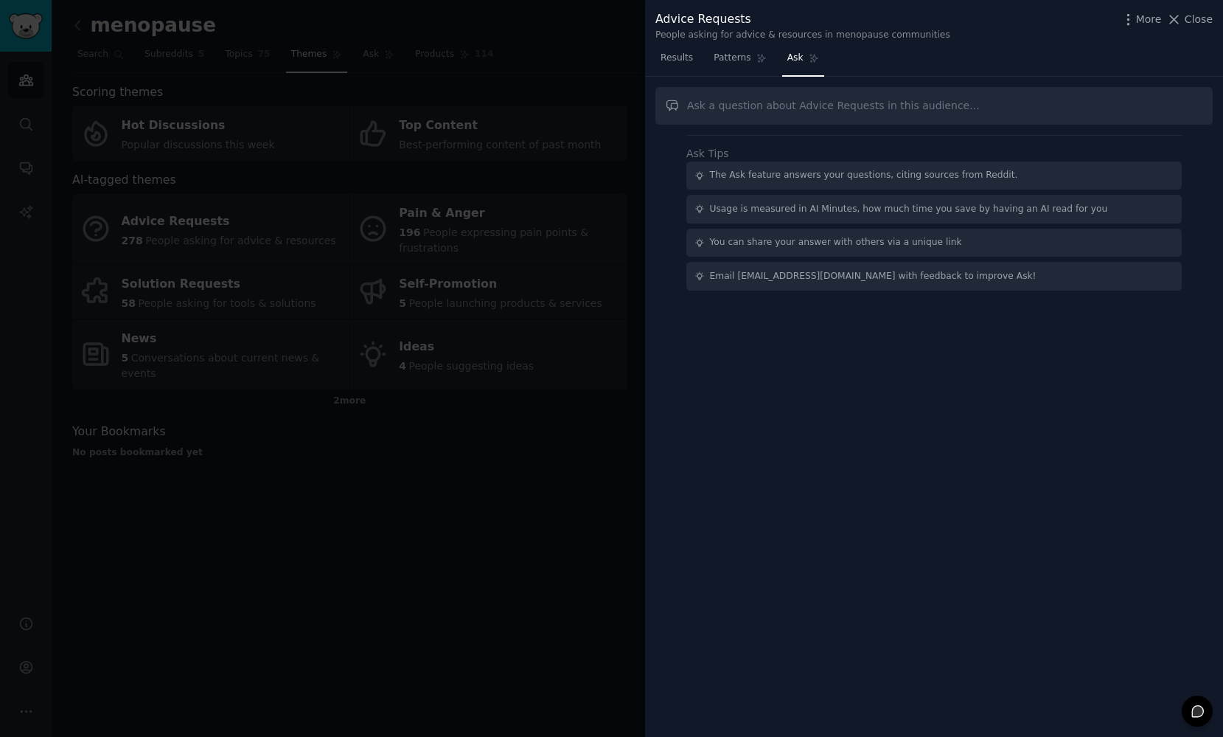
click at [784, 105] on input "text" at bounding box center [933, 106] width 557 height 38
click at [781, 107] on input "text" at bounding box center [933, 106] width 557 height 38
type input "I want to know what beliefs they have towards supplements and natural remedies …"
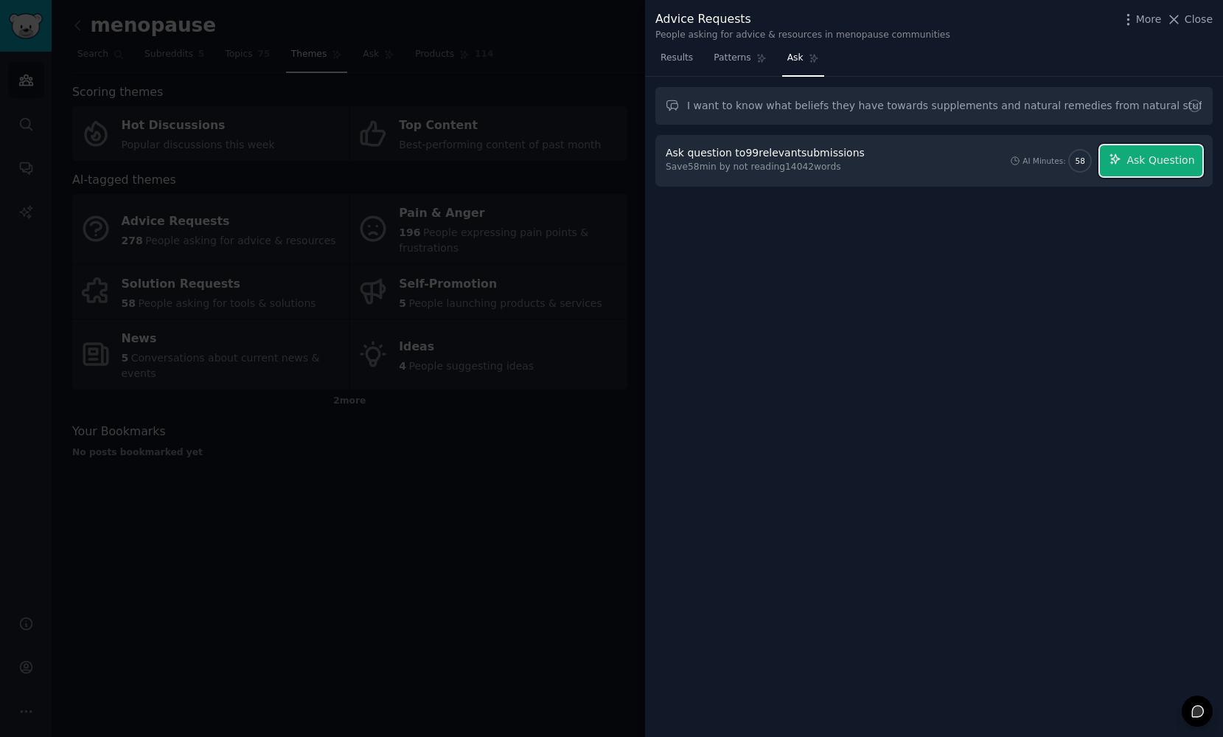
click at [1141, 160] on span "Ask Question" at bounding box center [1161, 160] width 68 height 15
